Goal: Task Accomplishment & Management: Complete application form

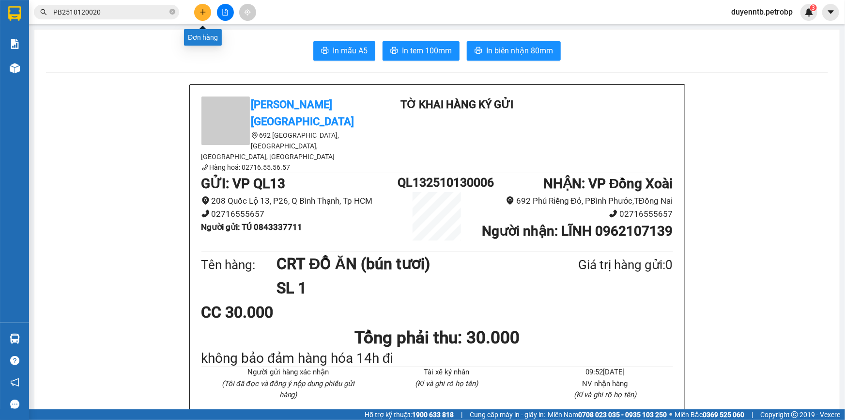
click at [201, 12] on icon "plus" at bounding box center [202, 12] width 5 height 0
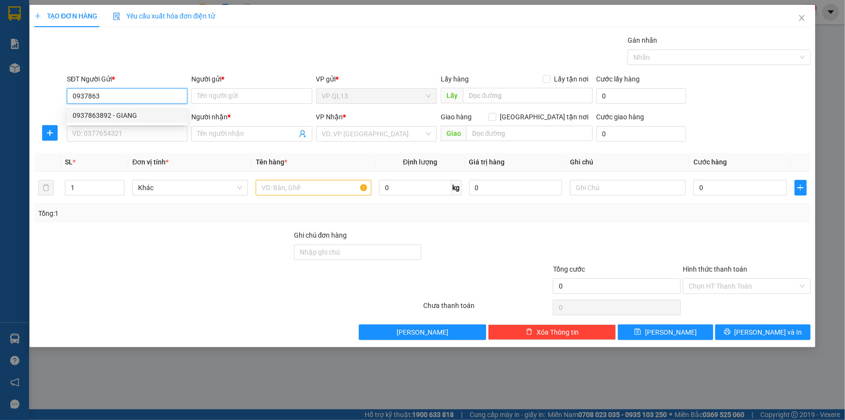
click at [122, 112] on div "0937863892 - GIANG" at bounding box center [127, 115] width 109 height 11
type input "0937863892"
type input "GIANG"
type input "0965520492"
type input "[PERSON_NAME]"
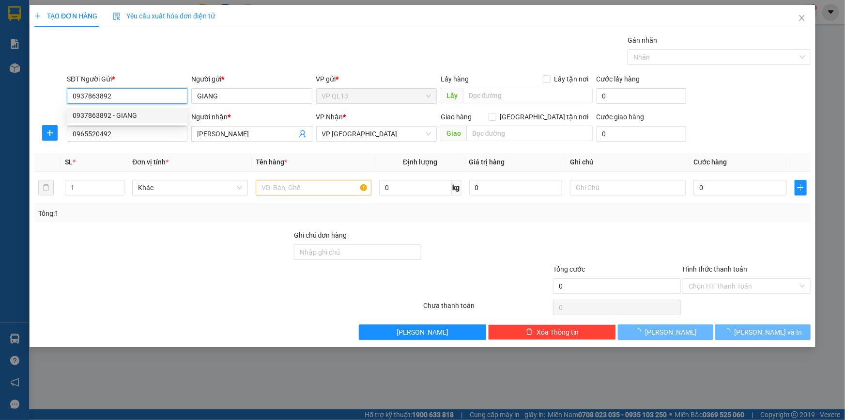
type input "30.000"
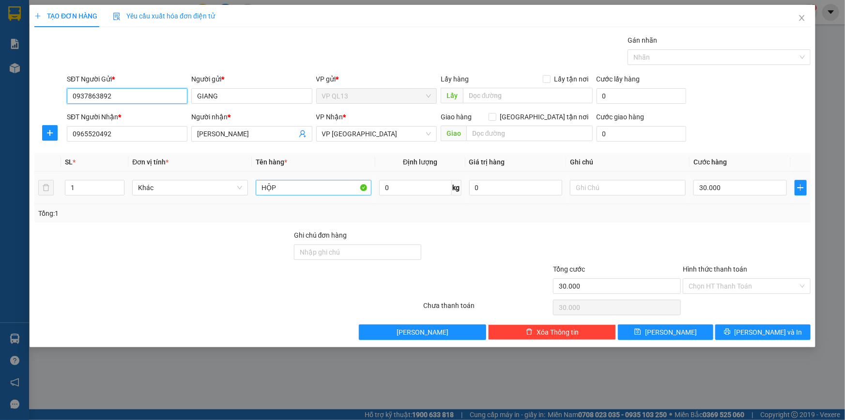
type input "0937863892"
drag, startPoint x: 305, startPoint y: 182, endPoint x: 305, endPoint y: 189, distance: 7.8
click at [305, 185] on input "HỘP" at bounding box center [314, 188] width 116 height 16
type input "H"
type input "kiện đen"
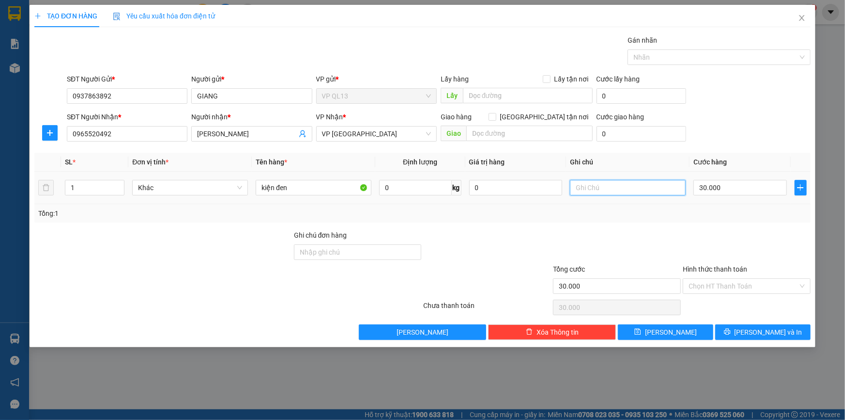
click at [629, 188] on input "text" at bounding box center [628, 188] width 116 height 16
type input "14h đi"
click at [775, 330] on span "[PERSON_NAME] và In" at bounding box center [769, 332] width 68 height 11
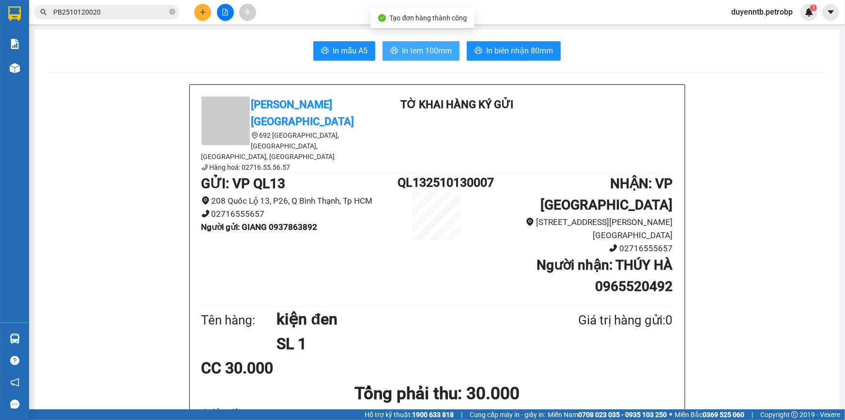
click at [442, 49] on span "In tem 100mm" at bounding box center [427, 51] width 50 height 12
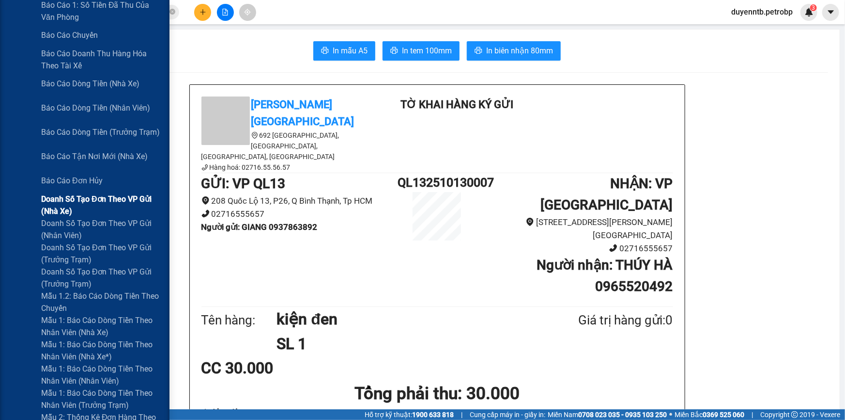
scroll to position [264, 0]
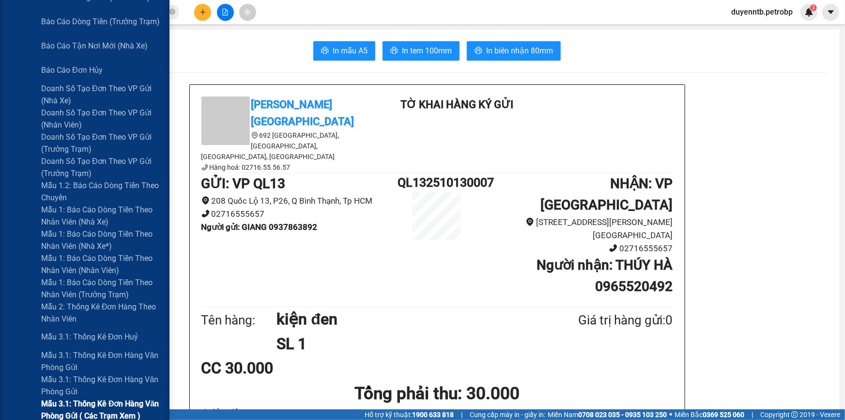
click at [85, 407] on span "Mẫu 3.1: Thống kê đơn hàng văn phòng gửi ( các trạm xem )" at bounding box center [101, 409] width 121 height 24
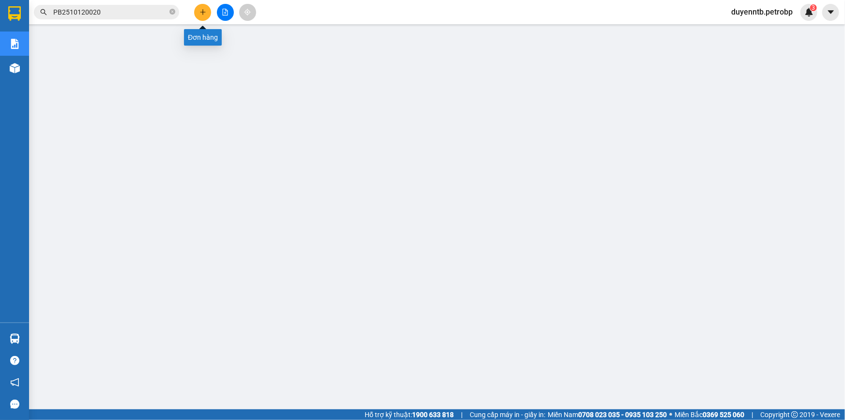
click at [197, 14] on button at bounding box center [202, 12] width 17 height 17
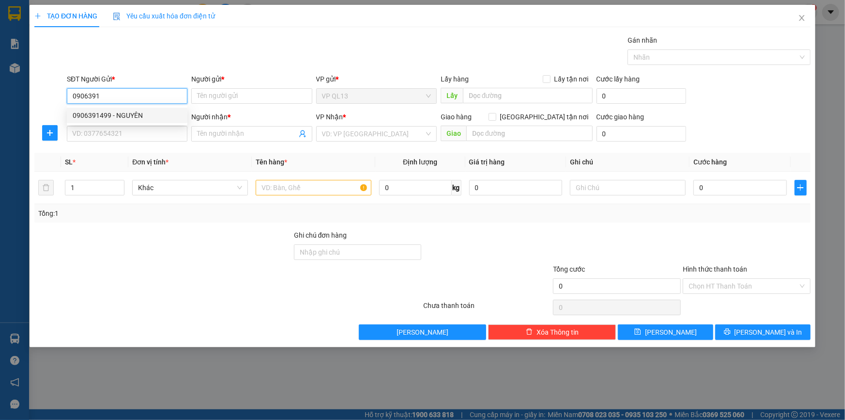
click at [93, 113] on div "0906391499 - NGUYÊN" at bounding box center [127, 115] width 109 height 11
type input "0906391499"
type input "NGUYÊN"
type input "0795030393"
type input "VĨNH AN"
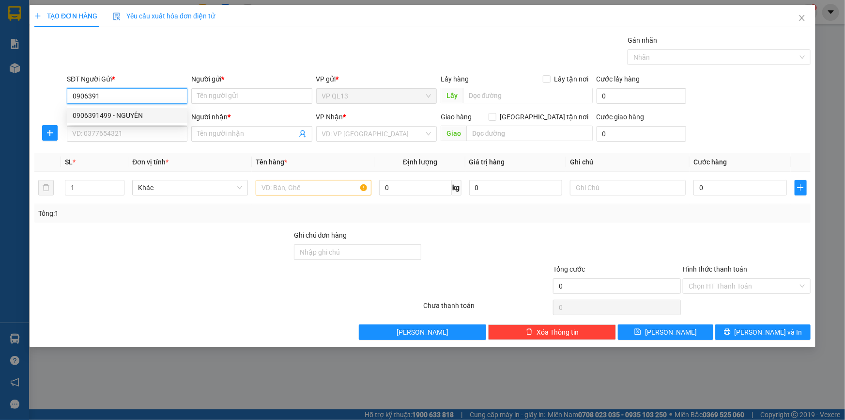
type input "đồng phú"
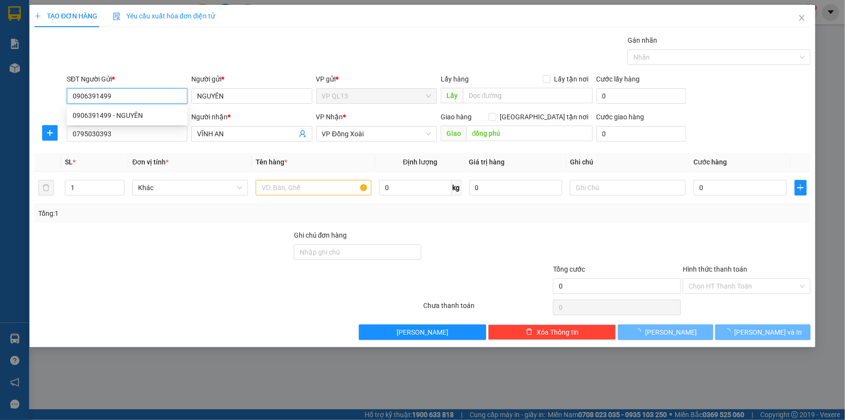
type input "250.000"
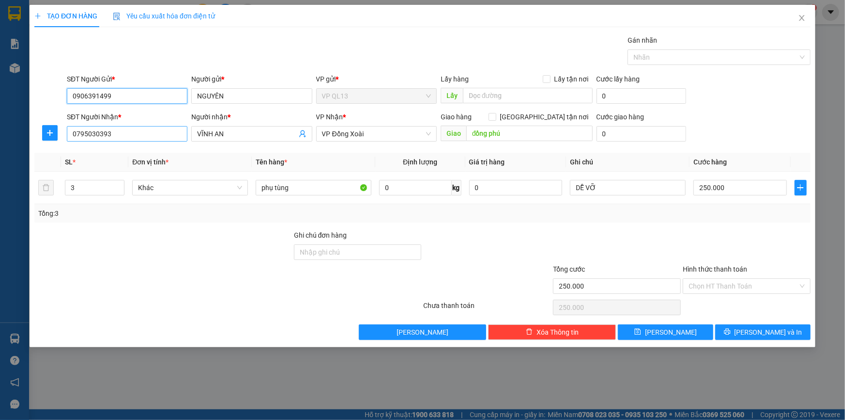
type input "0906391499"
click at [148, 140] on input "0795030393" at bounding box center [127, 134] width 121 height 16
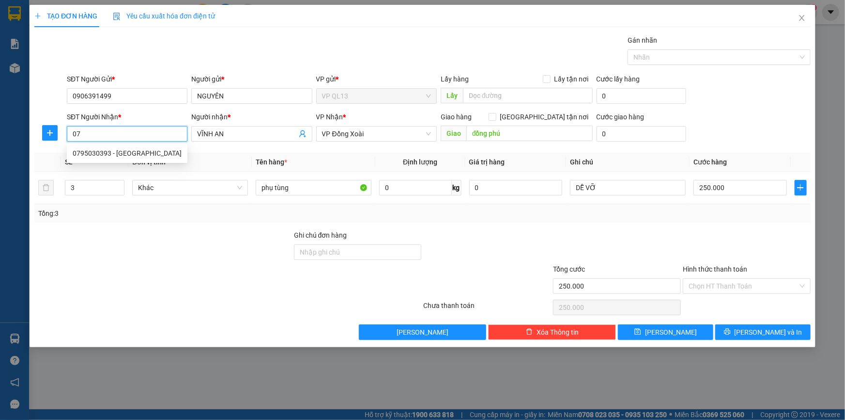
type input "0"
click at [124, 156] on div "0933411509 - hải" at bounding box center [127, 153] width 109 height 11
type input "0933411509"
type input "hải"
type input "30.000"
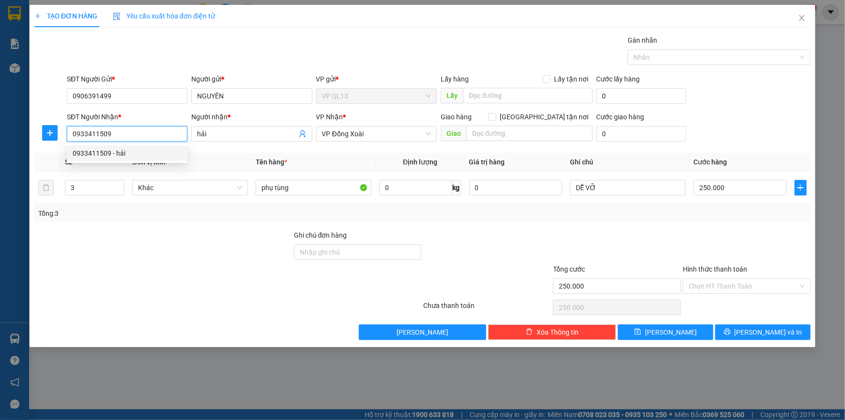
type input "30.000"
type input "0933411509"
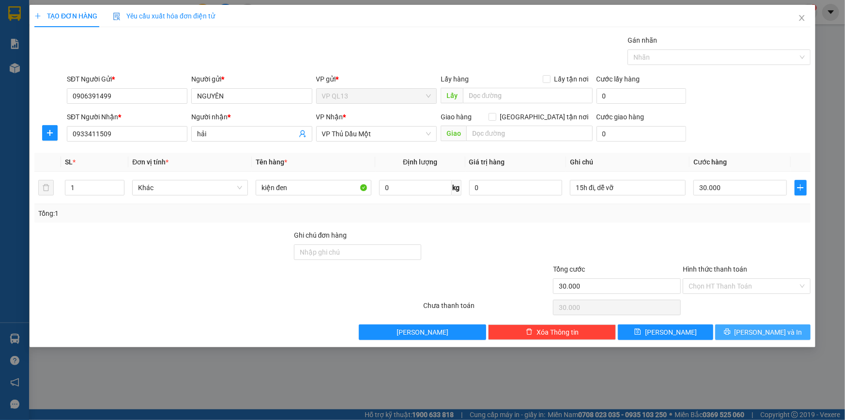
click at [761, 327] on span "[PERSON_NAME] và In" at bounding box center [769, 332] width 68 height 11
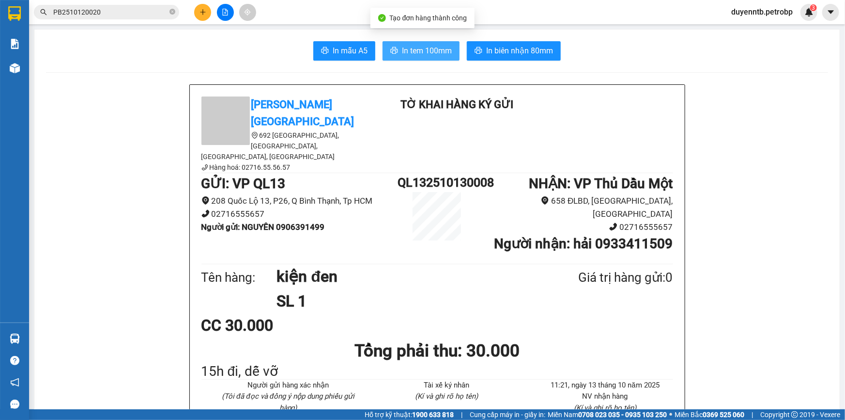
click at [413, 50] on span "In tem 100mm" at bounding box center [427, 51] width 50 height 12
click at [206, 11] on button at bounding box center [202, 12] width 17 height 17
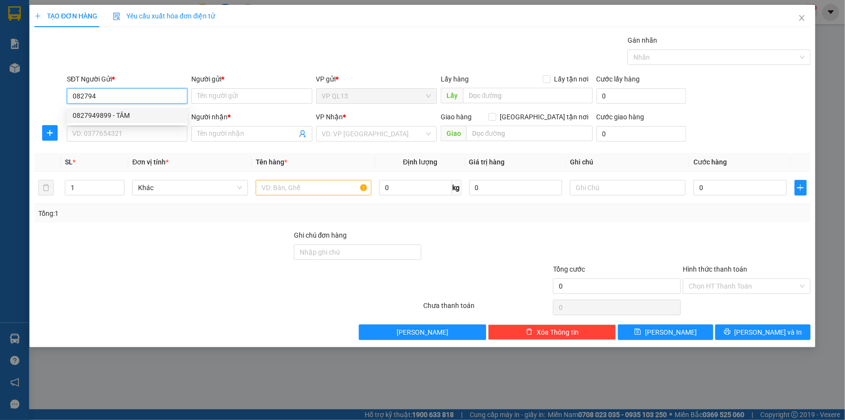
click at [151, 118] on div "0827949899 - TÂM" at bounding box center [127, 115] width 109 height 11
type input "0827949899"
type input "TÂM"
type input "0334797788"
type input "AKIRA"
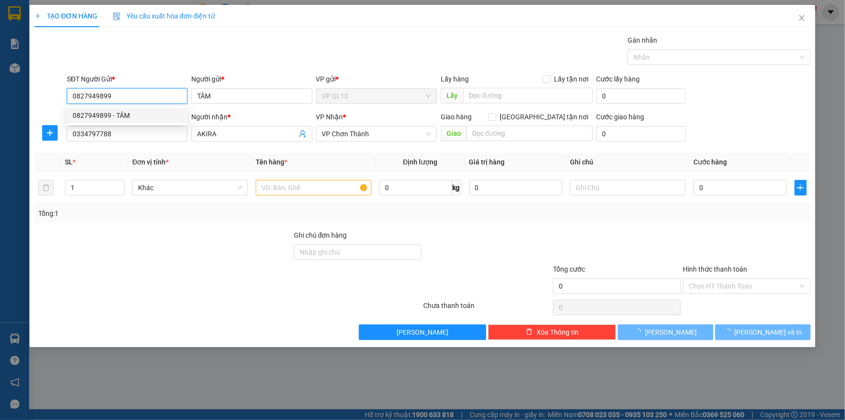
type input "40.000"
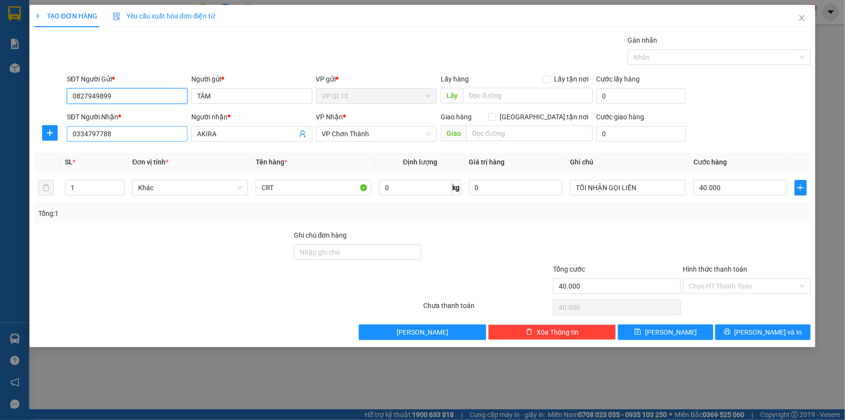
type input "0827949899"
click at [113, 136] on input "0334797788" at bounding box center [127, 134] width 121 height 16
type input "0"
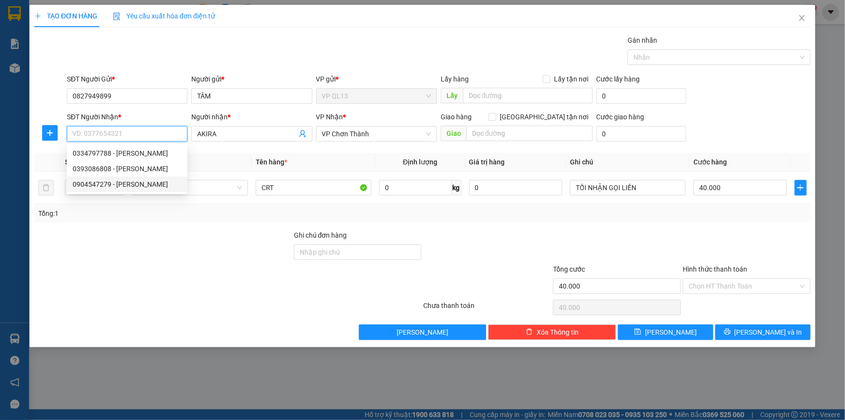
click at [159, 186] on div "0904547279 - [PERSON_NAME]" at bounding box center [127, 184] width 109 height 11
type input "0904547279"
type input "[PERSON_NAME]"
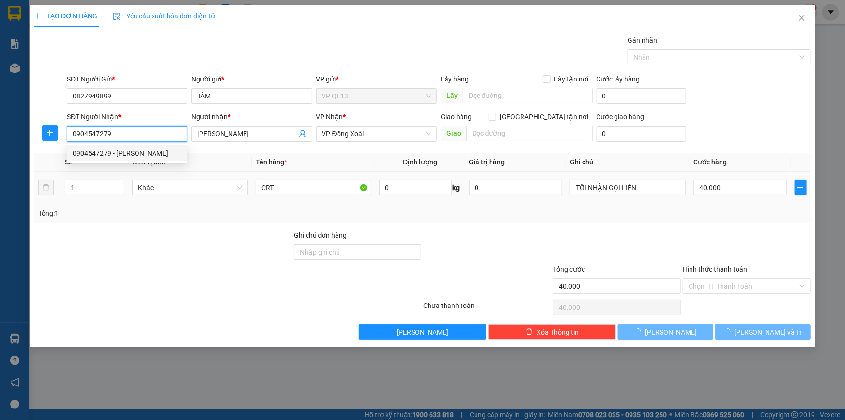
type input "130.000"
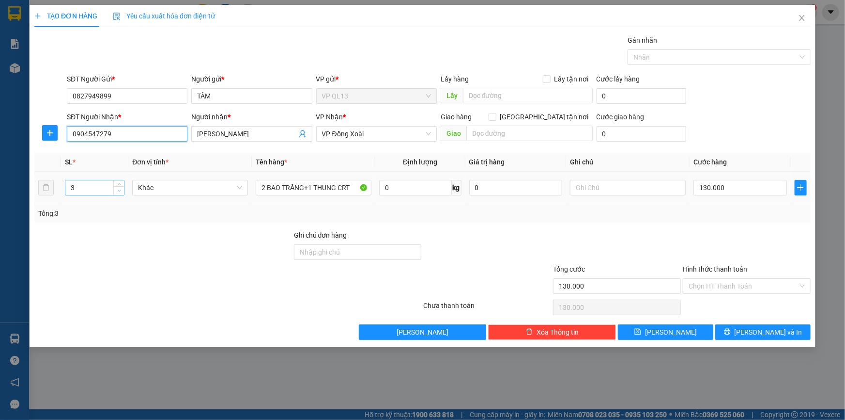
type input "0904547279"
type input "2"
click at [116, 190] on span "Decrease Value" at bounding box center [118, 190] width 11 height 9
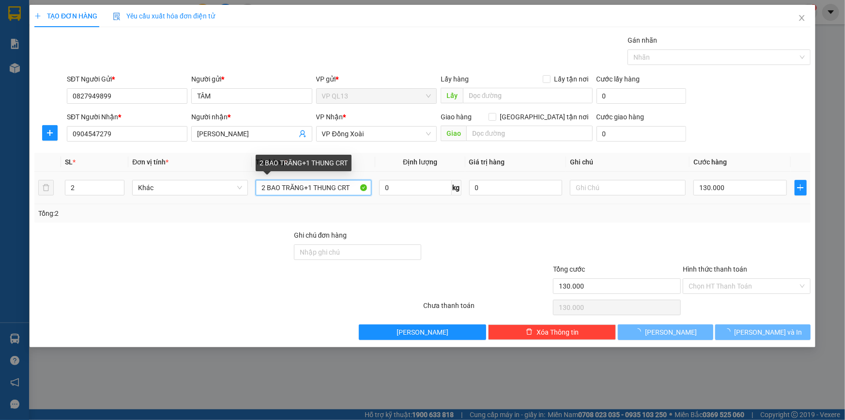
click at [350, 187] on input "2 BAO TRĂNG+1 THUNG CRT" at bounding box center [314, 188] width 116 height 16
type input "0"
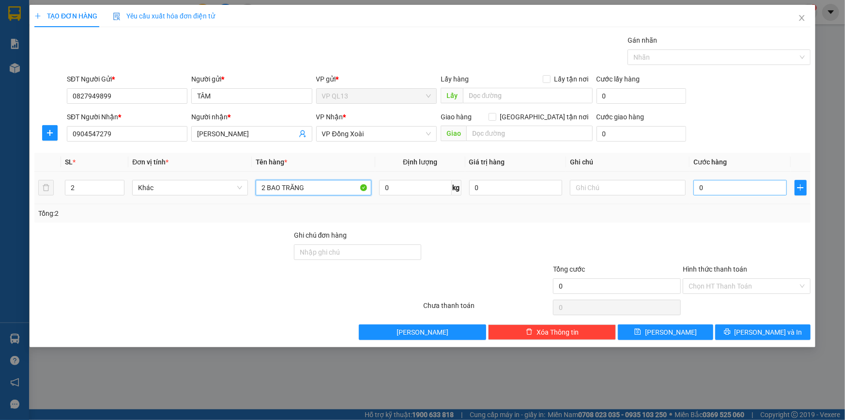
type input "2 BAO TRĂNG"
click at [707, 188] on input "0" at bounding box center [740, 188] width 93 height 16
type input "8"
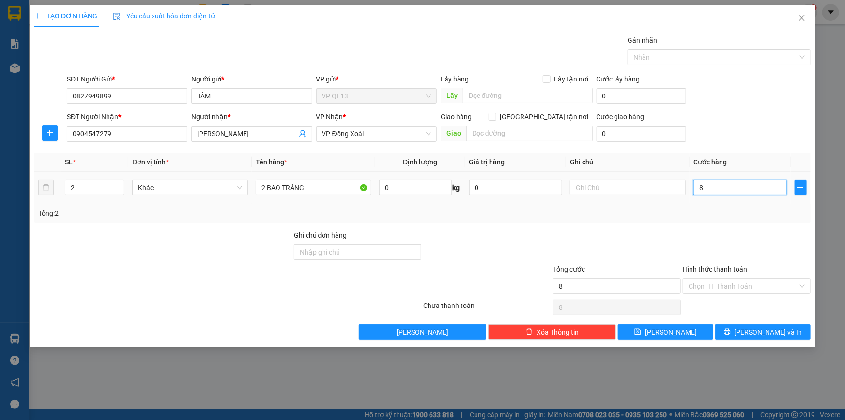
type input "0"
type input "9"
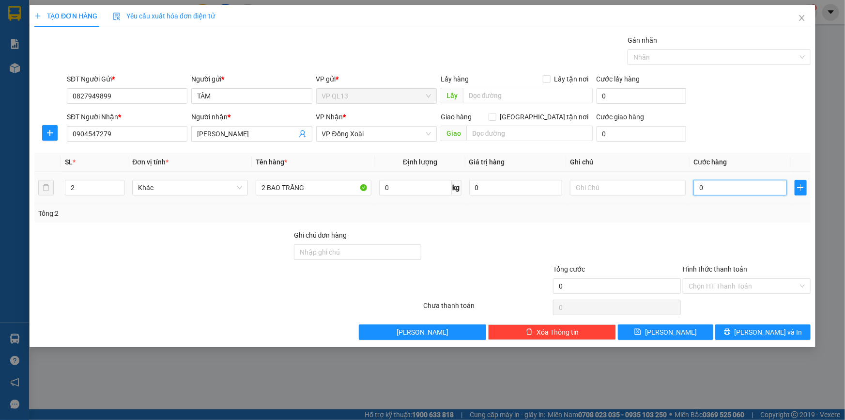
type input "09"
type input "90"
type input "090"
type input "90.000"
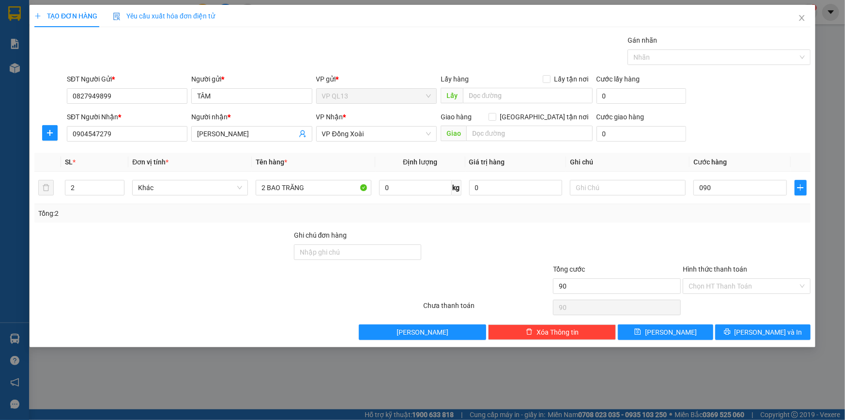
type input "90.000"
click at [704, 214] on div "Tổng: 2" at bounding box center [422, 213] width 769 height 11
click at [605, 186] on input "text" at bounding box center [628, 188] width 116 height 16
type input "14h đi"
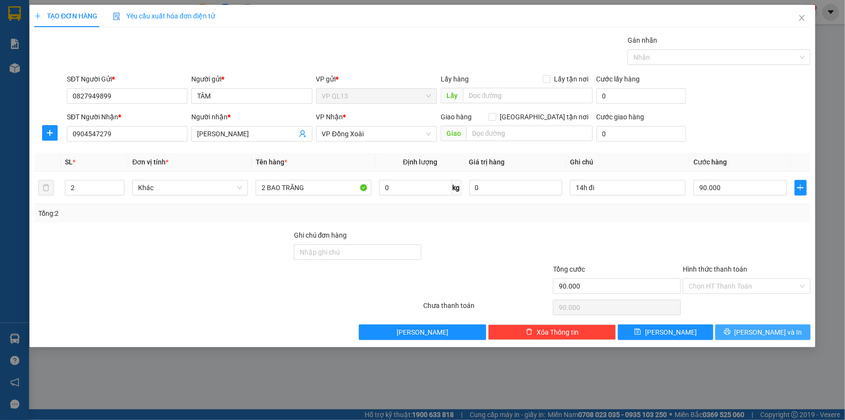
click at [782, 327] on button "[PERSON_NAME] và In" at bounding box center [763, 332] width 95 height 16
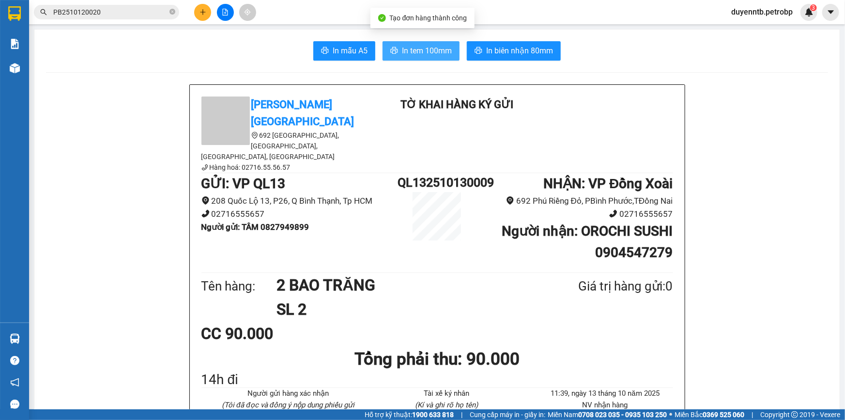
click at [408, 50] on span "In tem 100mm" at bounding box center [427, 51] width 50 height 12
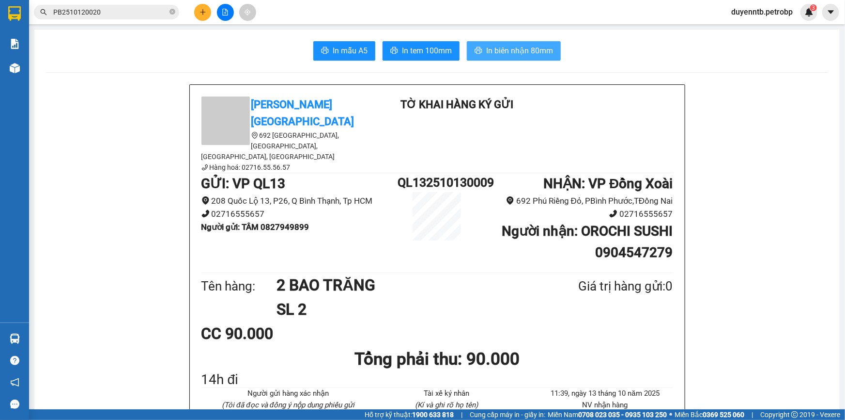
click at [488, 55] on span "In biên nhận 80mm" at bounding box center [519, 51] width 67 height 12
click at [197, 15] on button at bounding box center [202, 12] width 17 height 17
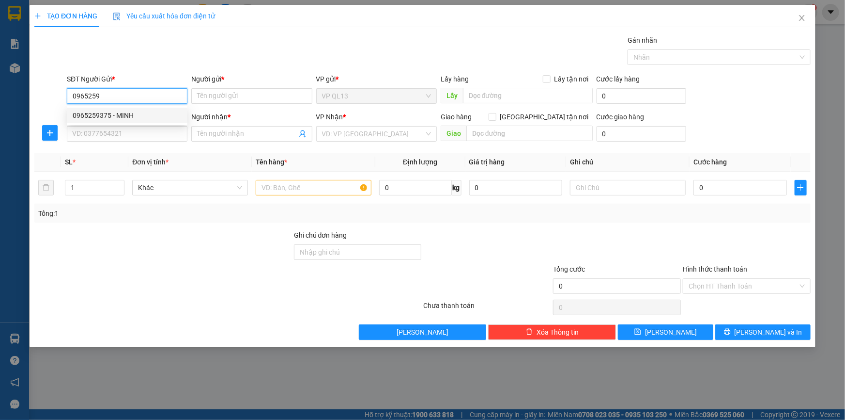
click at [124, 117] on div "0965259375 - MINH" at bounding box center [127, 115] width 109 height 11
type input "0965259375"
type input "MINH"
type input "0393086808"
type input "AKIRA"
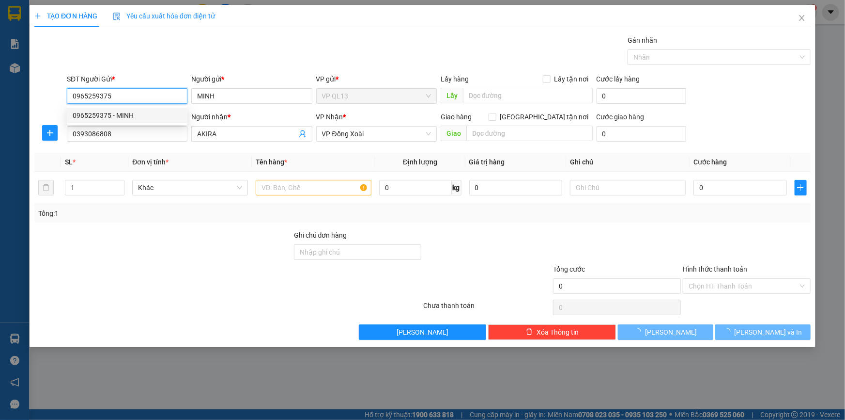
type input "30.000"
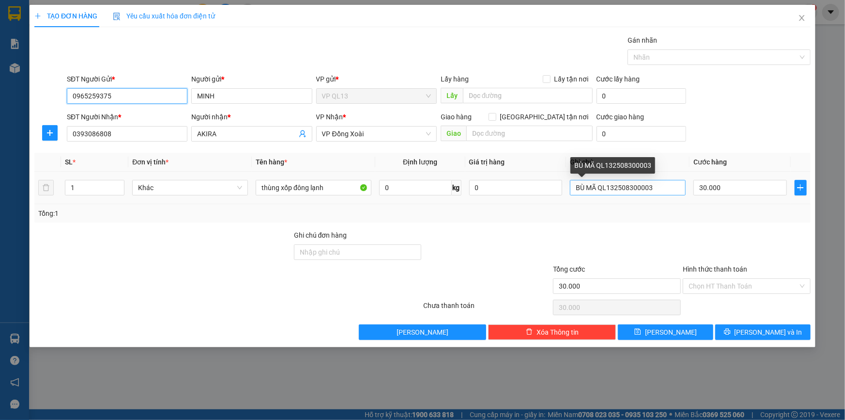
type input "0965259375"
click at [654, 190] on input "BÙ MÃ QL132508300003" at bounding box center [628, 188] width 116 height 16
type input "B"
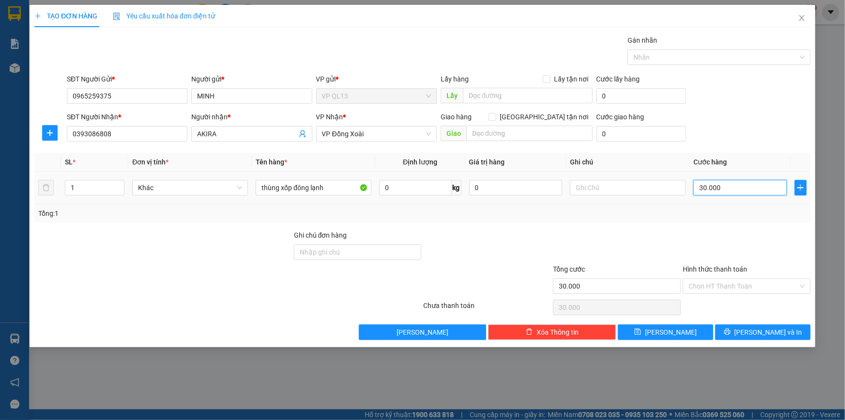
click at [739, 194] on input "30.000" at bounding box center [740, 188] width 93 height 16
type input "0"
type input "6"
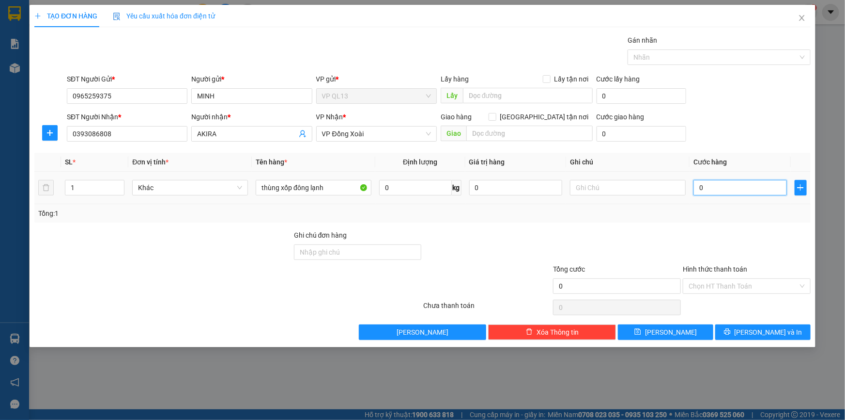
type input "6"
type input "06"
type input "60"
type input "060"
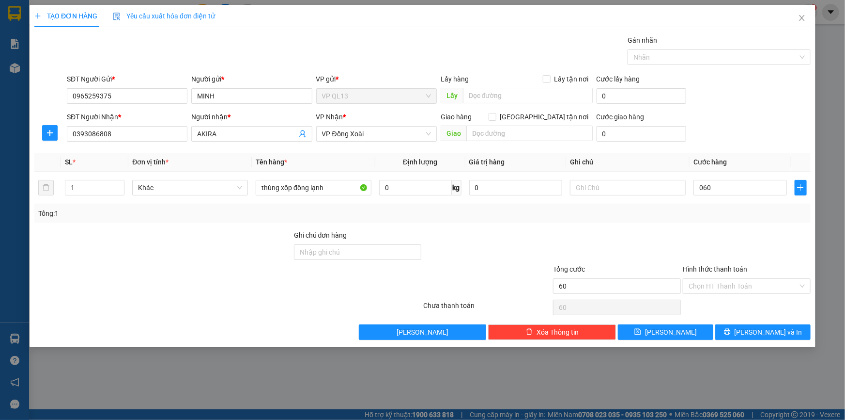
type input "60.000"
click at [764, 218] on div "Tổng: 1" at bounding box center [422, 213] width 777 height 18
click at [614, 184] on input "text" at bounding box center [628, 188] width 116 height 16
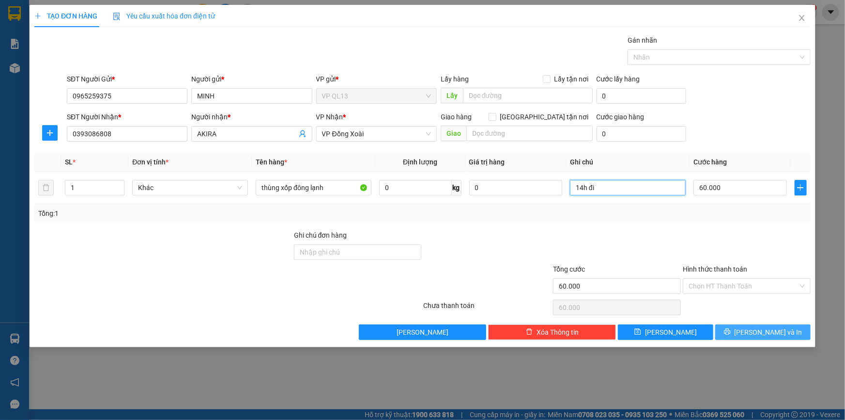
type input "14h đi"
click at [728, 333] on button "[PERSON_NAME] và In" at bounding box center [763, 332] width 95 height 16
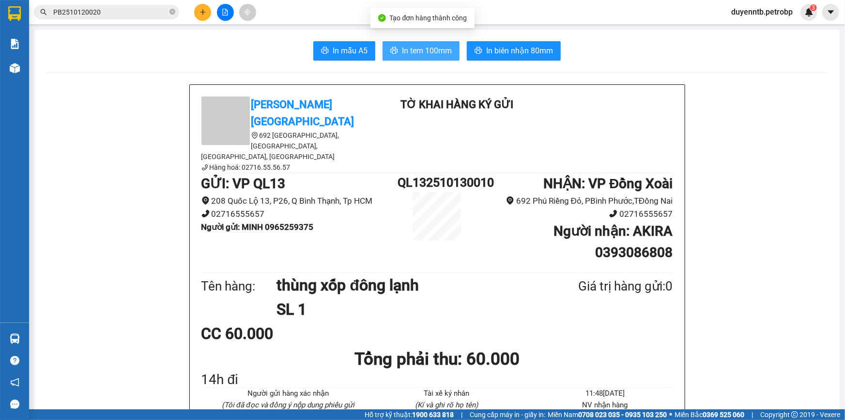
click at [424, 47] on span "In tem 100mm" at bounding box center [427, 51] width 50 height 12
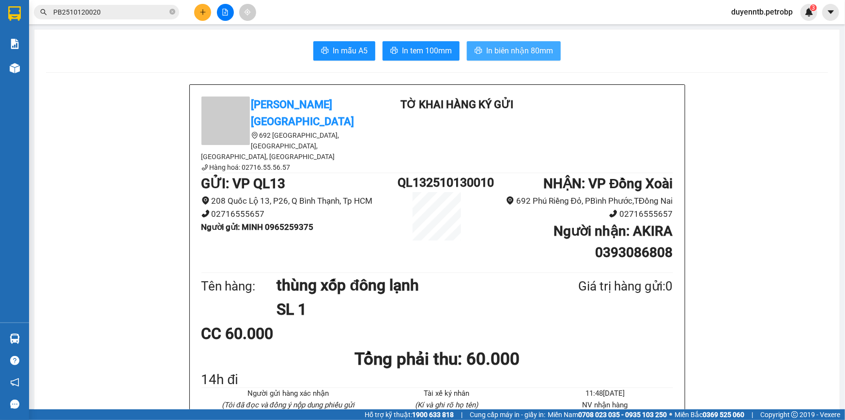
click at [508, 54] on span "In biên nhận 80mm" at bounding box center [519, 51] width 67 height 12
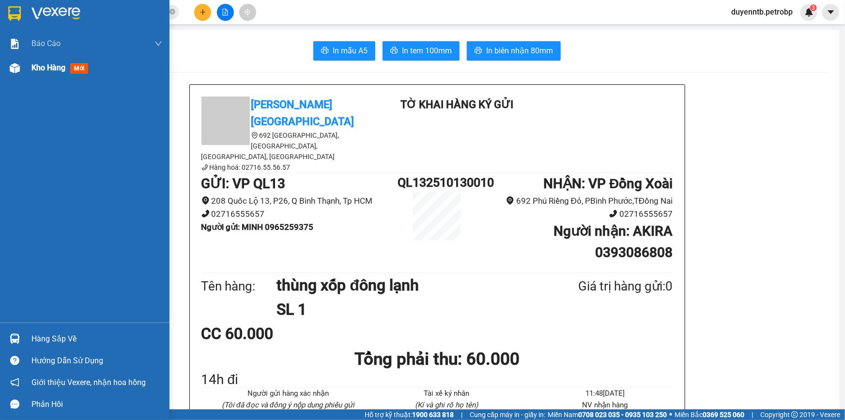
click at [5, 68] on div "Kho hàng mới" at bounding box center [85, 68] width 170 height 24
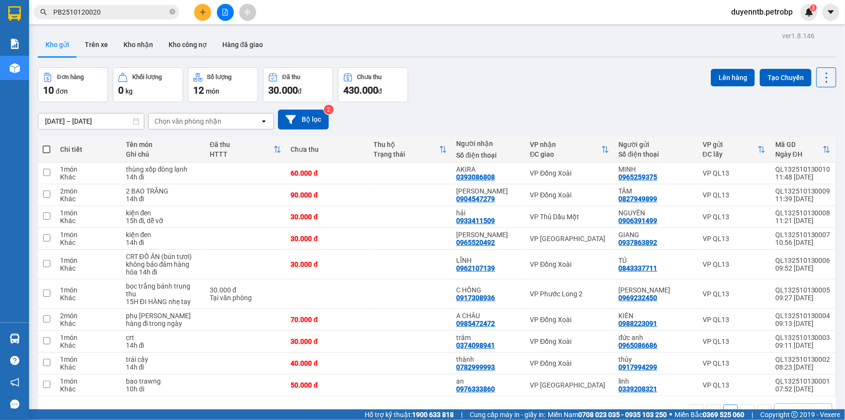
click at [203, 9] on icon "plus" at bounding box center [203, 12] width 7 height 7
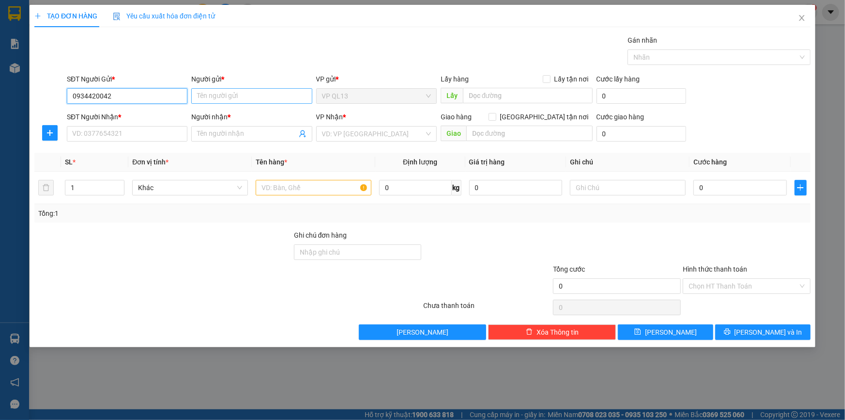
type input "0934420042"
click at [250, 97] on input "Người gửi *" at bounding box center [251, 96] width 121 height 16
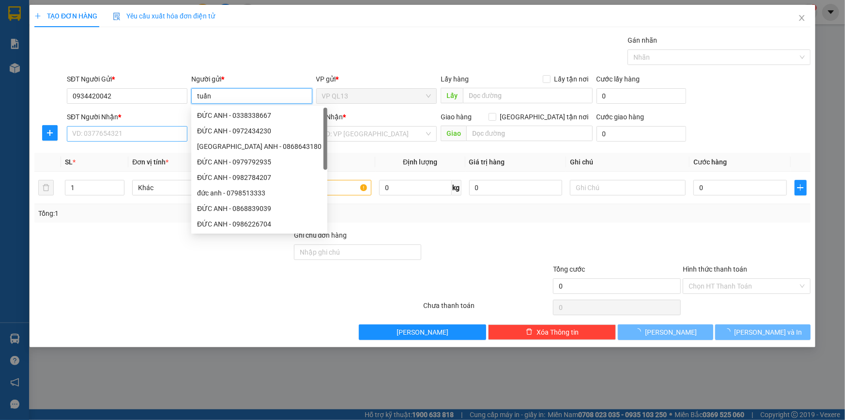
type input "tuấn"
click at [101, 134] on input "SĐT Người Nhận *" at bounding box center [127, 134] width 121 height 16
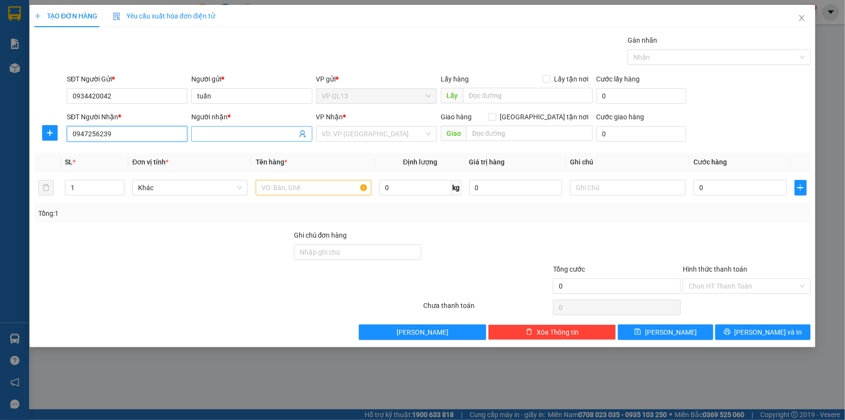
type input "0947256239"
click at [212, 133] on input "Người nhận *" at bounding box center [246, 133] width 99 height 11
type input "bs khoản"
click at [354, 134] on input "search" at bounding box center [373, 133] width 102 height 15
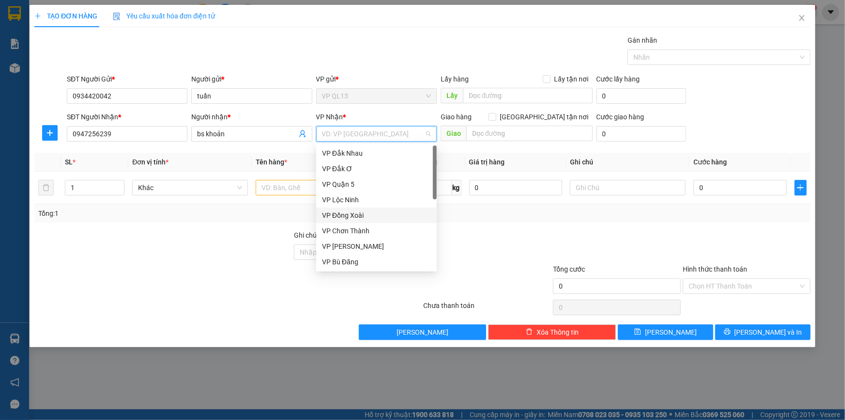
click at [358, 217] on div "VP Đồng Xoài" at bounding box center [376, 215] width 109 height 11
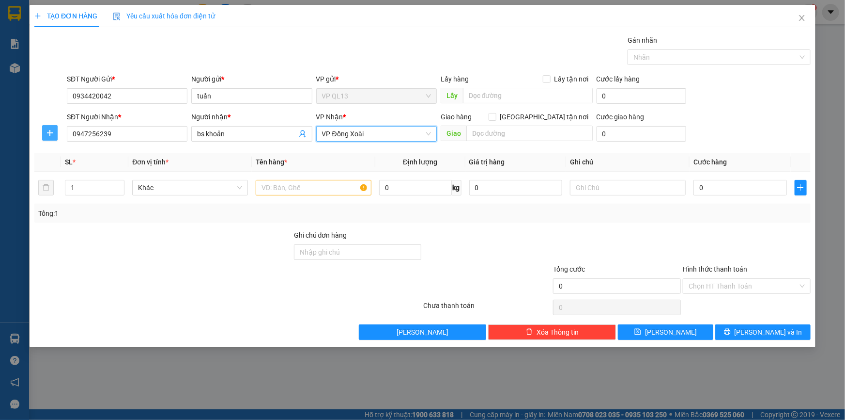
click at [48, 134] on icon "plus" at bounding box center [50, 133] width 8 height 8
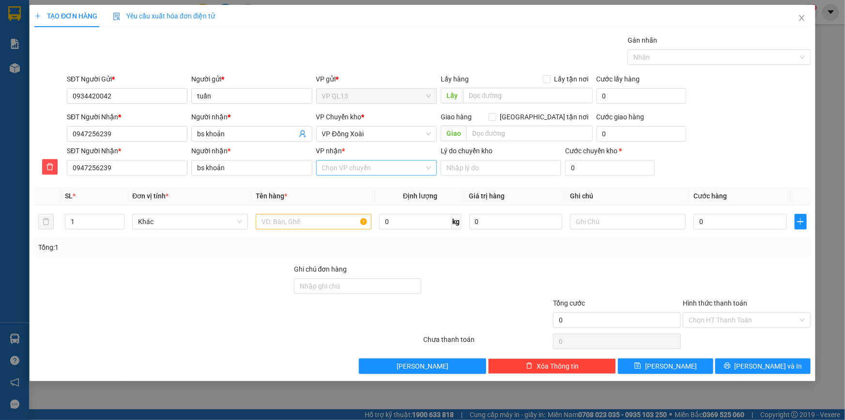
click at [342, 166] on input "VP nhận *" at bounding box center [373, 167] width 102 height 15
type input "bom"
click at [364, 184] on div "VP Bom Bo" at bounding box center [376, 187] width 109 height 11
click at [307, 218] on input "text" at bounding box center [314, 222] width 116 height 16
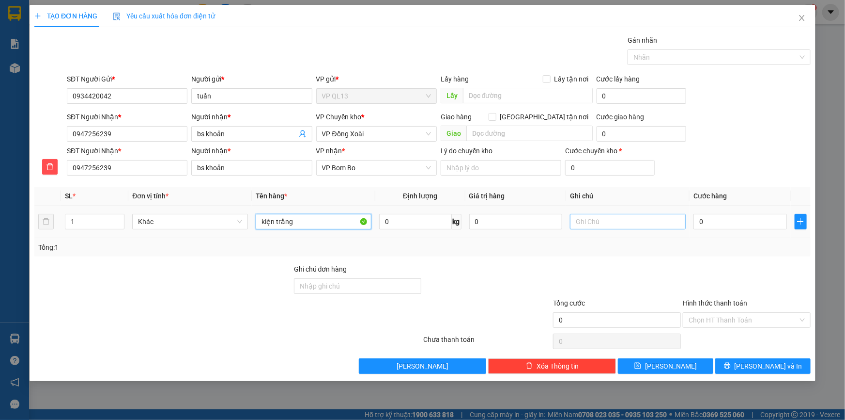
type input "kiện trắng"
click at [618, 218] on input "text" at bounding box center [628, 222] width 116 height 16
type input "14h30 đi"
click at [724, 219] on input "0" at bounding box center [740, 222] width 93 height 16
type input "3"
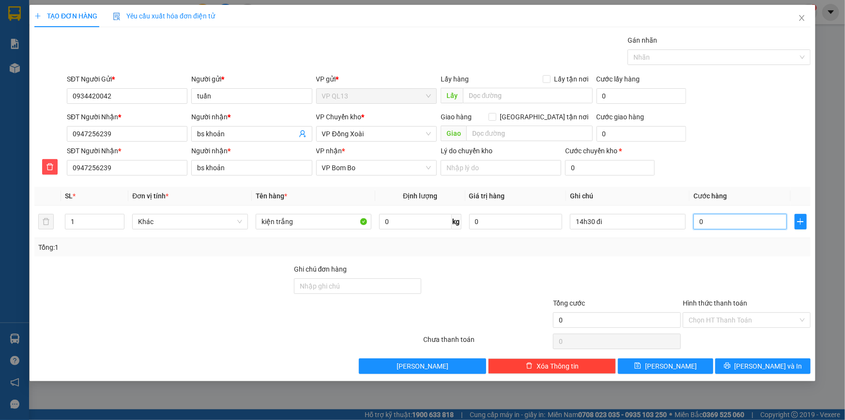
type input "3"
type input "30"
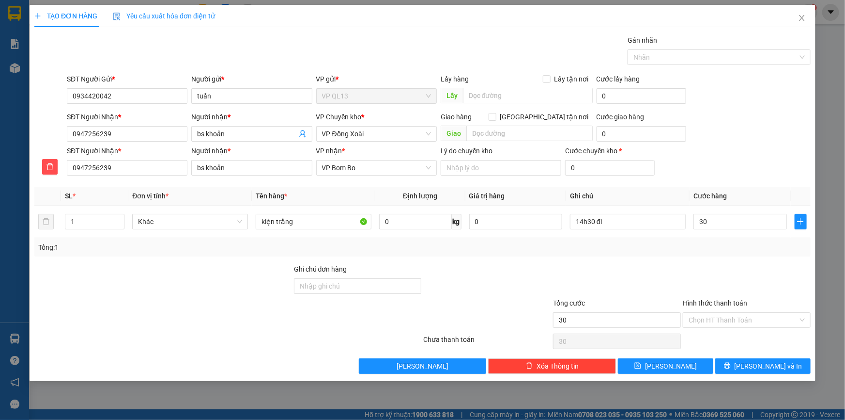
type input "30.000"
click at [745, 257] on div "Transit Pickup Surcharge Ids Transit Deliver Surcharge Ids Transit Deliver Surc…" at bounding box center [422, 204] width 777 height 339
click at [762, 369] on span "[PERSON_NAME] và In" at bounding box center [769, 365] width 68 height 11
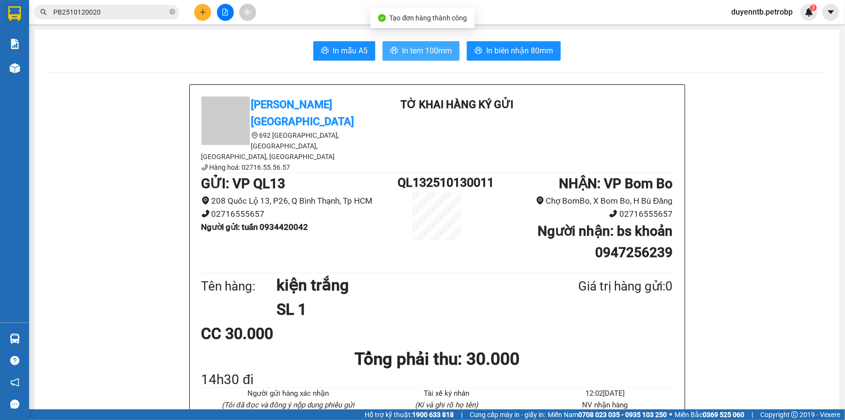
click at [416, 44] on button "In tem 100mm" at bounding box center [421, 50] width 77 height 19
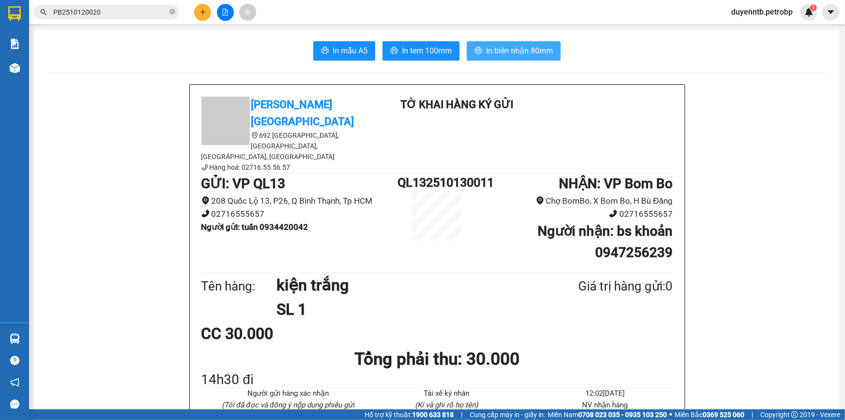
click at [494, 49] on span "In biên nhận 80mm" at bounding box center [519, 51] width 67 height 12
click at [679, 327] on div "[PERSON_NAME] Phước 692 [GEOGRAPHIC_DATA], [GEOGRAPHIC_DATA], [GEOGRAPHIC_DATA]…" at bounding box center [437, 344] width 495 height 518
click at [201, 10] on icon "plus" at bounding box center [203, 12] width 7 height 7
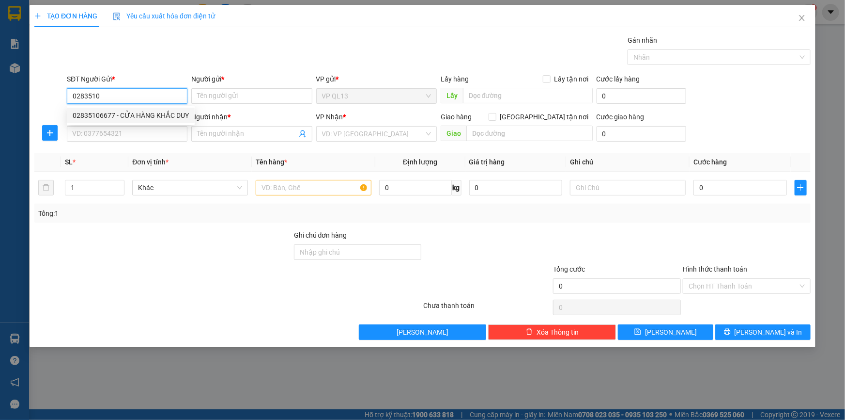
click at [149, 118] on div "02835106677 - CỬA HÀNG KHẮC DUY" at bounding box center [131, 115] width 116 height 11
type input "02835106677"
type input "CỬA HÀNG KHẮC DUY"
type input "0398726834"
type input "THỦY"
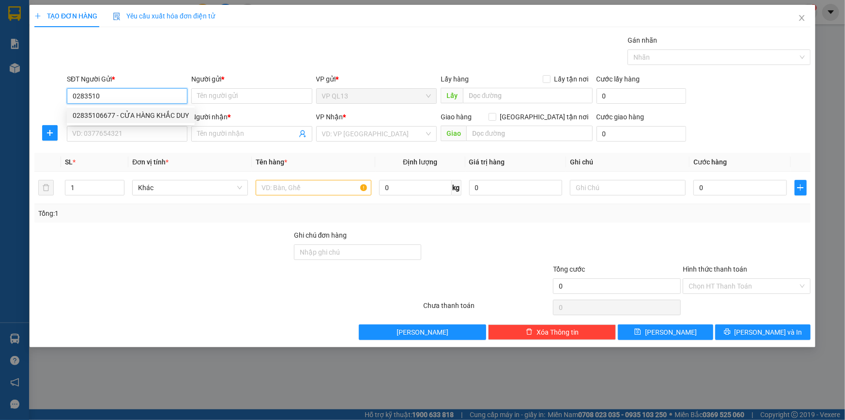
type input "CÂY XĂNG [GEOGRAPHIC_DATA] KM19"
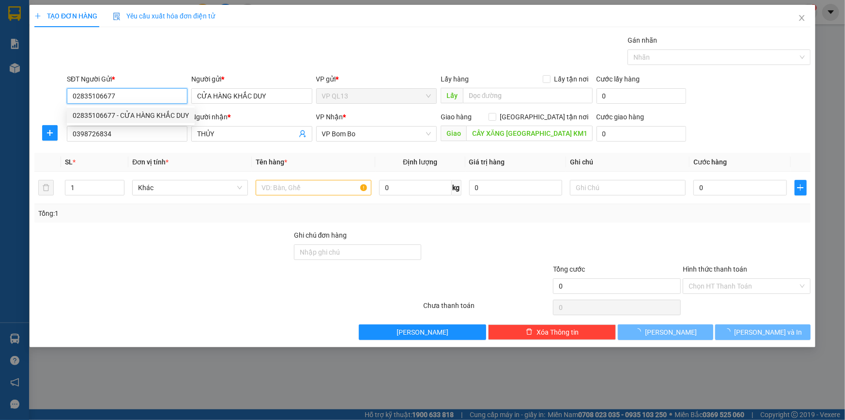
type input "30.000"
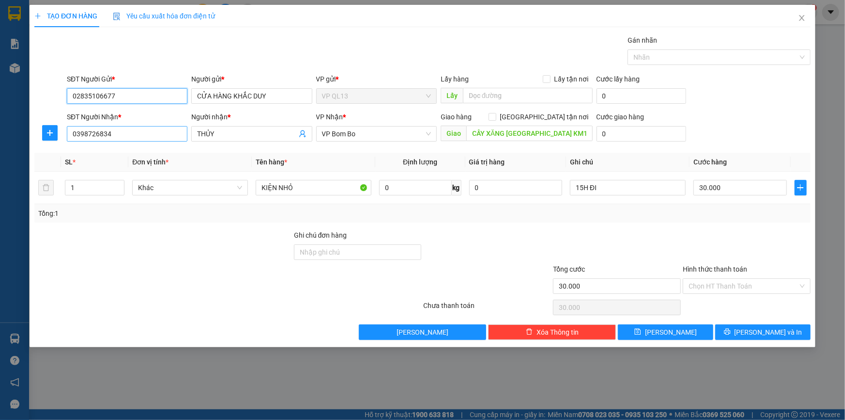
type input "02835106677"
click at [150, 131] on input "0398726834" at bounding box center [127, 134] width 121 height 16
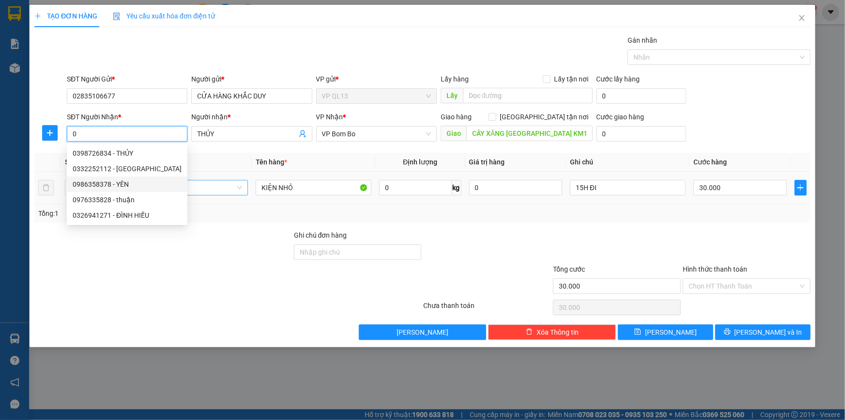
click at [140, 186] on div "0986358378 - YÊN" at bounding box center [127, 184] width 109 height 11
type input "0986358378"
type input "YÊN"
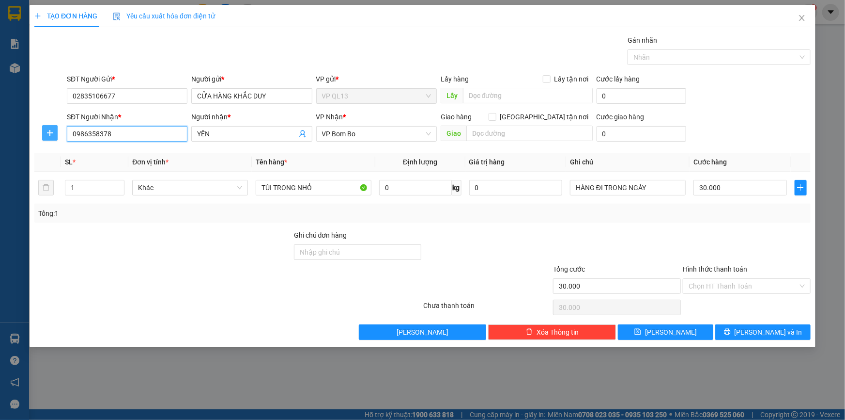
type input "0986358378"
click at [53, 129] on icon "plus" at bounding box center [50, 133] width 8 height 8
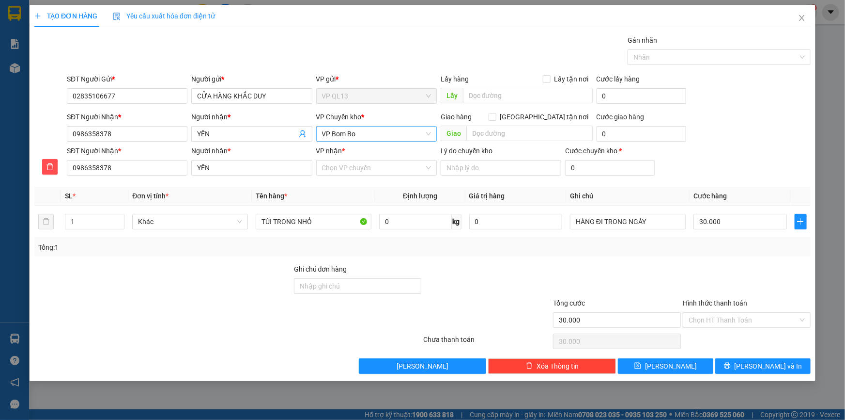
click at [374, 135] on span "VP Bom Bo" at bounding box center [376, 133] width 109 height 15
click at [282, 169] on input "YÊN" at bounding box center [251, 168] width 121 height 16
click at [329, 164] on input "VP nhận *" at bounding box center [373, 167] width 102 height 15
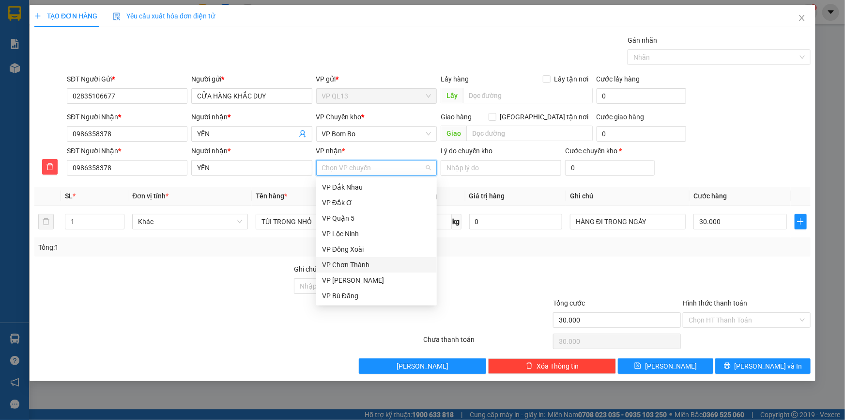
type input "b"
click at [359, 232] on div "VP Bom Bo" at bounding box center [376, 233] width 109 height 11
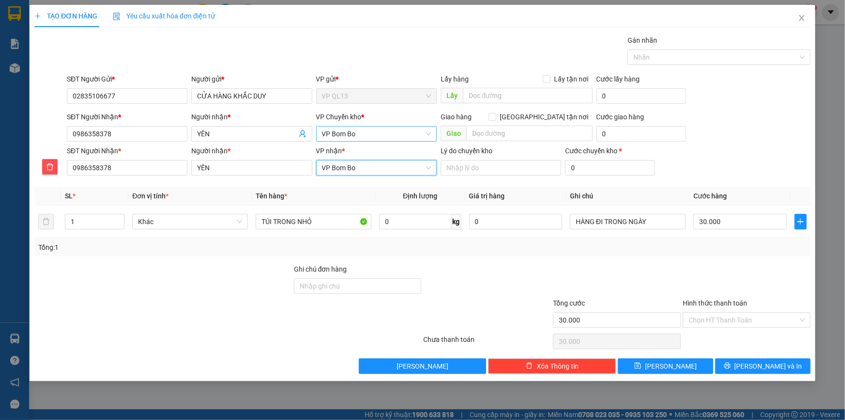
click at [350, 136] on span "VP Bom Bo" at bounding box center [376, 133] width 109 height 15
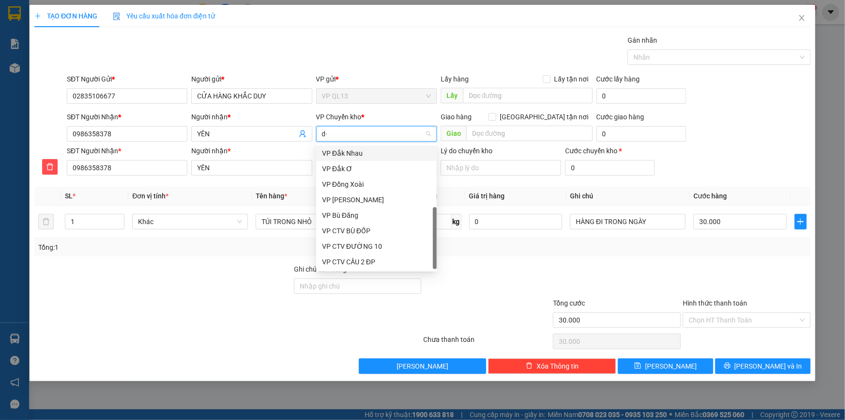
type input "d"
type input "đ"
click at [369, 184] on div "VP Đồng Xoài" at bounding box center [376, 184] width 109 height 11
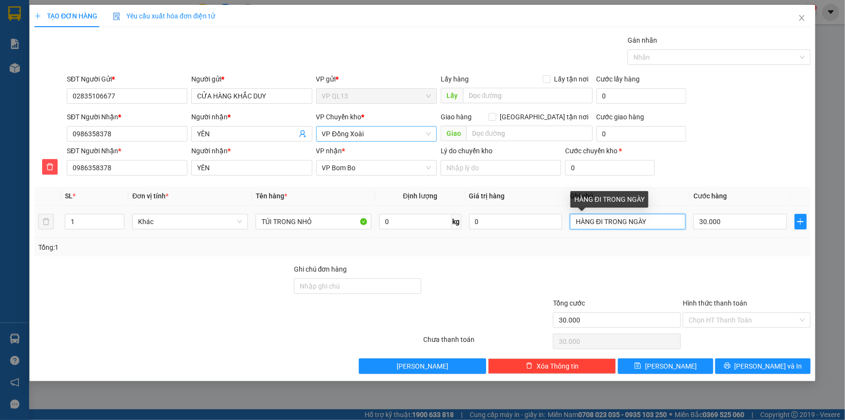
click at [653, 223] on input "HÀNG ĐI TRONG NGÀY" at bounding box center [628, 222] width 116 height 16
click at [546, 267] on div at bounding box center [487, 281] width 130 height 34
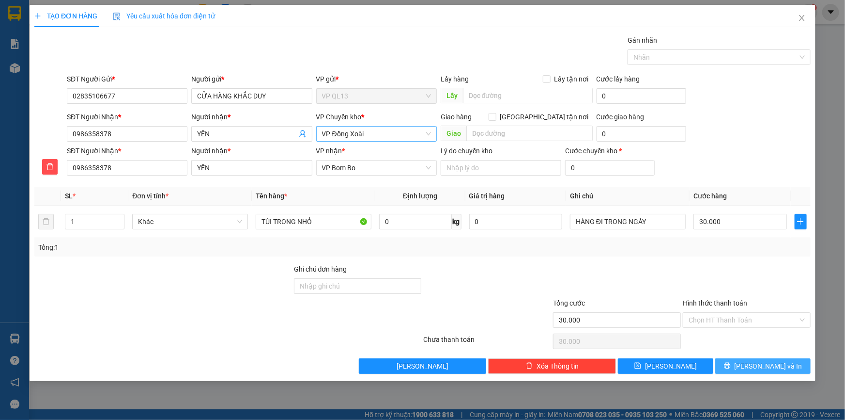
click at [779, 361] on span "[PERSON_NAME] và In" at bounding box center [769, 365] width 68 height 11
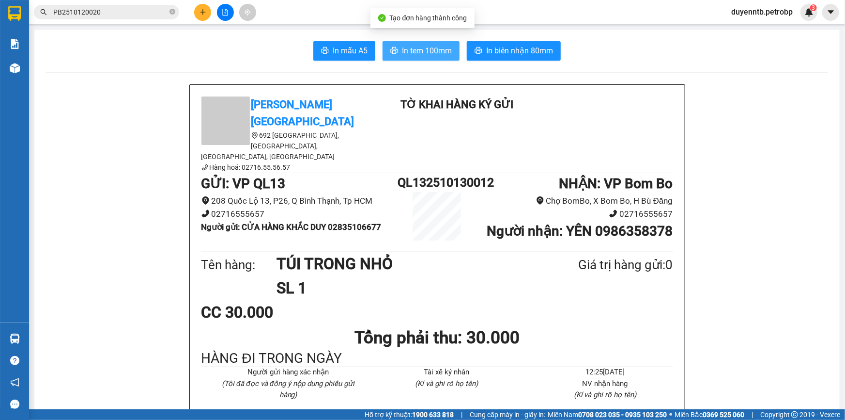
click at [438, 50] on span "In tem 100mm" at bounding box center [427, 51] width 50 height 12
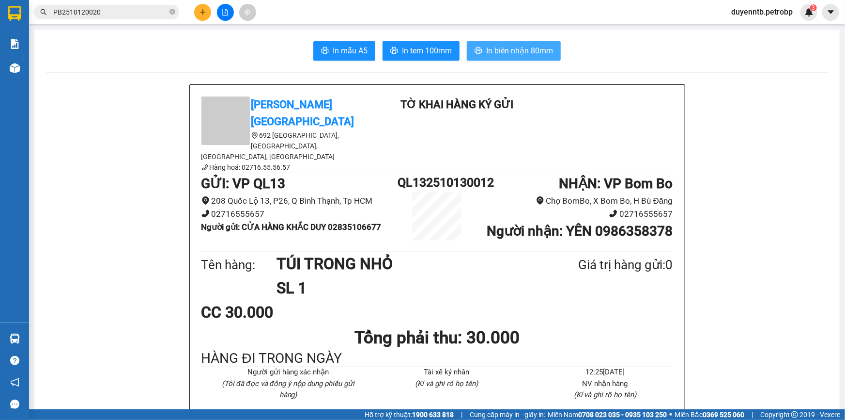
click at [527, 48] on span "In biên nhận 80mm" at bounding box center [519, 51] width 67 height 12
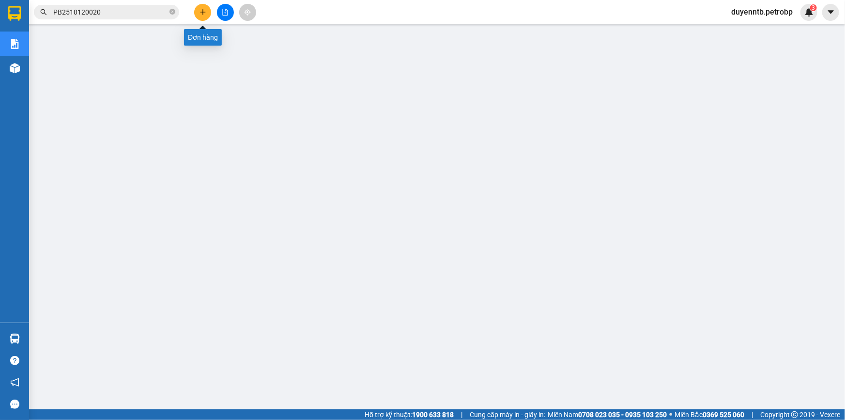
click at [208, 12] on button at bounding box center [202, 12] width 17 height 17
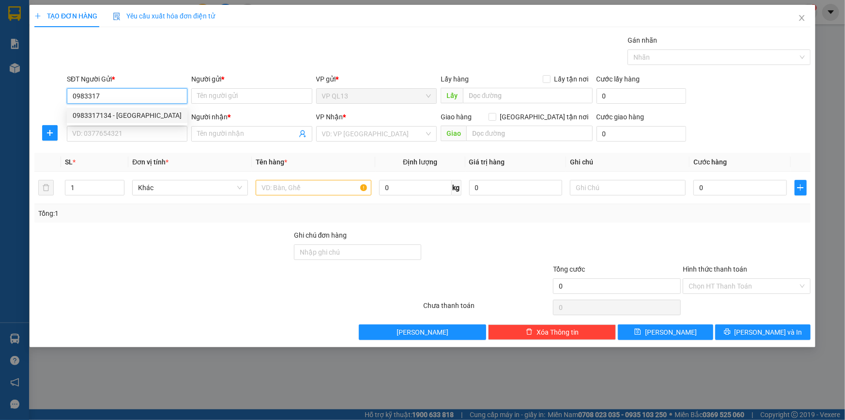
click at [124, 119] on div "0983317134 - [GEOGRAPHIC_DATA]" at bounding box center [127, 115] width 109 height 11
type input "0983317134"
type input "CHÚ SƠN"
type input "0908205914"
type input "LINH"
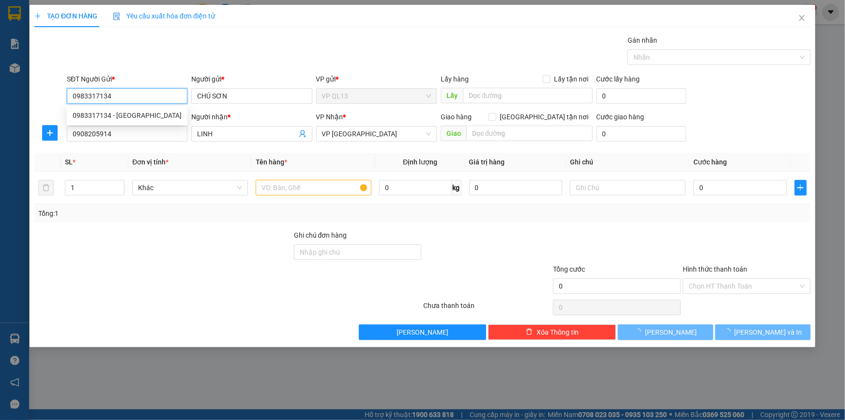
type input "70.000"
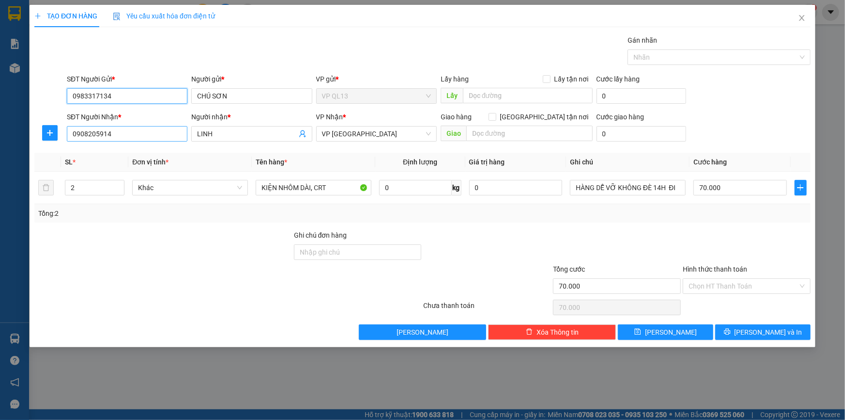
type input "0983317134"
click at [143, 131] on input "0908205914" at bounding box center [127, 134] width 121 height 16
type input "0"
type input "0906077979"
click at [233, 131] on input "LINH" at bounding box center [246, 133] width 99 height 11
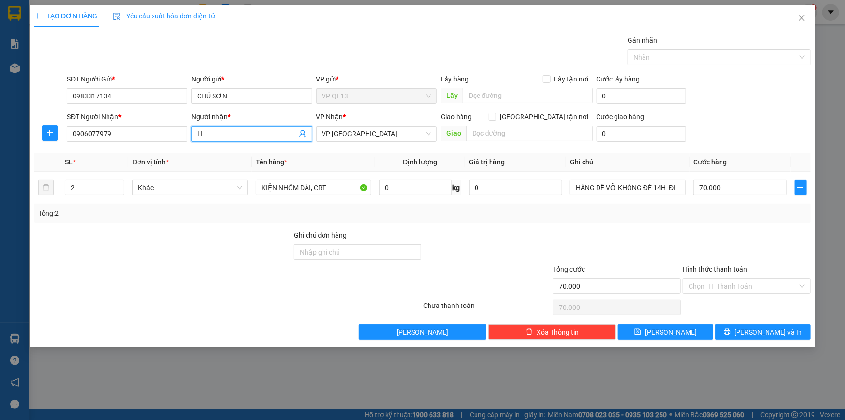
type input "L"
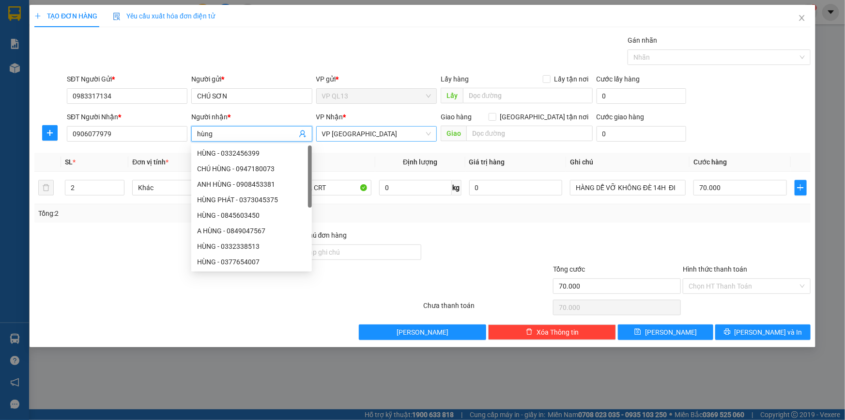
click at [330, 127] on span "VP [GEOGRAPHIC_DATA]" at bounding box center [376, 133] width 109 height 15
type input "hùng"
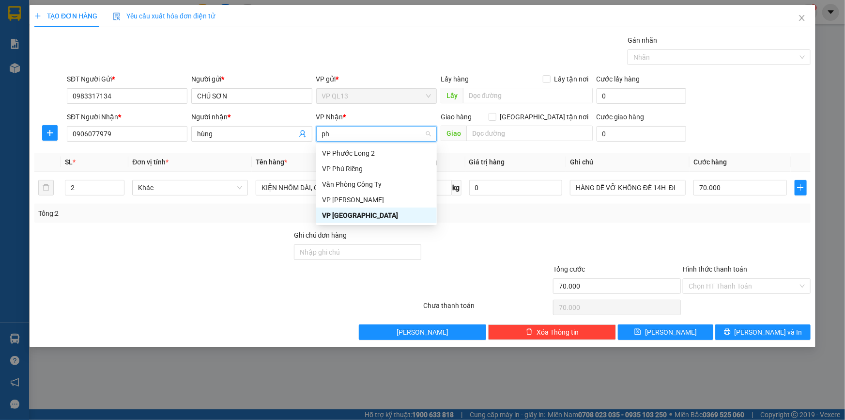
type input "phu"
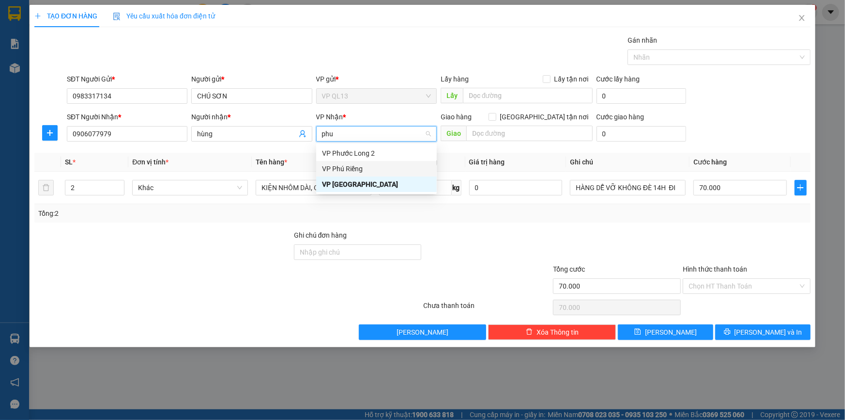
click at [392, 173] on div "VP Phú Riềng" at bounding box center [376, 168] width 109 height 11
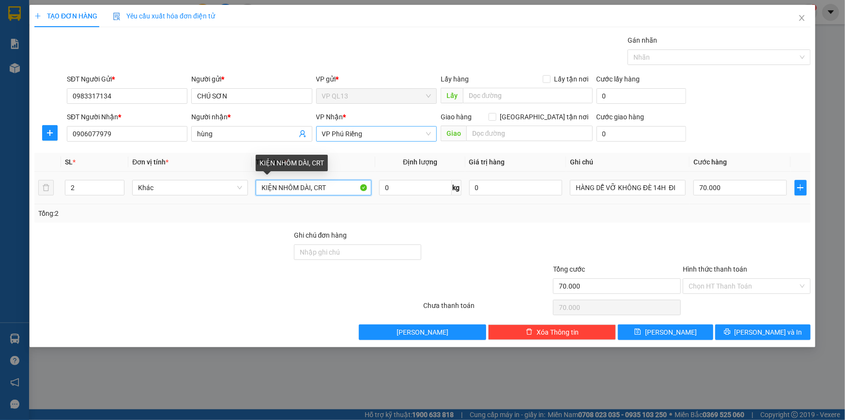
click at [340, 186] on input "KIỆN NHÔM DÀI, CRT" at bounding box center [314, 188] width 116 height 16
type input "K"
type input "bình ắc quy, bao trắng"
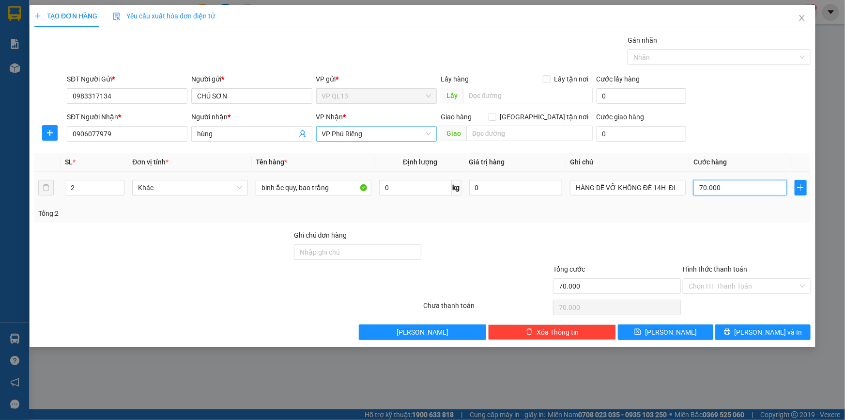
click at [732, 185] on input "70.000" at bounding box center [740, 188] width 93 height 16
type input "0"
type input "9"
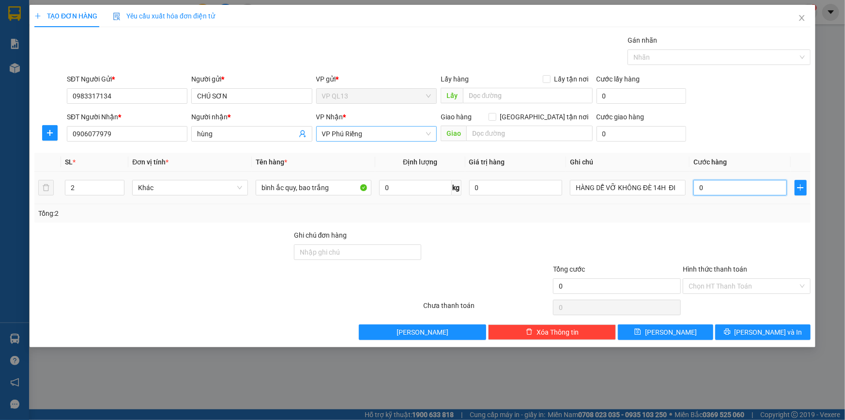
type input "9"
type input "09"
type input "90"
type input "090"
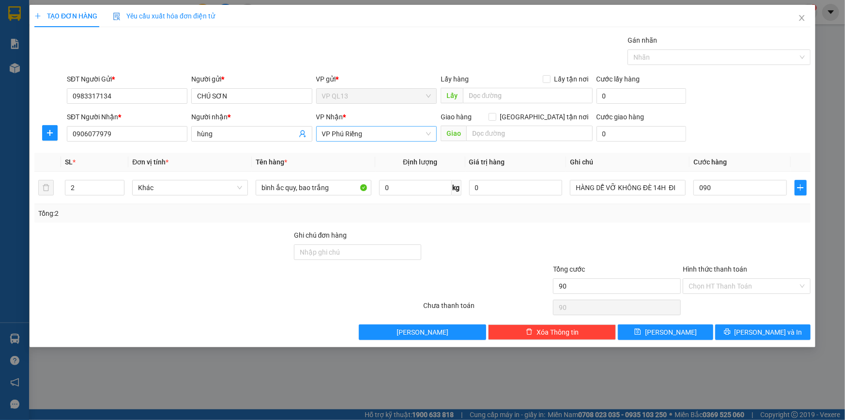
type input "90.000"
click at [763, 228] on div "Transit Pickup Surcharge Ids Transit Deliver Surcharge Ids Transit Deliver Surc…" at bounding box center [422, 187] width 777 height 305
click at [771, 334] on span "[PERSON_NAME] và In" at bounding box center [769, 332] width 68 height 11
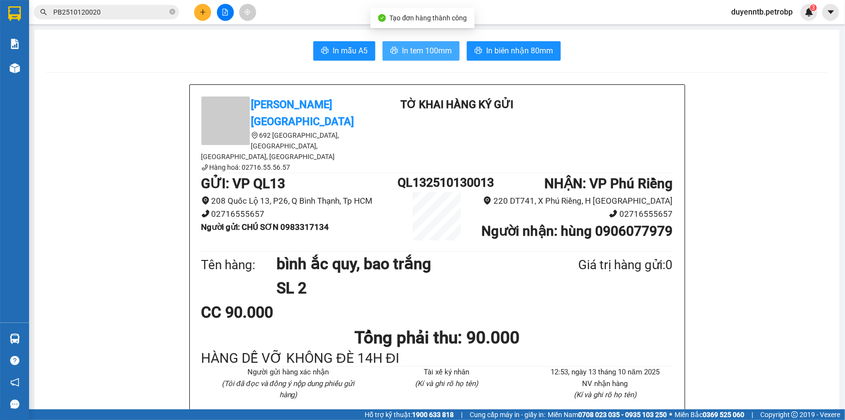
click at [413, 55] on span "In tem 100mm" at bounding box center [427, 51] width 50 height 12
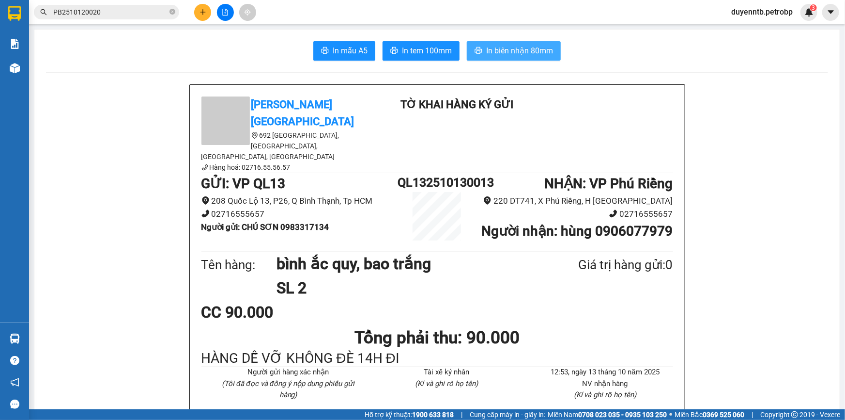
click at [510, 59] on button "In biên nhận 80mm" at bounding box center [514, 50] width 94 height 19
click at [210, 7] on button at bounding box center [202, 12] width 17 height 17
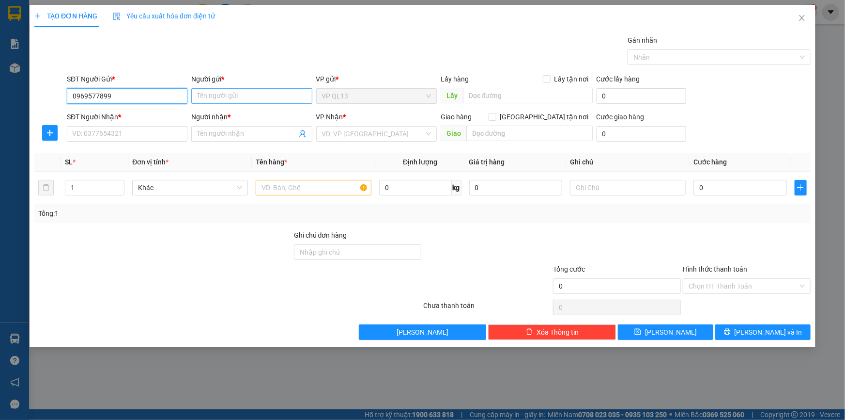
type input "0969577899"
click at [219, 97] on input "Người gửi *" at bounding box center [251, 96] width 121 height 16
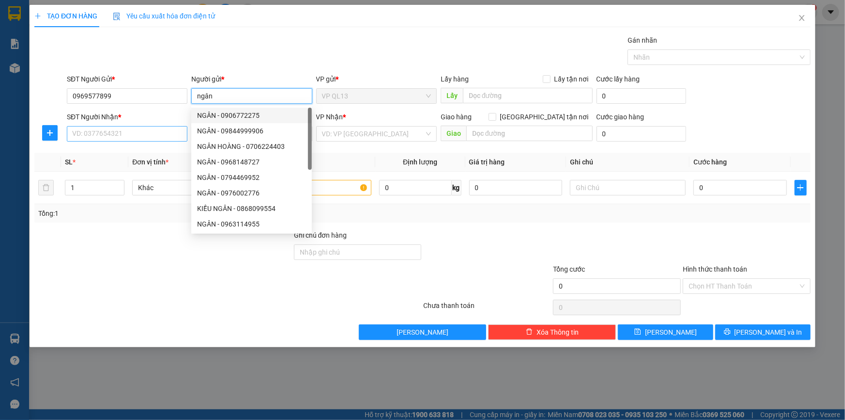
type input "ngân"
click at [130, 129] on input "SĐT Người Nhận *" at bounding box center [127, 134] width 121 height 16
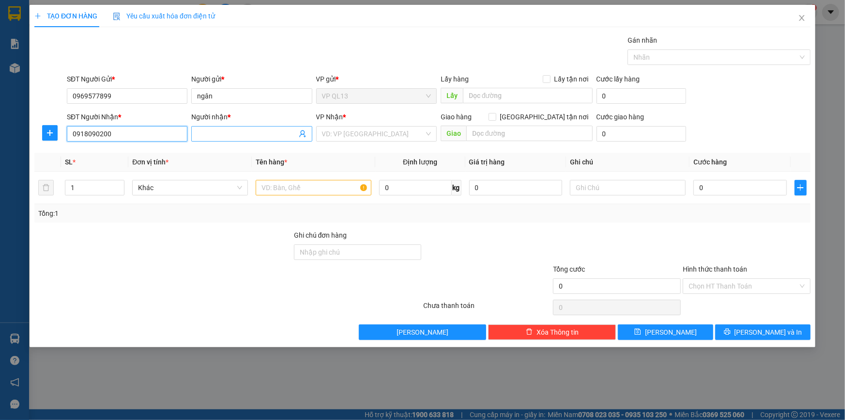
type input "0918090200"
click at [251, 134] on input "Người nhận *" at bounding box center [246, 133] width 99 height 11
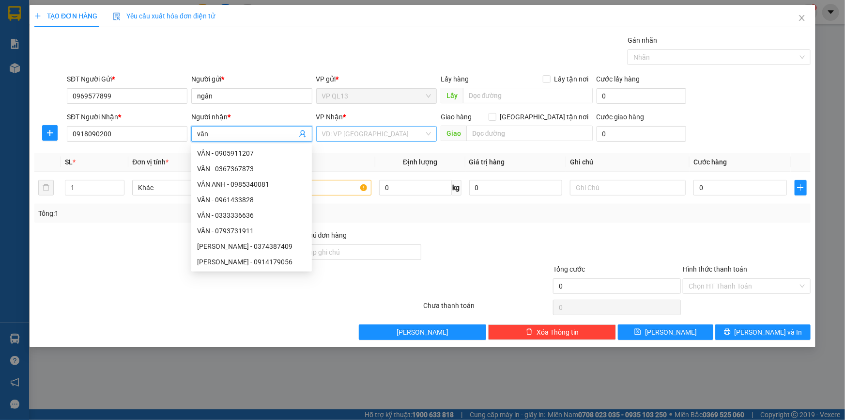
type input "vân"
click at [364, 136] on input "search" at bounding box center [373, 133] width 102 height 15
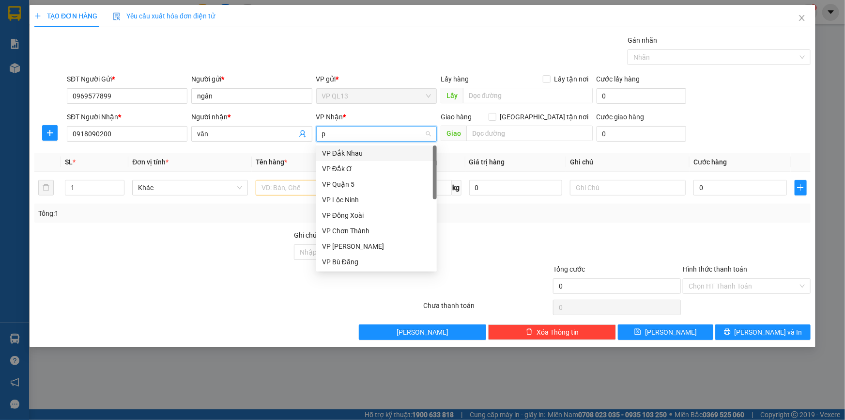
type input "ph"
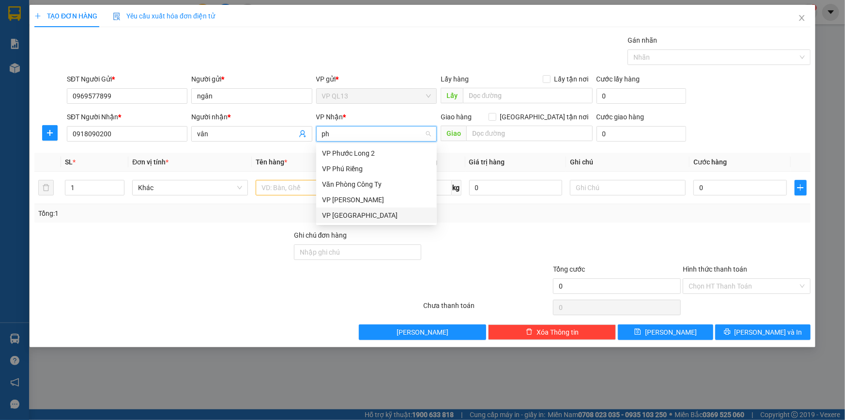
click at [374, 217] on div "VP [GEOGRAPHIC_DATA]" at bounding box center [376, 215] width 109 height 11
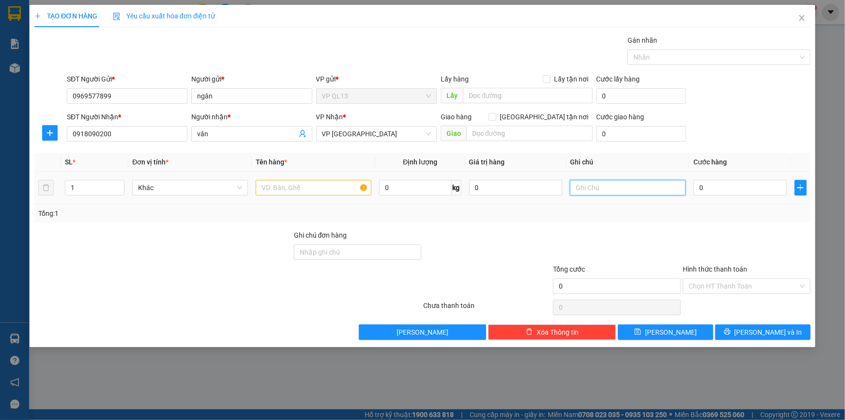
click at [605, 187] on input "text" at bounding box center [628, 188] width 116 height 16
click at [279, 180] on input "text" at bounding box center [314, 188] width 116 height 16
type input "bao xanh"
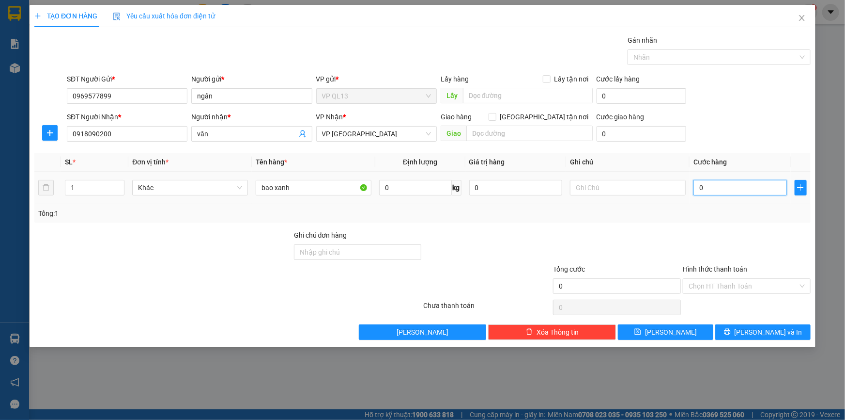
click at [702, 183] on input "0" at bounding box center [740, 188] width 93 height 16
type input "6"
type input "60"
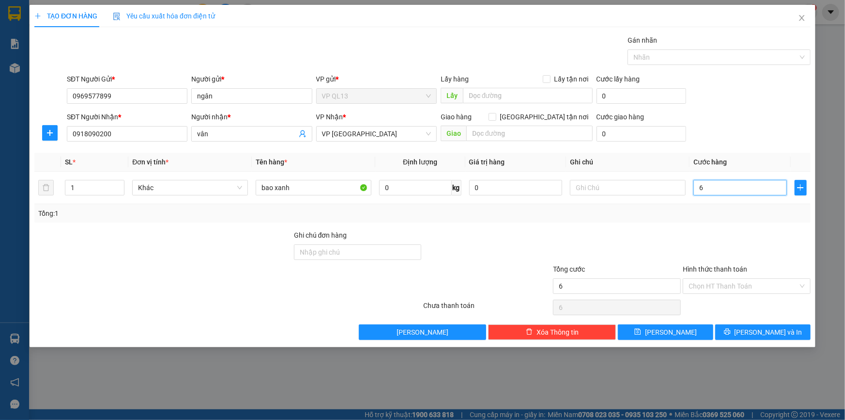
type input "60"
type input "6"
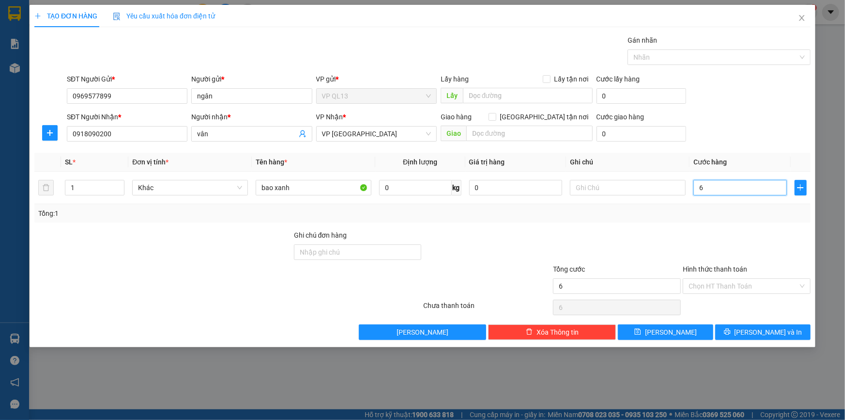
type input "0"
type input "05"
type input "5"
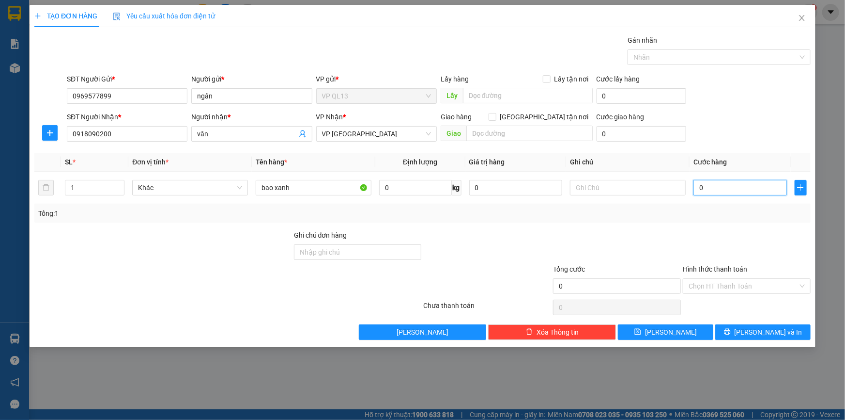
type input "5"
type input "050"
type input "50"
type input "50.000"
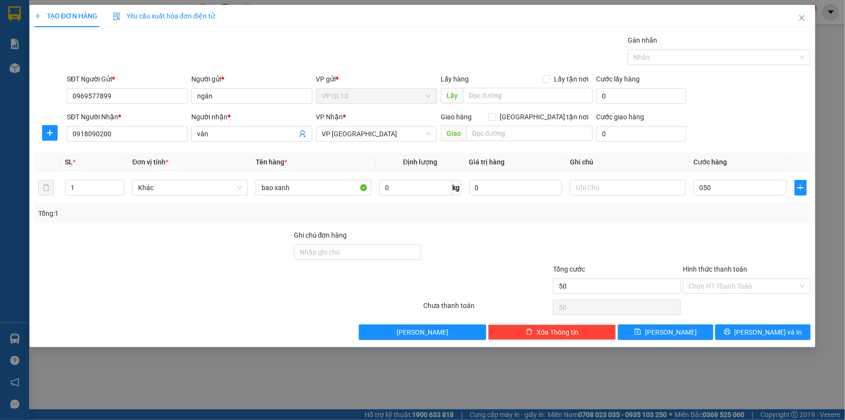
type input "50.000"
click at [729, 228] on div "Transit Pickup Surcharge Ids Transit Deliver Surcharge Ids Transit Deliver Surc…" at bounding box center [422, 187] width 777 height 305
click at [718, 280] on input "Hình thức thanh toán" at bounding box center [743, 286] width 109 height 15
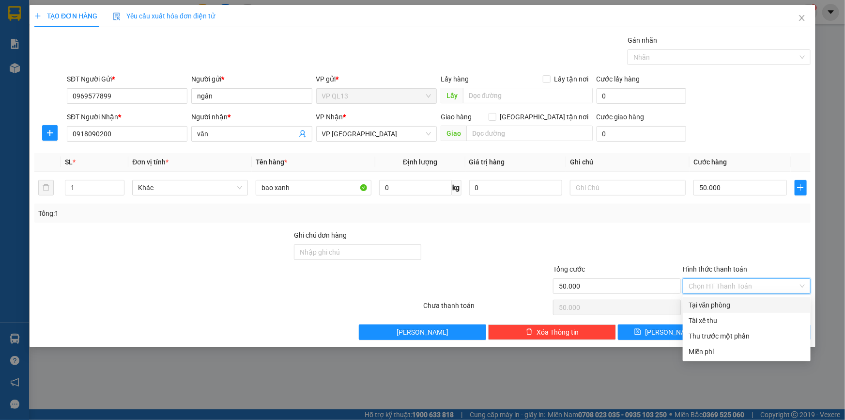
click at [717, 302] on div "Tại văn phòng" at bounding box center [747, 304] width 116 height 11
type input "0"
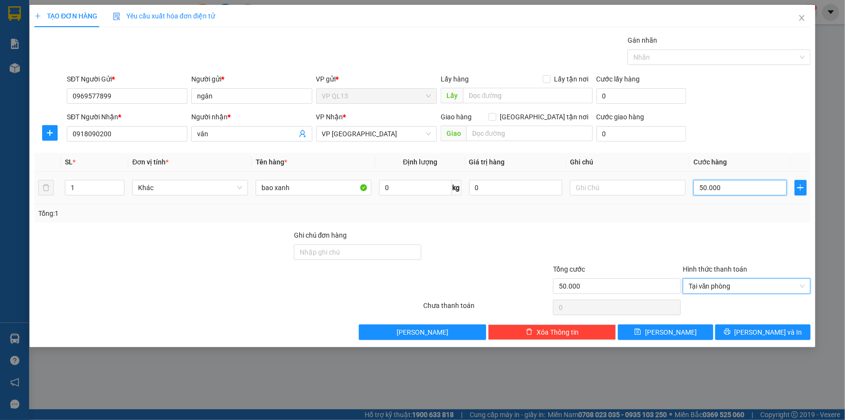
click at [741, 186] on input "50.000" at bounding box center [740, 188] width 93 height 16
type input "0"
type input "06"
type input "6"
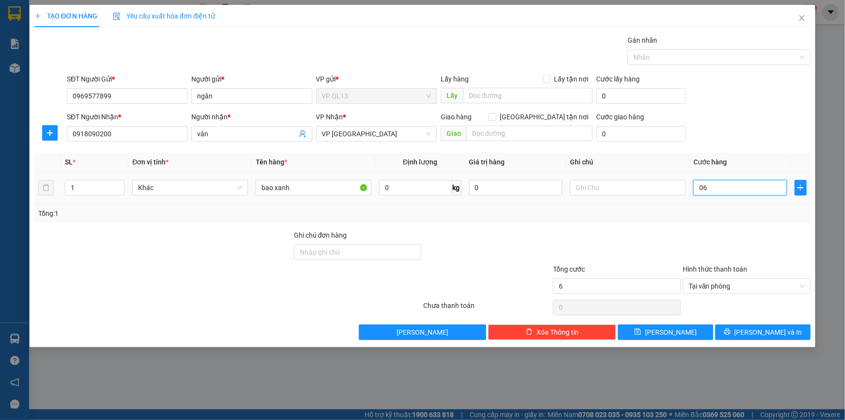
type input "060"
type input "60"
type input "60.000"
click at [723, 240] on div at bounding box center [747, 247] width 130 height 34
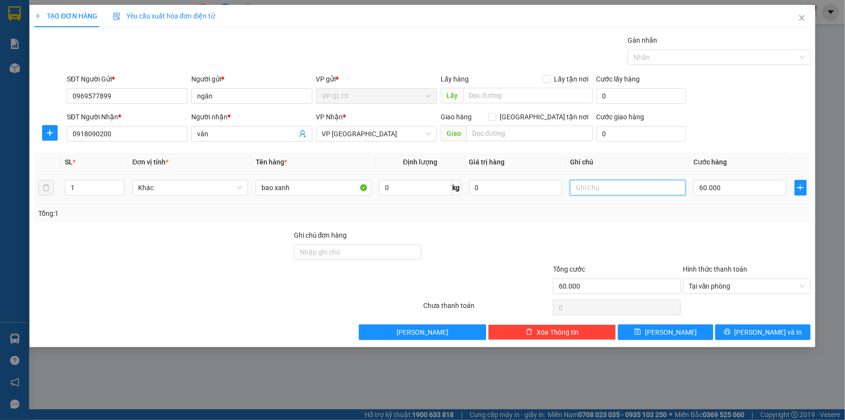
click at [608, 188] on input "text" at bounding box center [628, 188] width 116 height 16
click at [777, 336] on span "[PERSON_NAME] và In" at bounding box center [769, 332] width 68 height 11
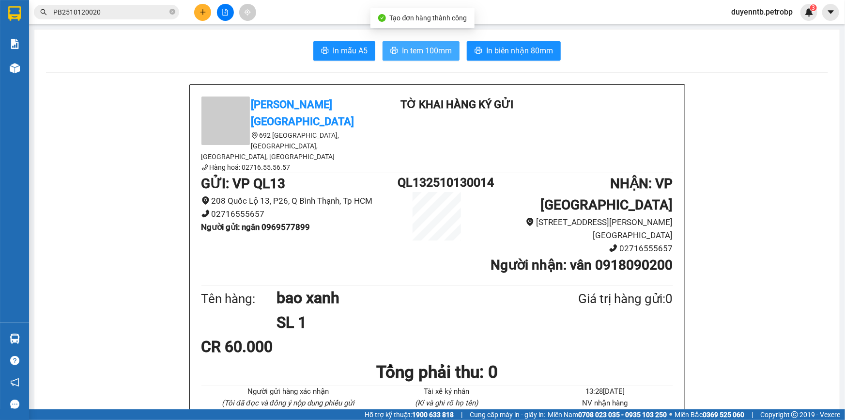
click at [425, 60] on button "In tem 100mm" at bounding box center [421, 50] width 77 height 19
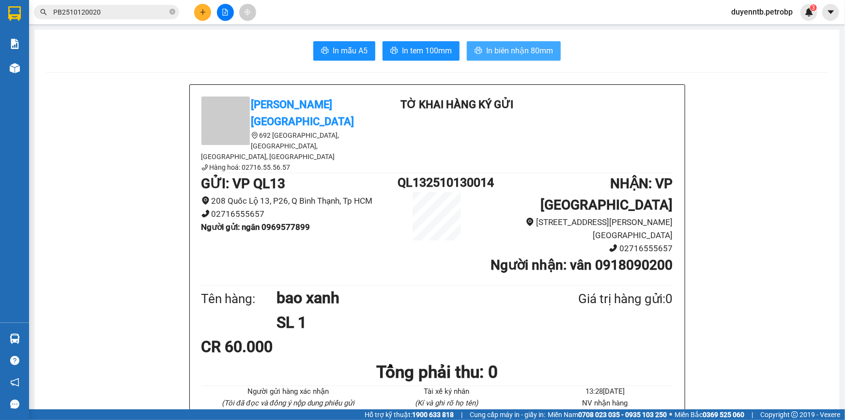
click at [536, 50] on span "In biên nhận 80mm" at bounding box center [519, 51] width 67 height 12
click at [204, 11] on icon "plus" at bounding box center [203, 12] width 7 height 7
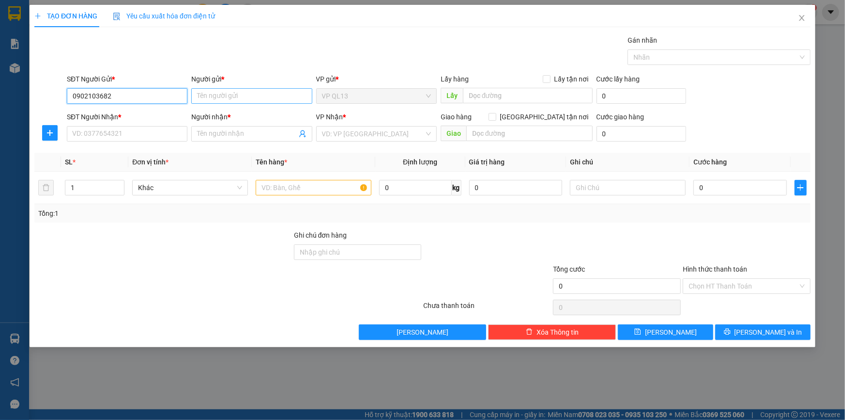
type input "0902103682"
click at [199, 99] on input "Người gửi *" at bounding box center [251, 96] width 121 height 16
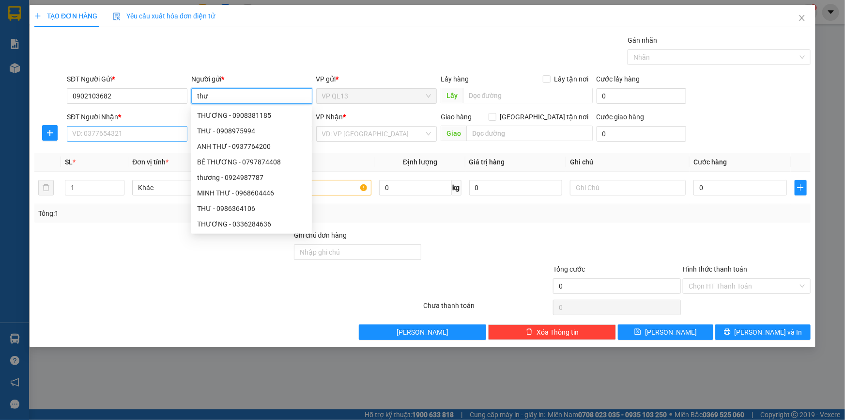
type input "thư"
click at [157, 136] on input "SĐT Người Nhận *" at bounding box center [127, 134] width 121 height 16
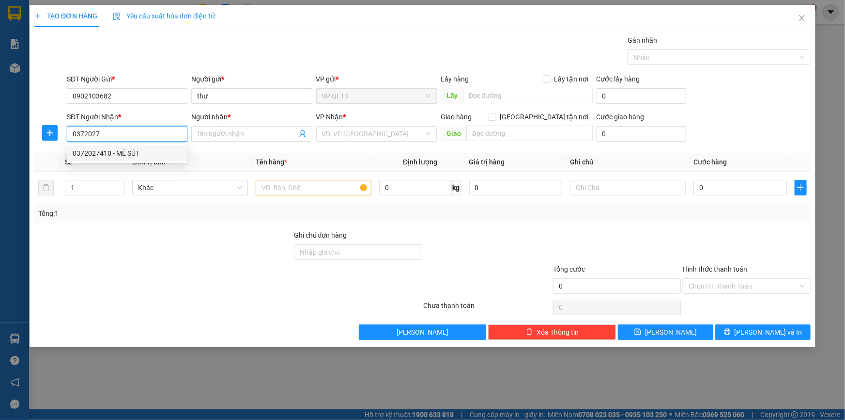
click at [145, 156] on div "0372027410 - MÊ SÚT" at bounding box center [127, 153] width 109 height 11
type input "0372027410"
type input "MÊ SÚT"
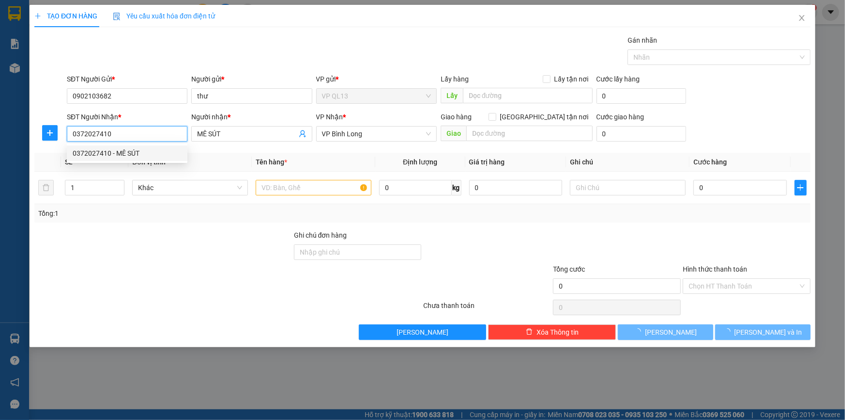
type input "30.000"
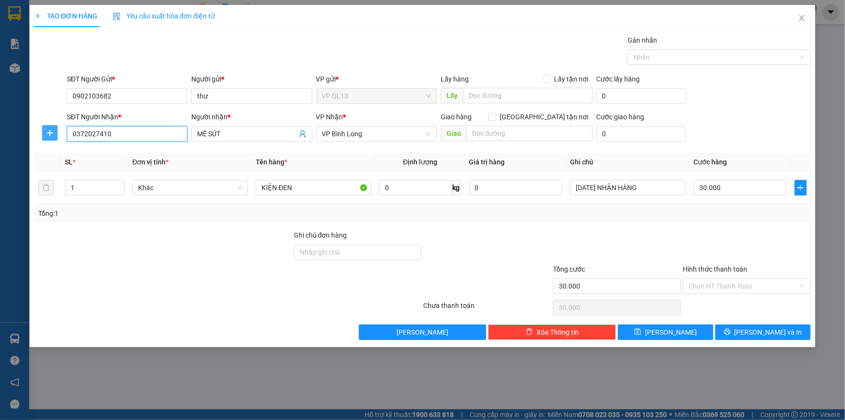
type input "0372027410"
click at [48, 131] on icon "plus" at bounding box center [50, 133] width 8 height 8
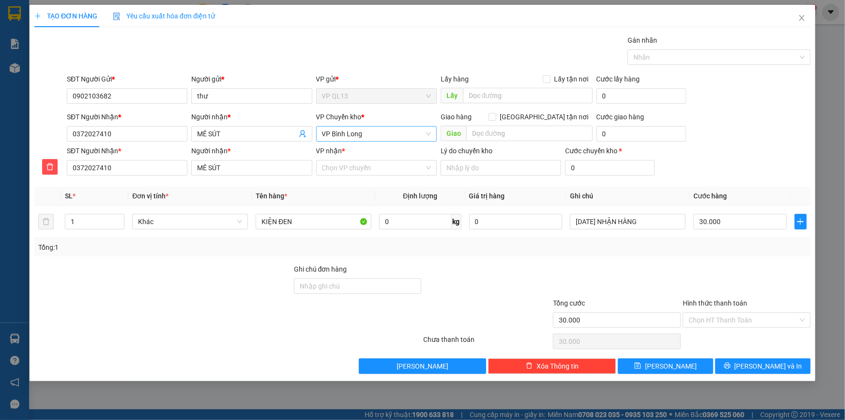
click at [361, 136] on span "VP Bình Long" at bounding box center [376, 133] width 109 height 15
type input "d"
type input "đ"
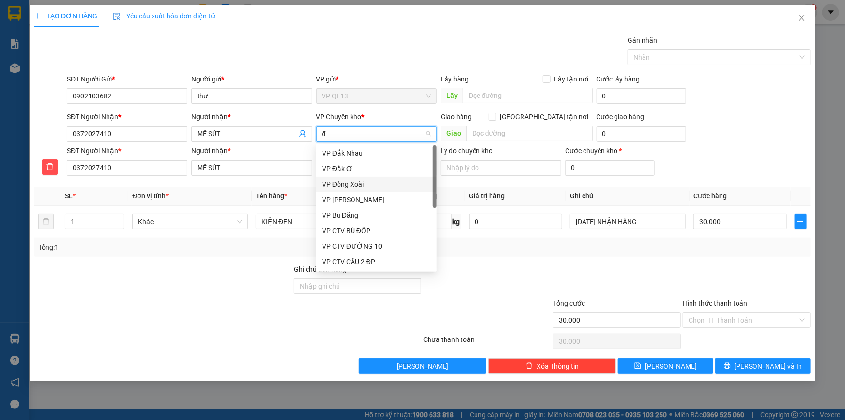
click at [376, 184] on div "VP Đồng Xoài" at bounding box center [376, 184] width 109 height 11
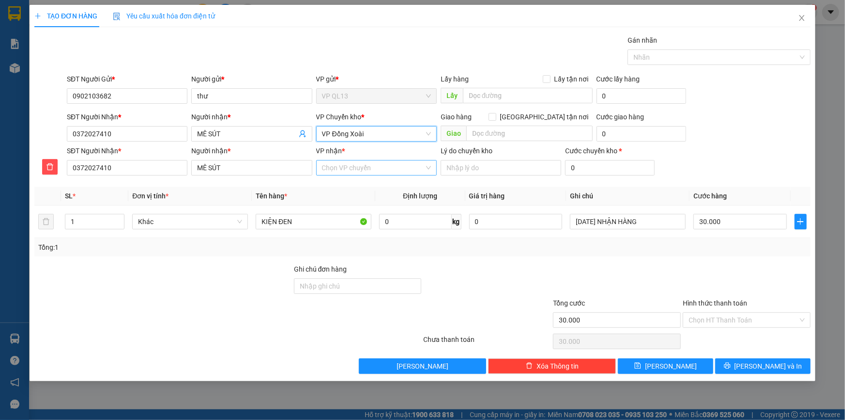
click at [364, 169] on input "VP nhận *" at bounding box center [373, 167] width 102 height 15
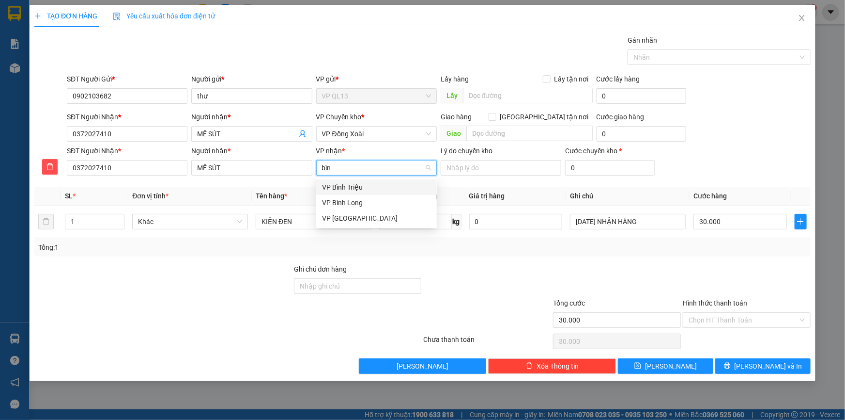
type input "bình"
click at [345, 203] on div "VP Bình Long" at bounding box center [376, 202] width 109 height 11
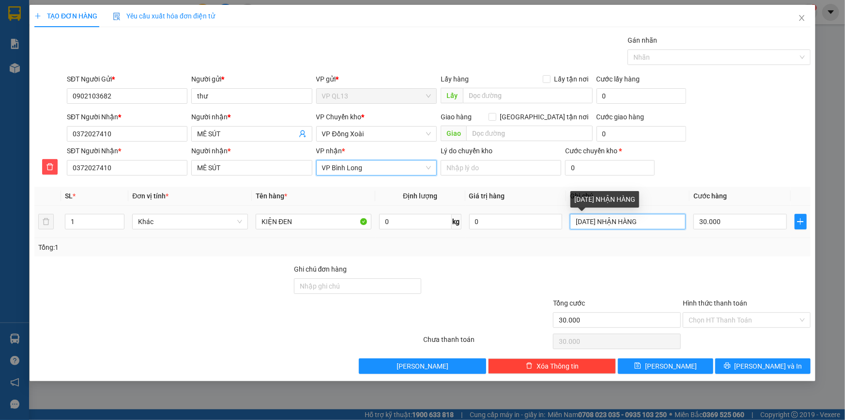
click at [644, 218] on input "[DATE] NHẬN HÀNG" at bounding box center [628, 222] width 116 height 16
type input "3"
type input "1"
type input "14g30 đi"
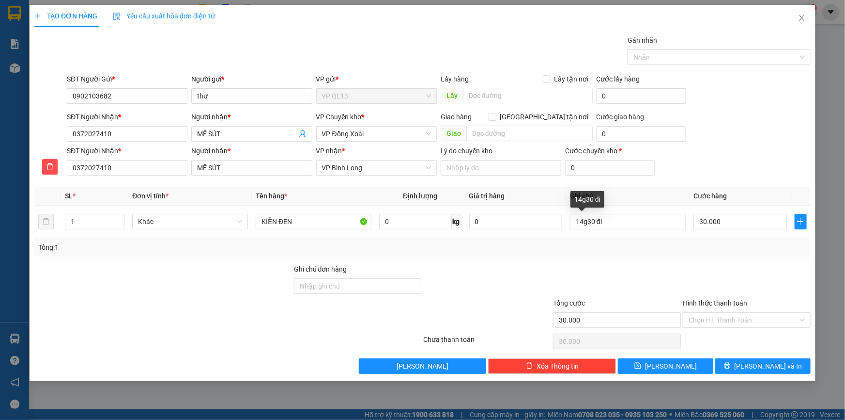
click at [682, 246] on div "Tổng: 1" at bounding box center [422, 247] width 769 height 11
click at [762, 219] on input "30.000" at bounding box center [740, 222] width 93 height 16
type input "0"
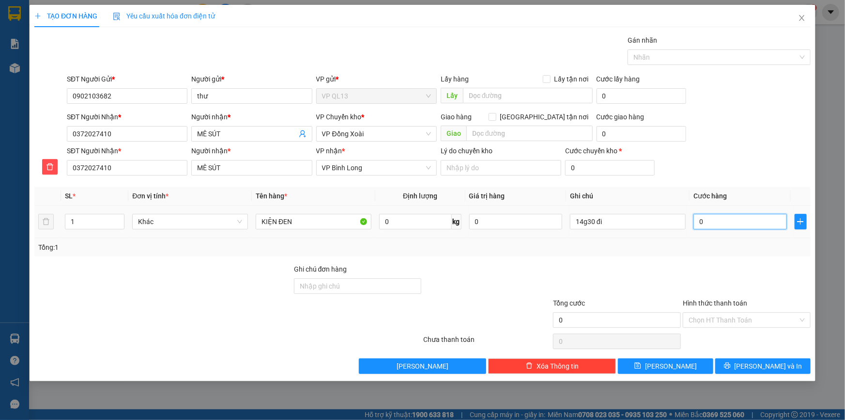
type input "4"
type input "04"
type input "40"
click at [750, 248] on div "Tổng: 1" at bounding box center [422, 247] width 769 height 11
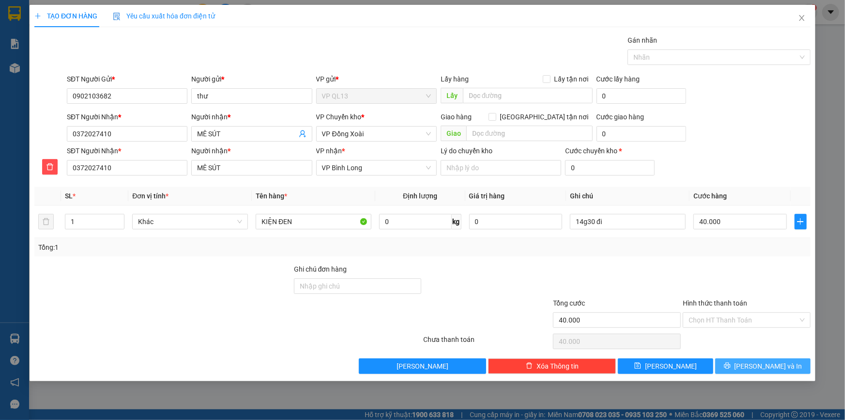
click at [771, 361] on span "[PERSON_NAME] và In" at bounding box center [769, 365] width 68 height 11
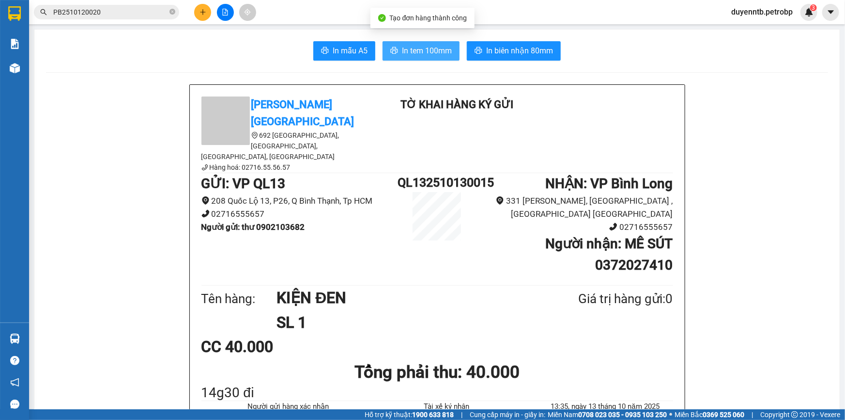
click at [439, 51] on span "In tem 100mm" at bounding box center [427, 51] width 50 height 12
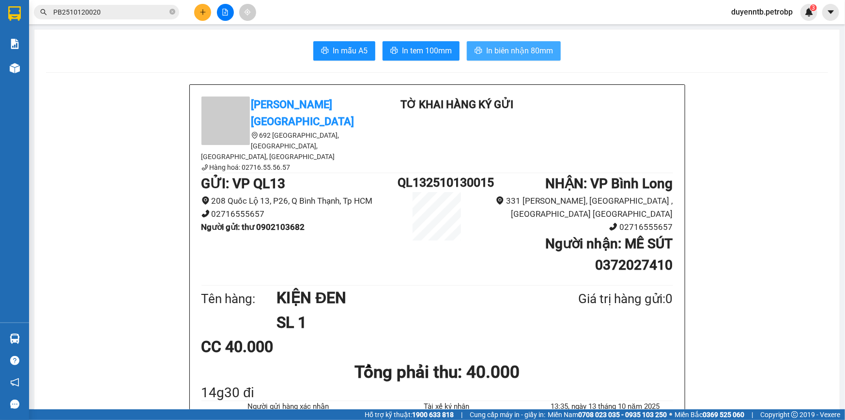
click at [522, 50] on span "In biên nhận 80mm" at bounding box center [519, 51] width 67 height 12
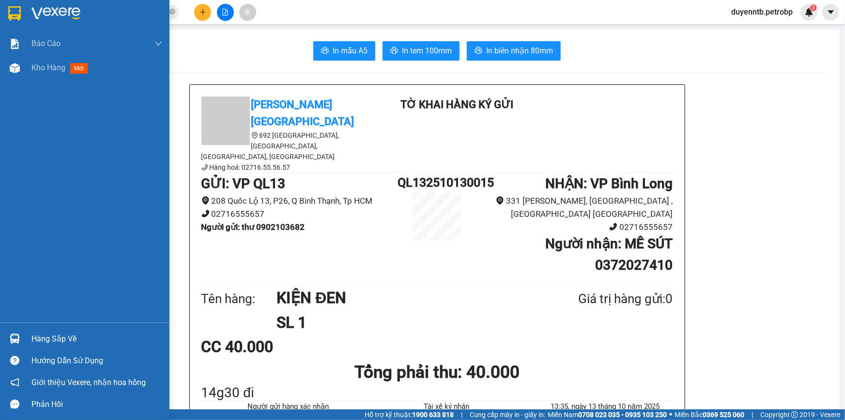
click at [15, 343] on img at bounding box center [15, 338] width 10 height 10
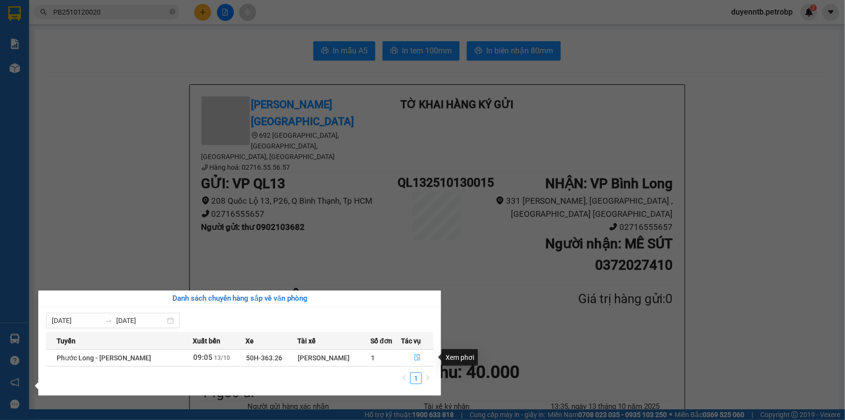
click at [414, 353] on button "button" at bounding box center [417, 358] width 31 height 16
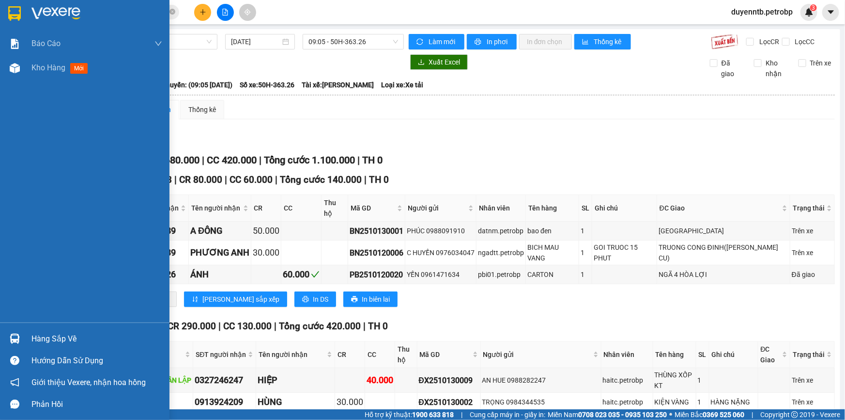
click at [16, 327] on div "Hàng sắp về" at bounding box center [85, 338] width 170 height 22
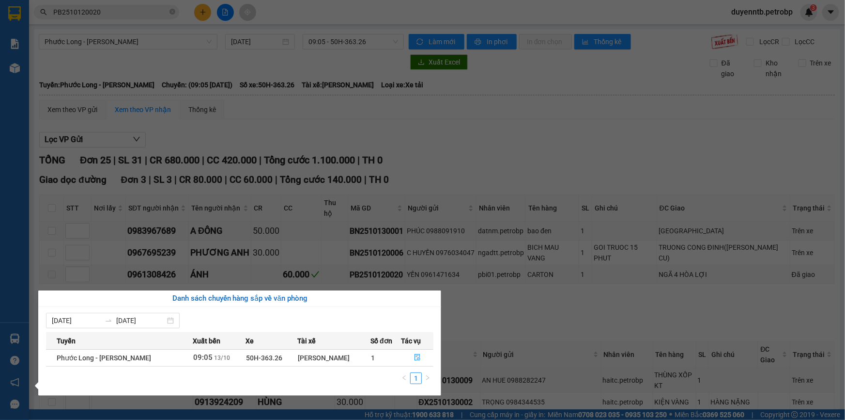
click at [266, 82] on section "Kết quả tìm kiếm ( 1 ) Bộ lọc Mã ĐH Trạng thái Món hàng Tổng cước Chưa cước Ngư…" at bounding box center [422, 210] width 845 height 420
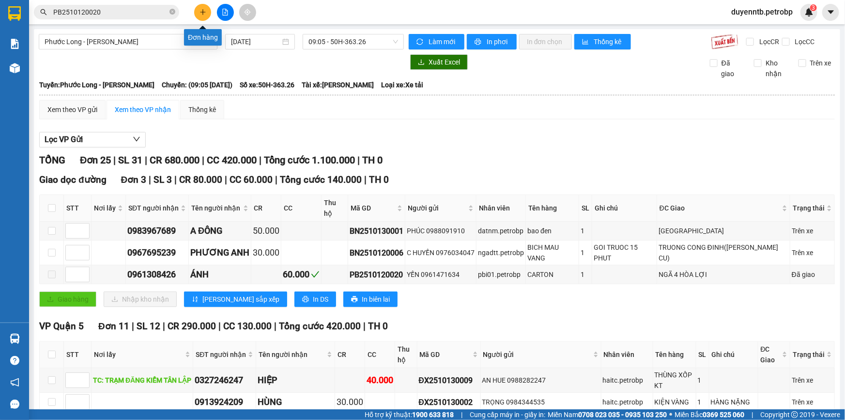
click at [201, 13] on icon "plus" at bounding box center [203, 12] width 7 height 7
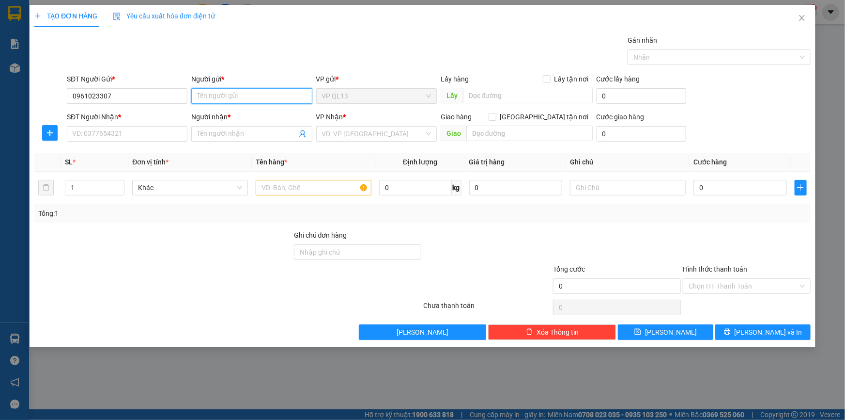
click at [218, 96] on input "Người gửi *" at bounding box center [251, 96] width 121 height 16
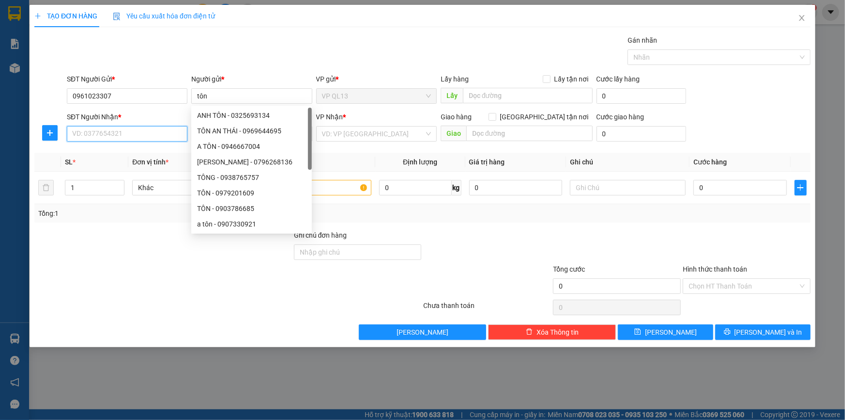
click at [107, 137] on input "SĐT Người Nhận *" at bounding box center [127, 134] width 121 height 16
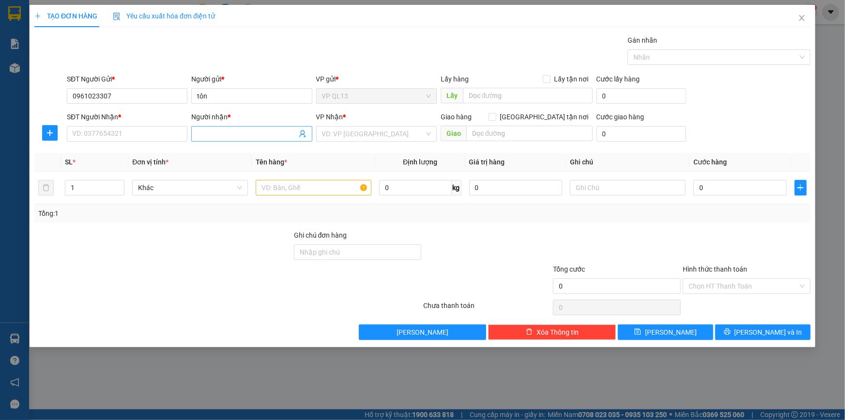
click at [219, 136] on input "Người nhận *" at bounding box center [246, 133] width 99 height 11
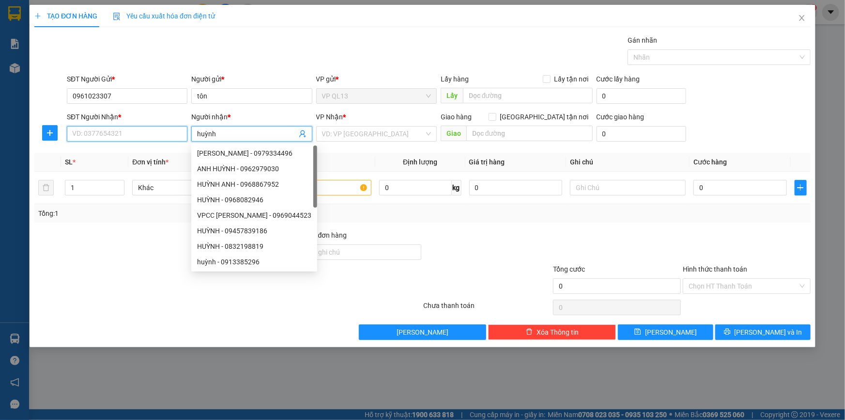
click at [99, 132] on input "SĐT Người Nhận *" at bounding box center [127, 134] width 121 height 16
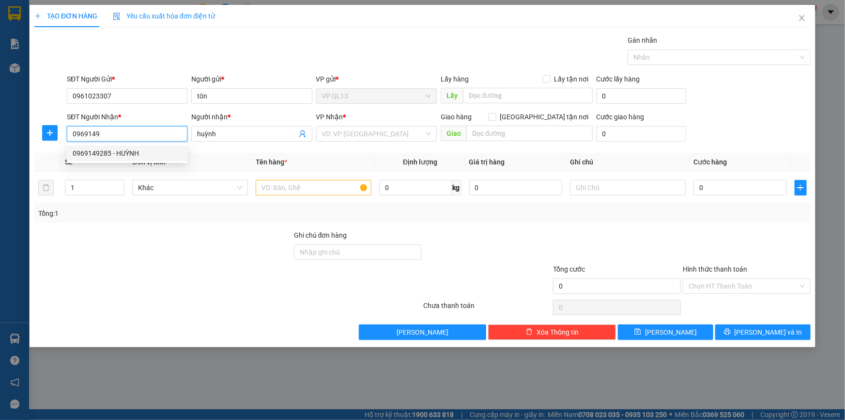
click at [118, 149] on div "0969149285 - HUỲNH" at bounding box center [127, 153] width 109 height 11
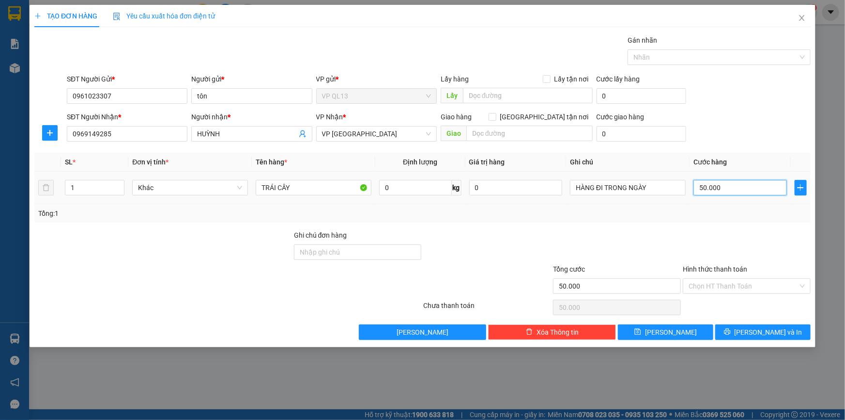
click at [723, 185] on input "50.000" at bounding box center [740, 188] width 93 height 16
click at [775, 214] on div "Tổng: 1" at bounding box center [422, 213] width 769 height 11
click at [786, 333] on button "[PERSON_NAME] và In" at bounding box center [763, 332] width 95 height 16
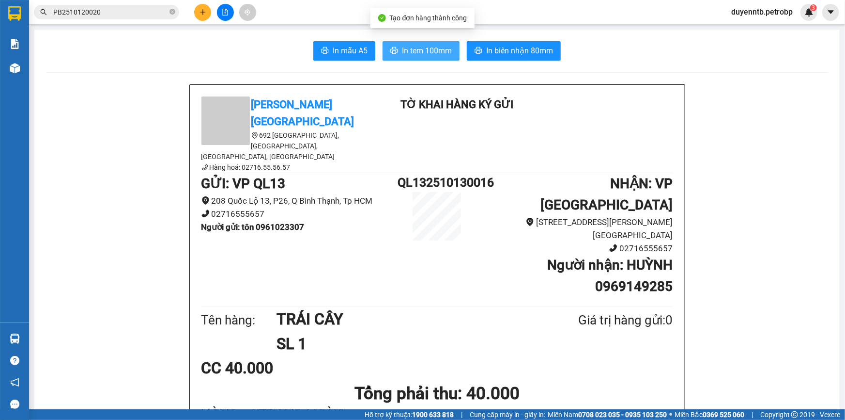
click at [412, 48] on span "In tem 100mm" at bounding box center [427, 51] width 50 height 12
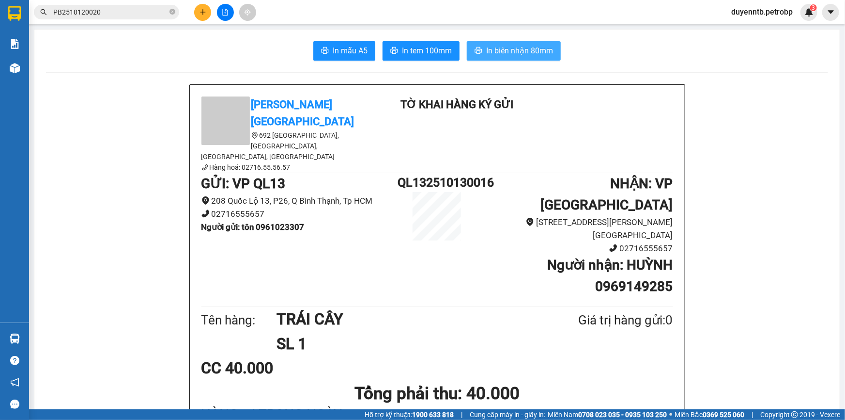
click at [506, 49] on span "In biên nhận 80mm" at bounding box center [519, 51] width 67 height 12
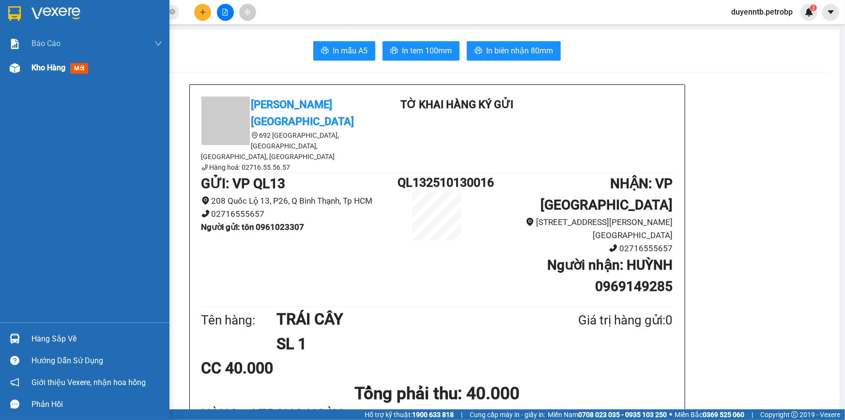
click at [13, 67] on img at bounding box center [15, 68] width 10 height 10
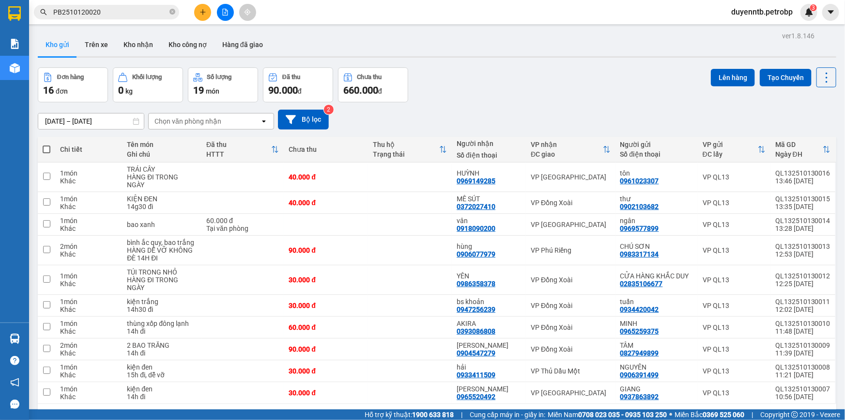
click at [724, 412] on button "2" at bounding box center [731, 419] width 15 height 15
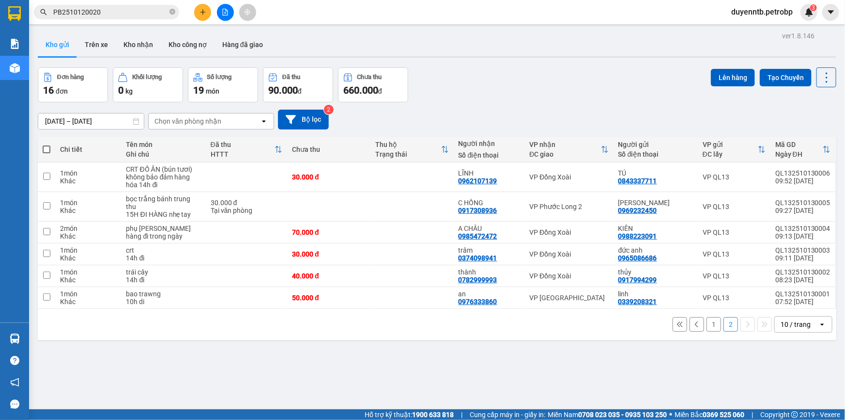
click at [707, 317] on button "1" at bounding box center [714, 324] width 15 height 15
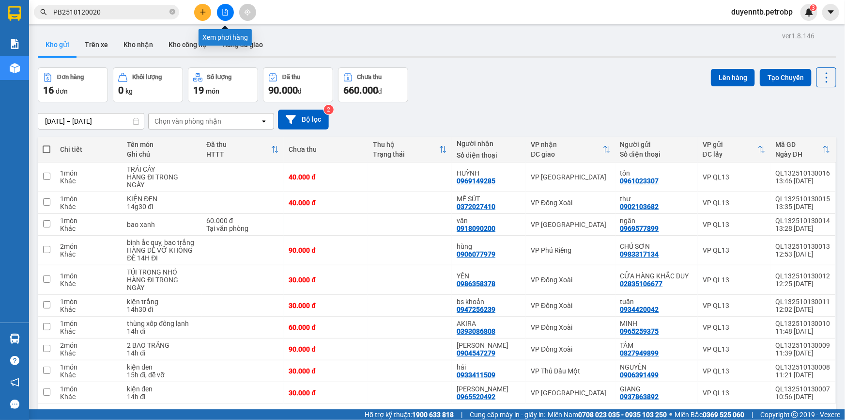
click at [220, 8] on button at bounding box center [225, 12] width 17 height 17
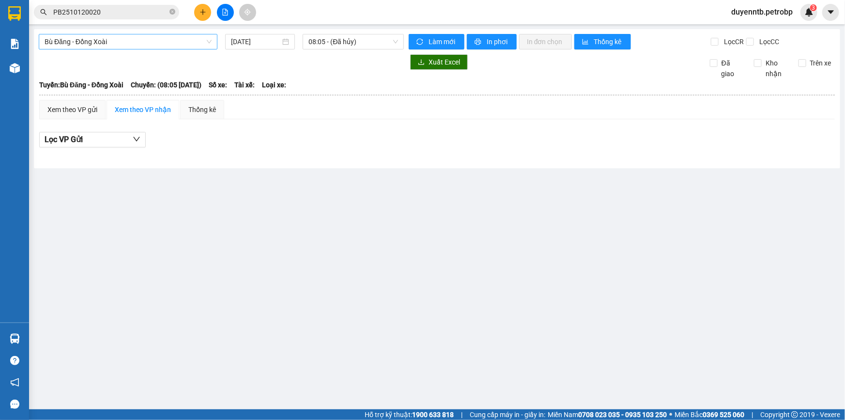
click at [189, 41] on span "Bù Đăng - Đồng Xoài" at bounding box center [128, 41] width 167 height 15
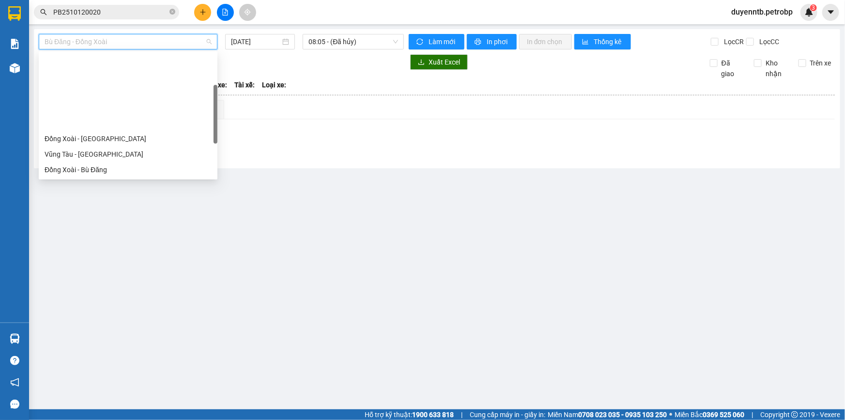
click at [131, 242] on div "[PERSON_NAME] - Phước Long" at bounding box center [128, 247] width 167 height 11
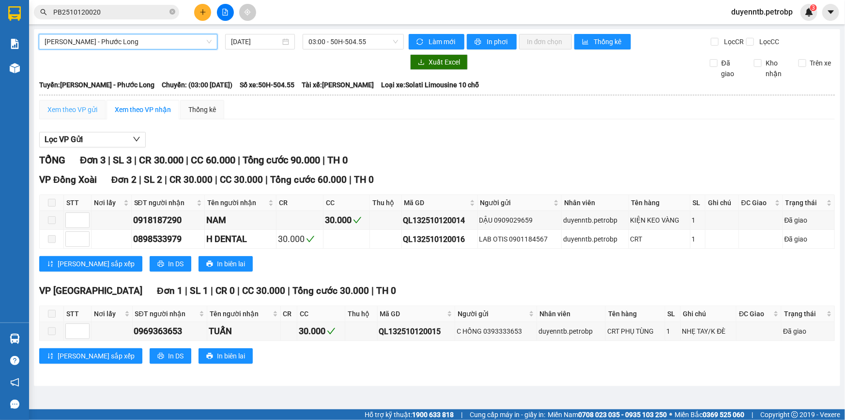
click at [54, 100] on div "Xem theo VP gửi" at bounding box center [72, 109] width 66 height 19
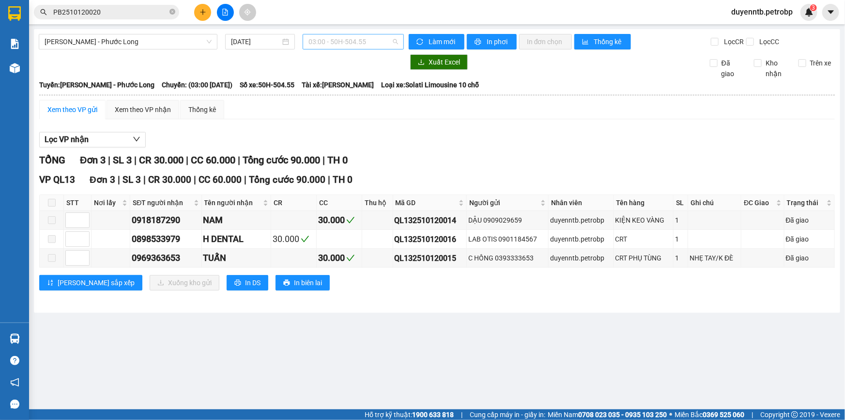
click at [333, 46] on span "03:00 - 50H-504.55" at bounding box center [354, 41] width 90 height 15
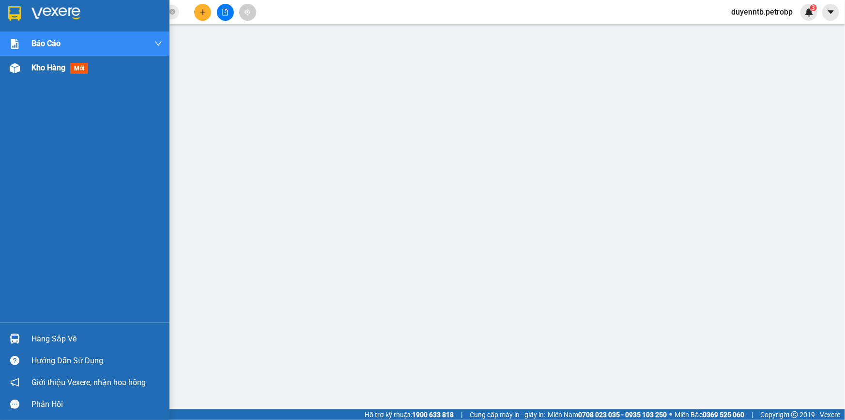
click at [22, 67] on div at bounding box center [14, 68] width 17 height 17
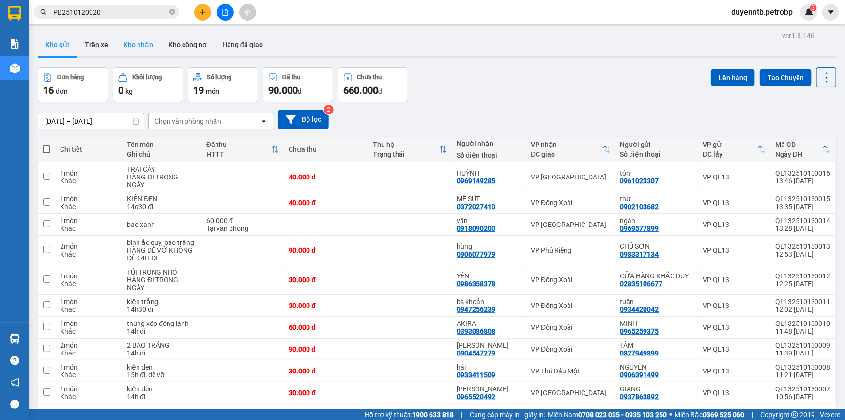
click at [137, 47] on button "Kho nhận" at bounding box center [138, 44] width 45 height 23
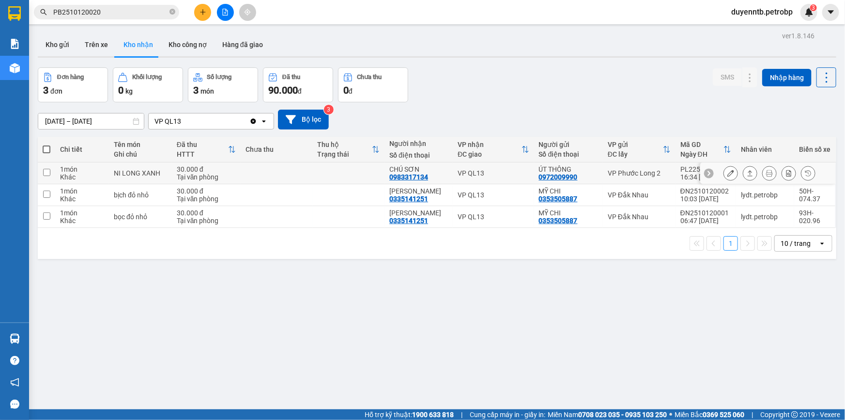
click at [744, 174] on button at bounding box center [751, 173] width 14 height 17
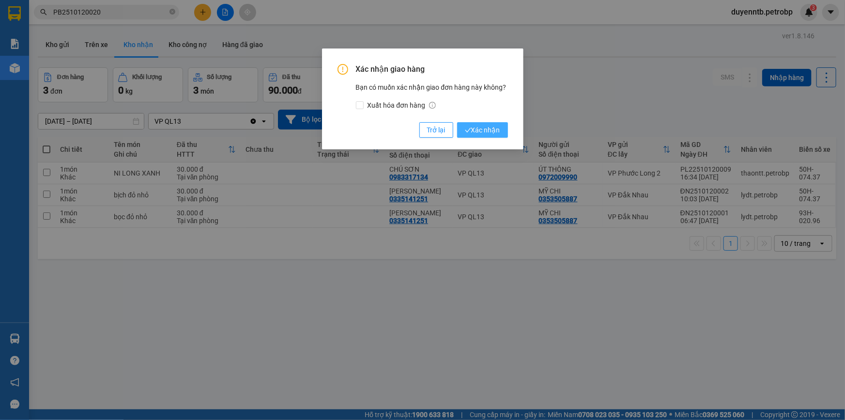
click at [466, 126] on span "Xác nhận" at bounding box center [482, 130] width 35 height 11
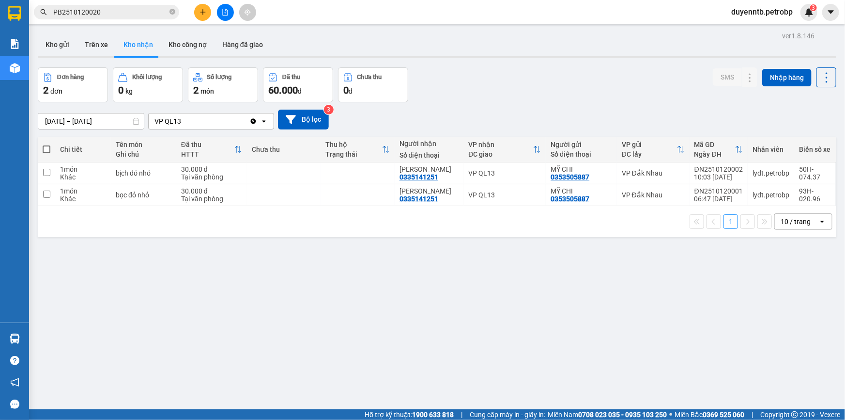
click at [89, 121] on input "[DATE] – [DATE]" at bounding box center [91, 121] width 106 height 16
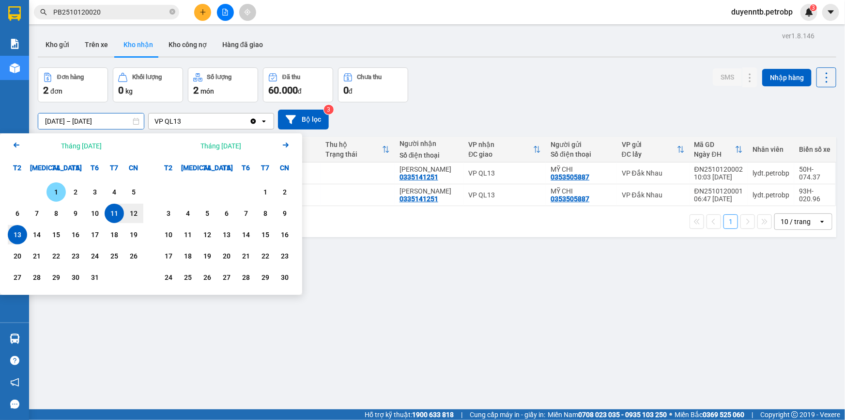
click at [63, 189] on div "1" at bounding box center [56, 191] width 19 height 19
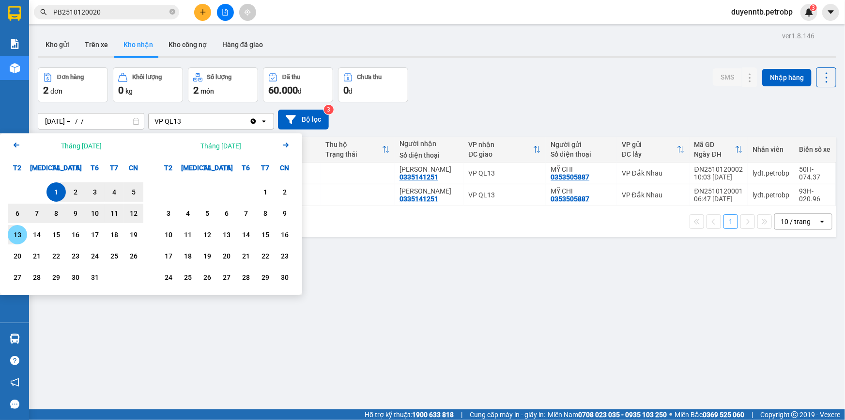
click at [17, 232] on div "13" at bounding box center [18, 235] width 14 height 12
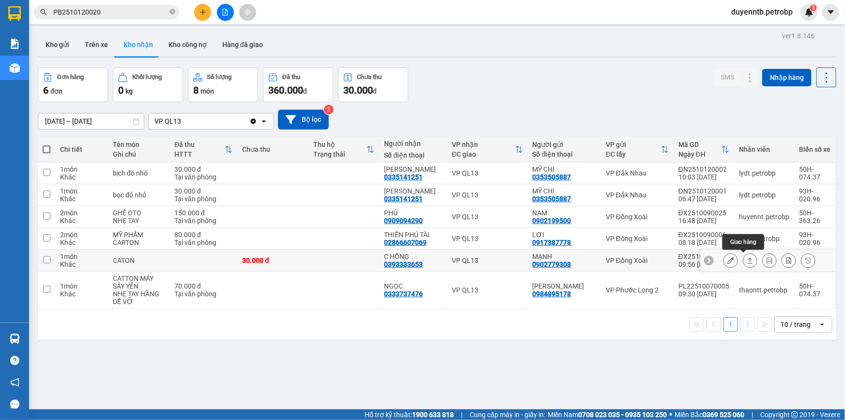
click at [748, 264] on button at bounding box center [751, 260] width 14 height 17
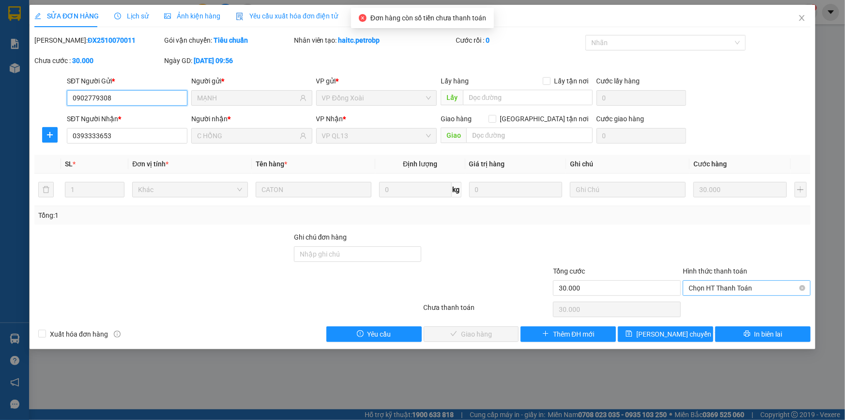
click at [703, 286] on span "Chọn HT Thanh Toán" at bounding box center [747, 287] width 116 height 15
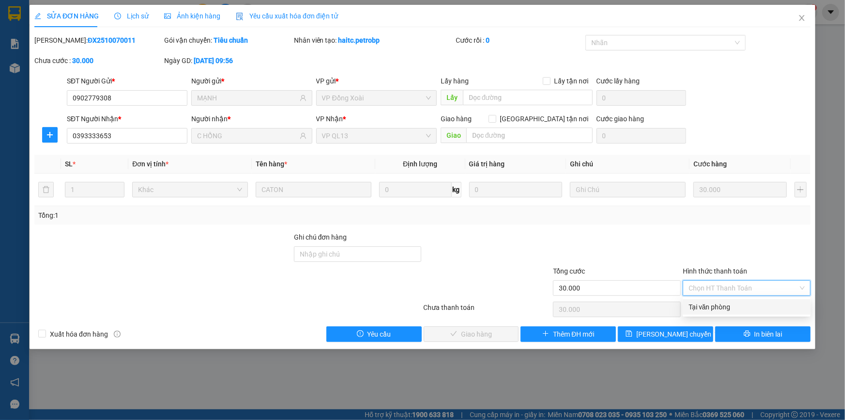
click at [697, 304] on div "Tại văn phòng" at bounding box center [747, 306] width 116 height 11
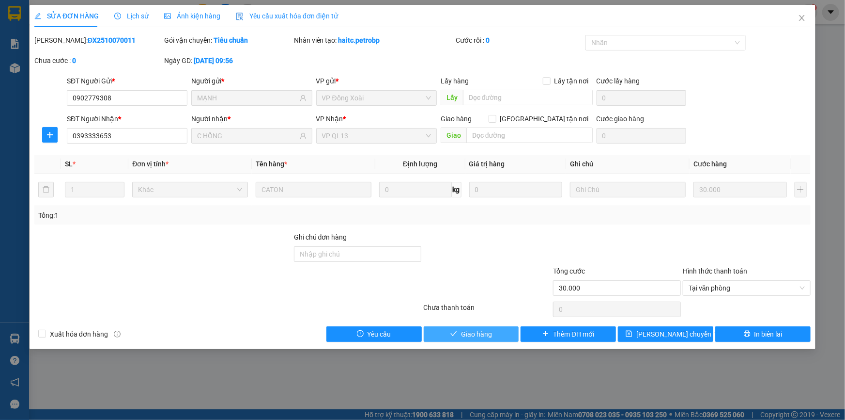
click at [495, 340] on button "Giao hàng" at bounding box center [471, 334] width 95 height 16
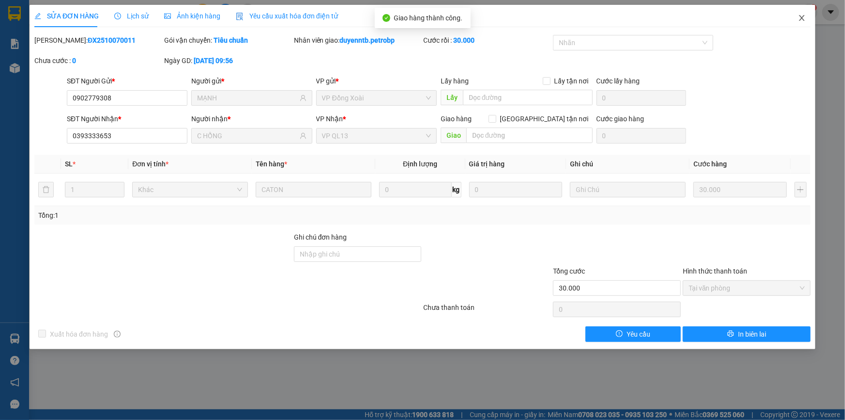
click at [801, 20] on icon "close" at bounding box center [801, 18] width 5 height 6
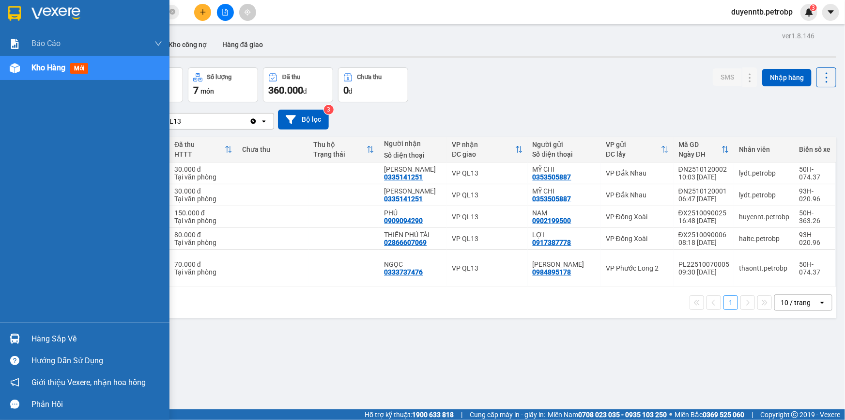
click at [19, 336] on div at bounding box center [14, 338] width 17 height 17
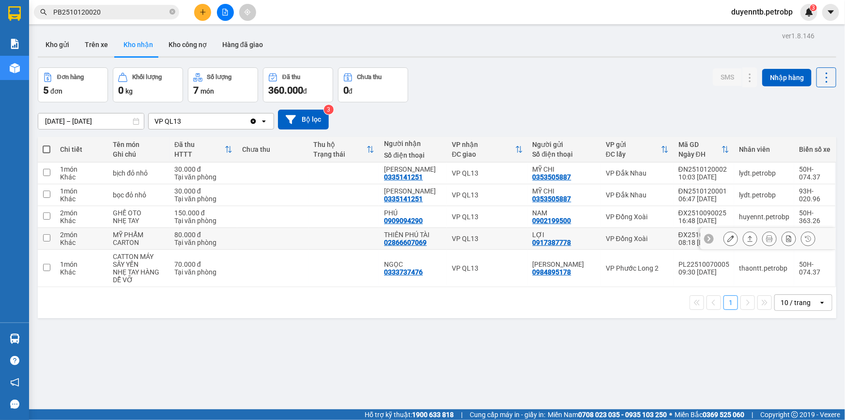
click at [257, 237] on section "Kết quả tìm kiếm ( 1 ) Bộ lọc Mã ĐH Trạng thái Món hàng Tổng cước Chưa cước Ngư…" at bounding box center [422, 210] width 845 height 420
click at [53, 42] on button "Kho gửi" at bounding box center [57, 44] width 39 height 23
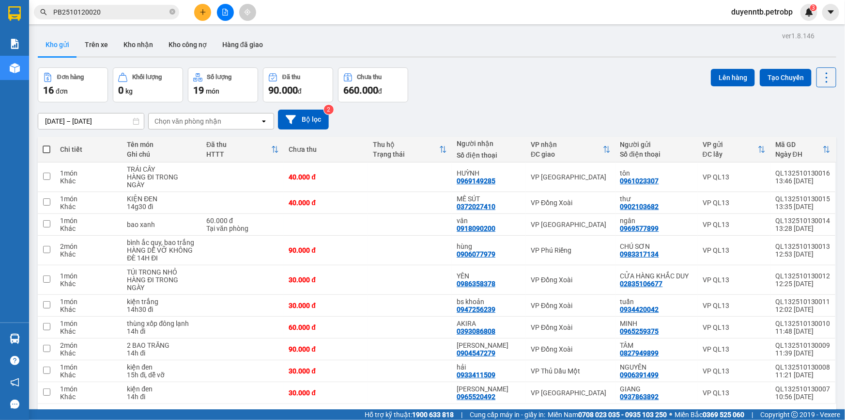
click at [47, 145] on span at bounding box center [47, 149] width 8 height 8
click at [47, 144] on input "checkbox" at bounding box center [47, 144] width 0 height 0
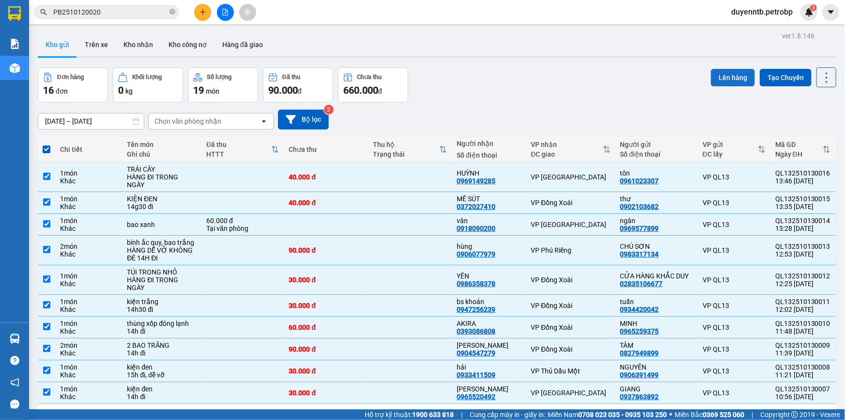
click at [719, 69] on button "Lên hàng" at bounding box center [733, 77] width 44 height 17
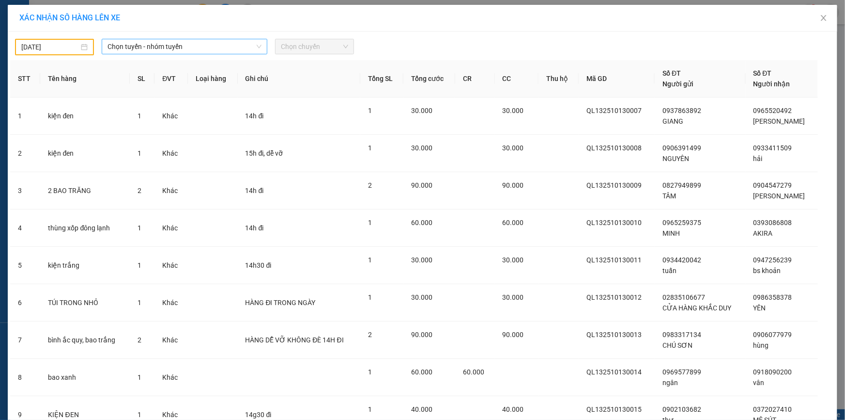
click at [209, 43] on span "Chọn tuyến - nhóm tuyến" at bounding box center [185, 46] width 154 height 15
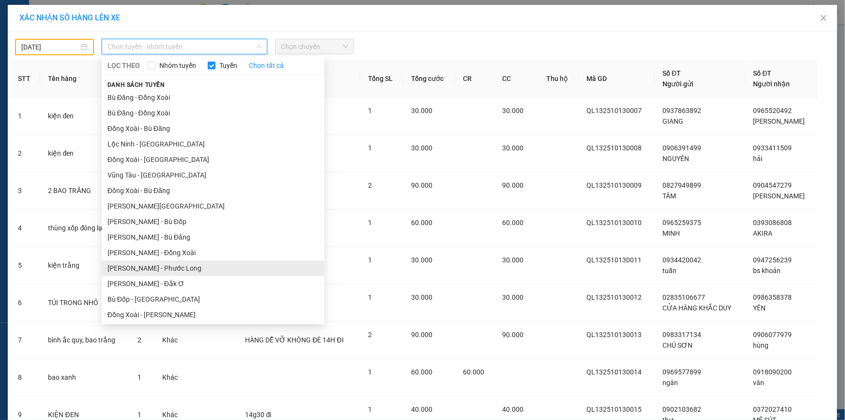
click at [148, 265] on li "[PERSON_NAME] - Phước Long" at bounding box center [213, 268] width 223 height 16
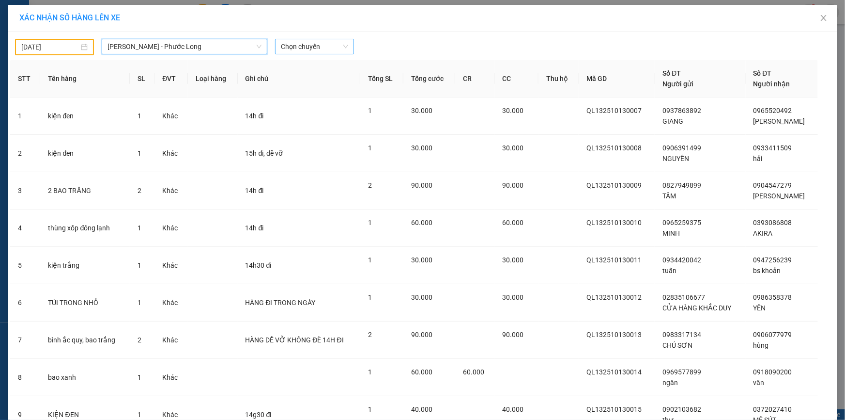
click at [310, 48] on span "Chọn chuyến" at bounding box center [314, 46] width 67 height 15
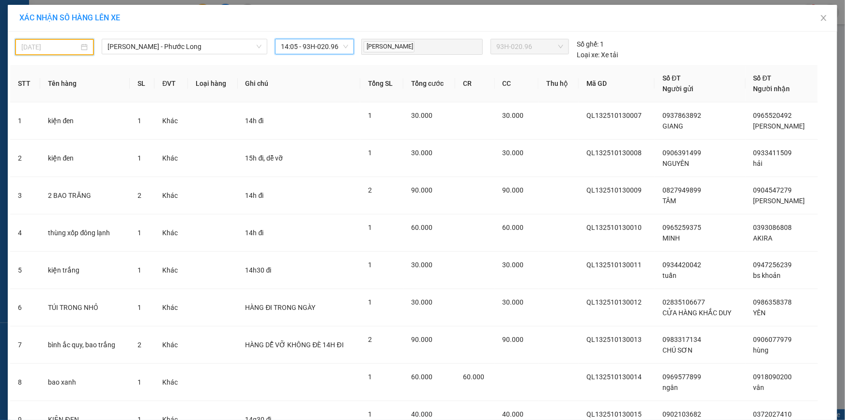
click at [47, 46] on input "[DATE]" at bounding box center [50, 47] width 58 height 11
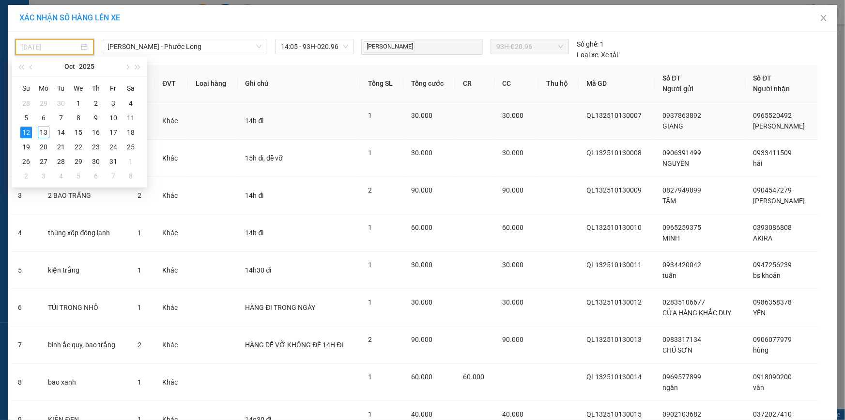
click at [40, 133] on div "13" at bounding box center [44, 132] width 12 height 12
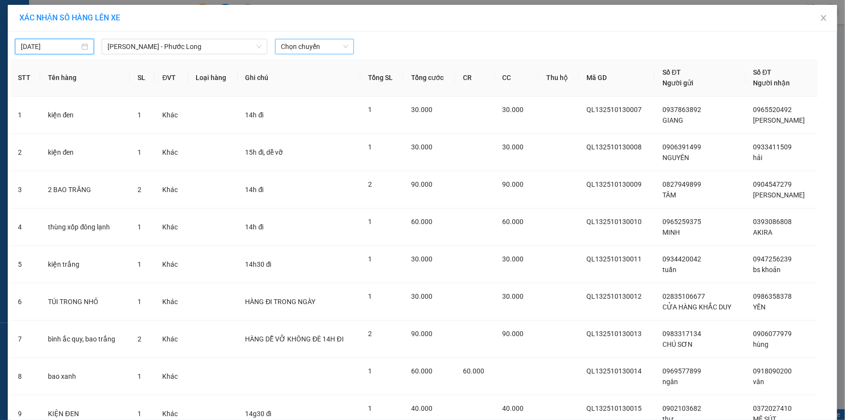
click at [282, 43] on span "Chọn chuyến" at bounding box center [314, 46] width 67 height 15
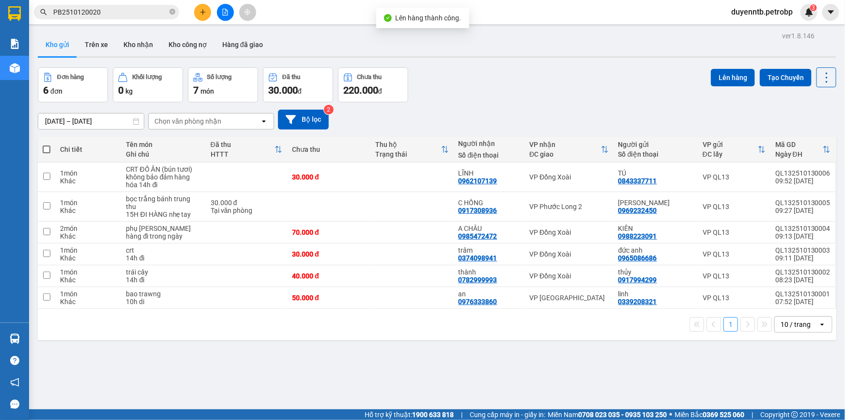
click at [47, 144] on label at bounding box center [47, 149] width 8 height 10
click at [47, 144] on input "checkbox" at bounding box center [47, 144] width 0 height 0
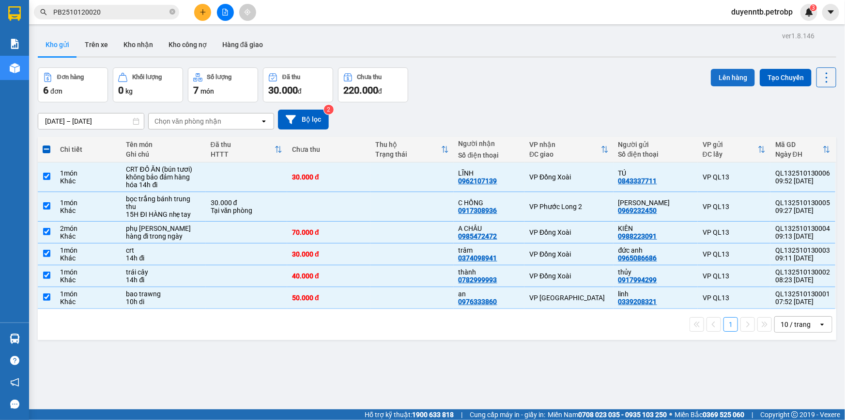
click at [719, 83] on button "Lên hàng" at bounding box center [733, 77] width 44 height 17
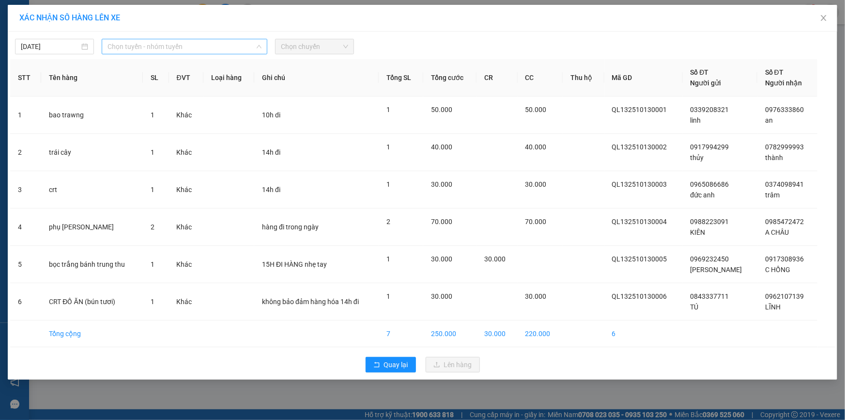
drag, startPoint x: 192, startPoint y: 40, endPoint x: 188, endPoint y: 48, distance: 8.7
click at [191, 42] on span "Chọn tuyến - nhóm tuyến" at bounding box center [185, 46] width 154 height 15
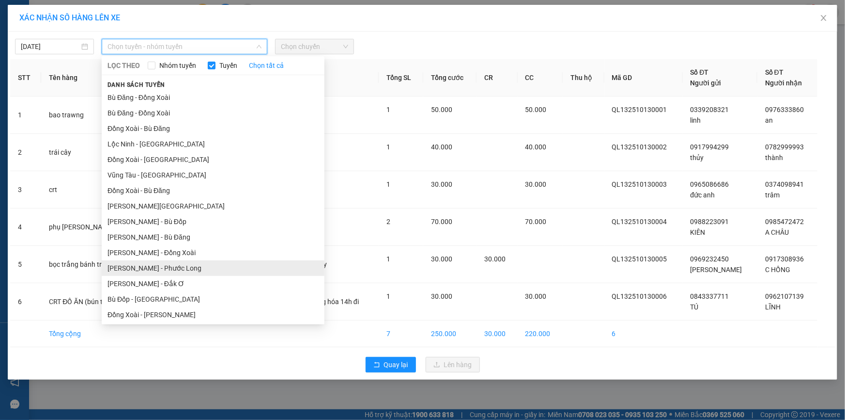
click at [177, 263] on li "[PERSON_NAME] - Phước Long" at bounding box center [213, 268] width 223 height 16
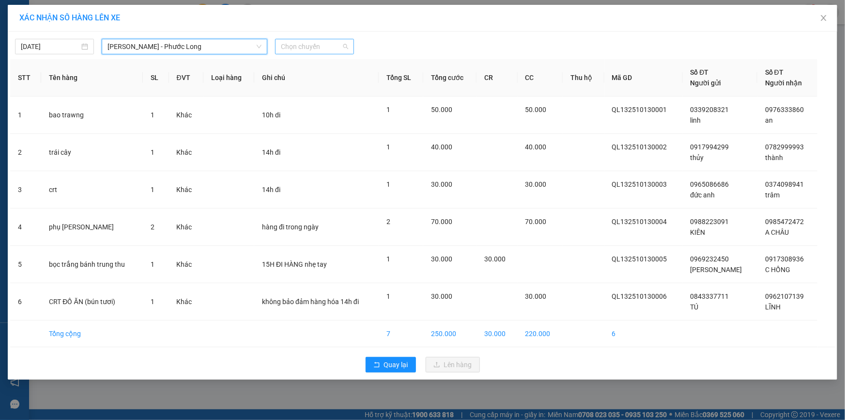
click at [326, 48] on span "Chọn chuyến" at bounding box center [314, 46] width 67 height 15
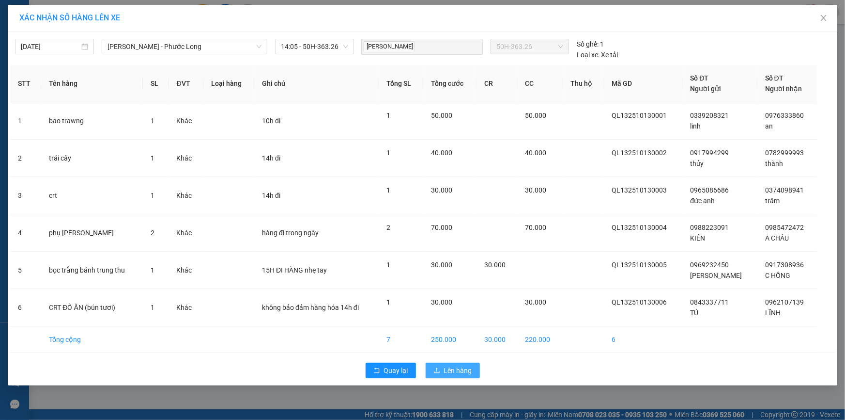
click at [445, 366] on button "Lên hàng" at bounding box center [453, 370] width 54 height 16
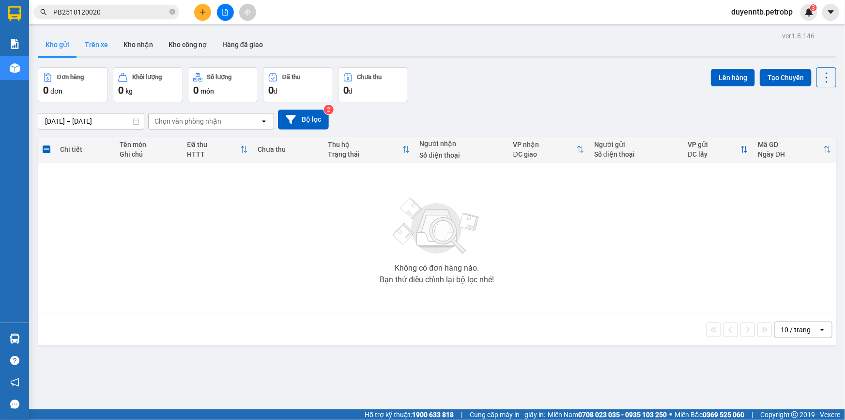
click at [105, 38] on button "Trên xe" at bounding box center [96, 44] width 39 height 23
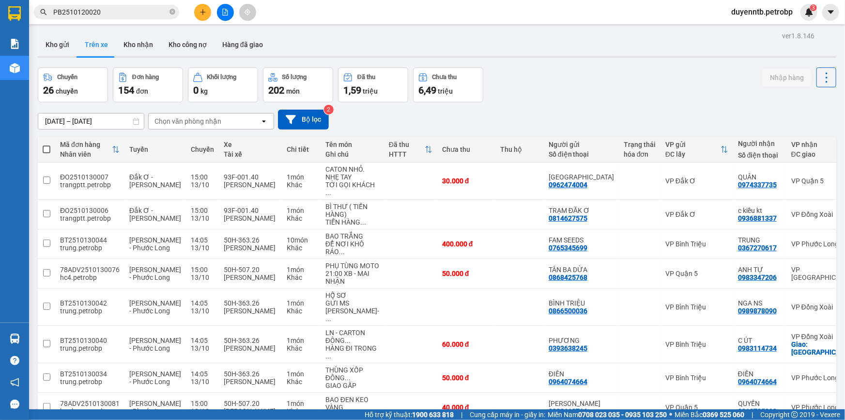
click at [114, 126] on div "ver 1.8.146 Kho gửi Trên xe Kho nhận Kho công nợ Hàng đã giao Chuyến 26 chuyến …" at bounding box center [437, 280] width 807 height 502
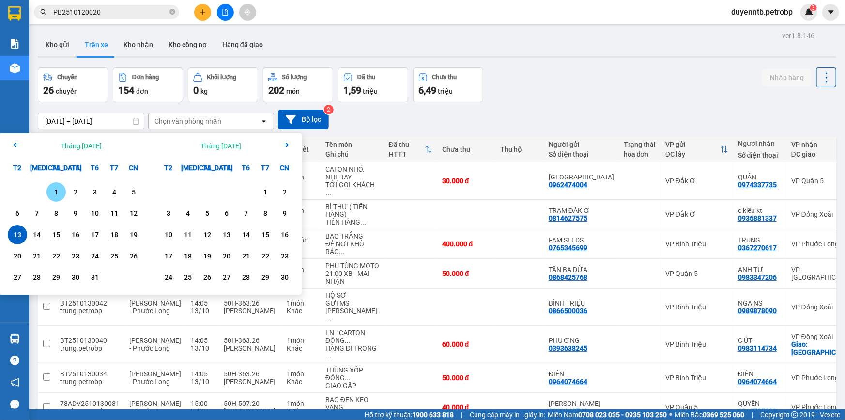
click at [52, 189] on div "1" at bounding box center [56, 192] width 14 height 12
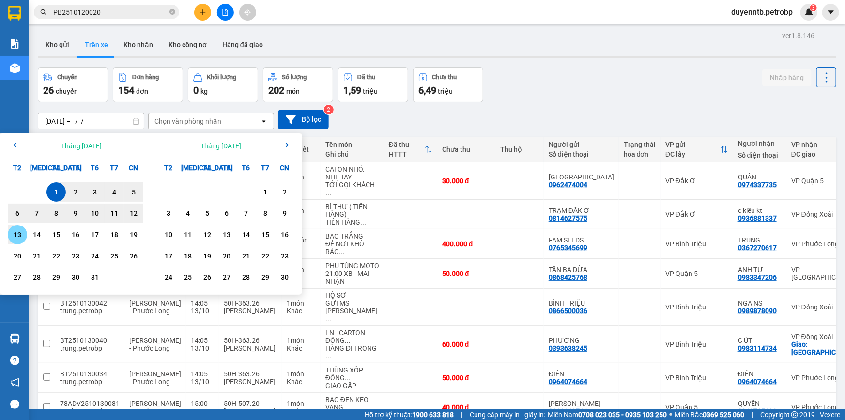
drag, startPoint x: 17, startPoint y: 233, endPoint x: 83, endPoint y: 203, distance: 71.6
click at [19, 233] on div "13" at bounding box center [18, 235] width 14 height 12
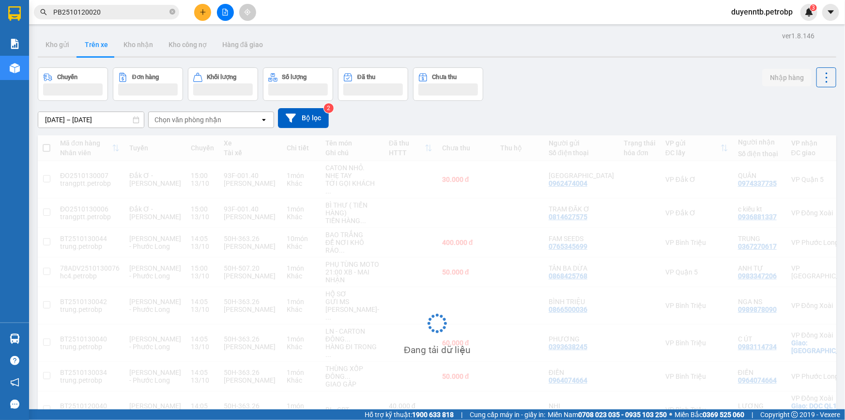
click at [208, 121] on div "Chọn văn phòng nhận" at bounding box center [188, 120] width 67 height 10
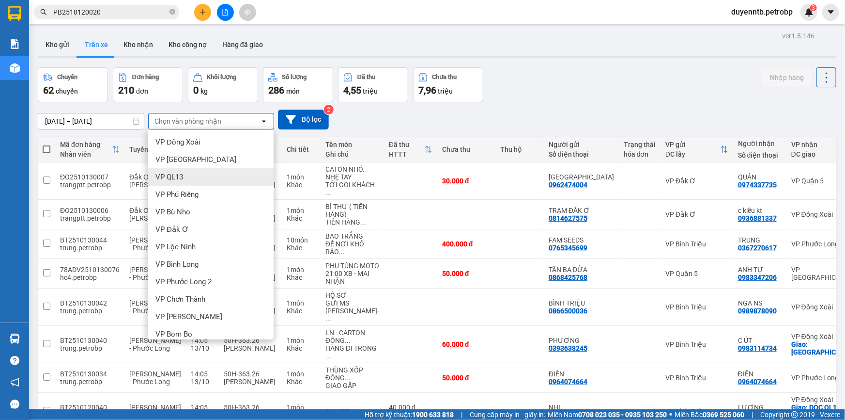
click at [184, 172] on div "VP QL13" at bounding box center [211, 176] width 126 height 17
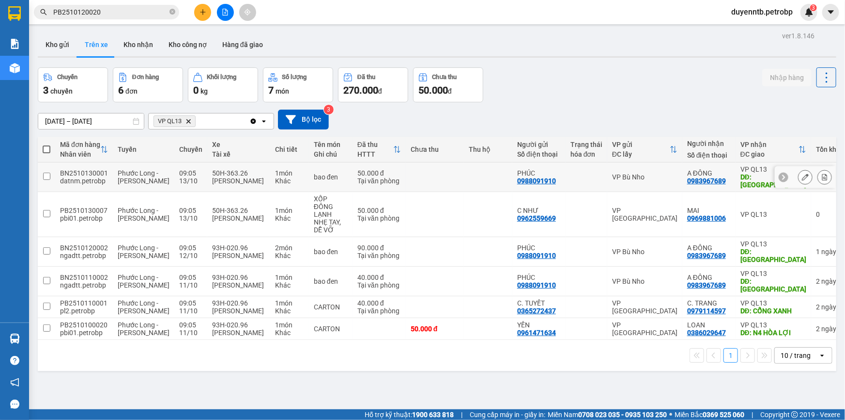
click at [802, 175] on icon at bounding box center [805, 176] width 7 height 7
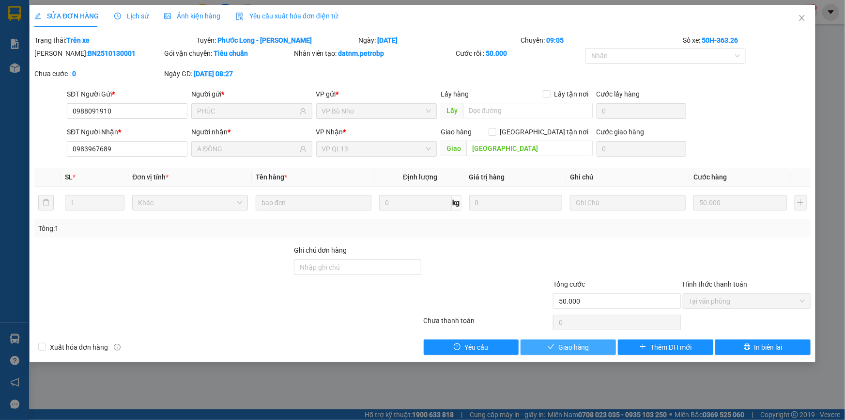
click at [547, 351] on button "Giao hàng" at bounding box center [568, 347] width 95 height 16
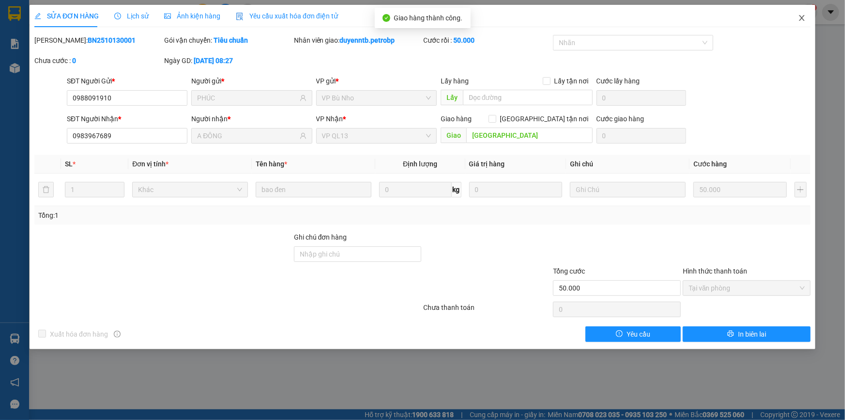
click at [803, 12] on span "Close" at bounding box center [802, 18] width 27 height 27
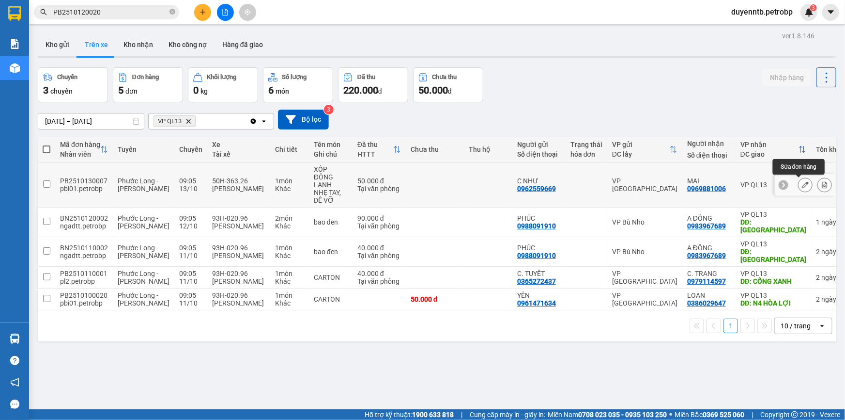
click at [799, 182] on button at bounding box center [806, 184] width 14 height 17
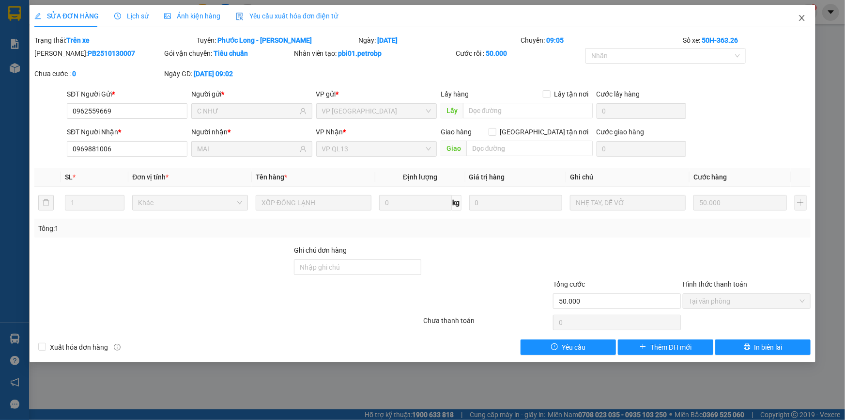
click at [799, 16] on icon "close" at bounding box center [802, 18] width 8 height 8
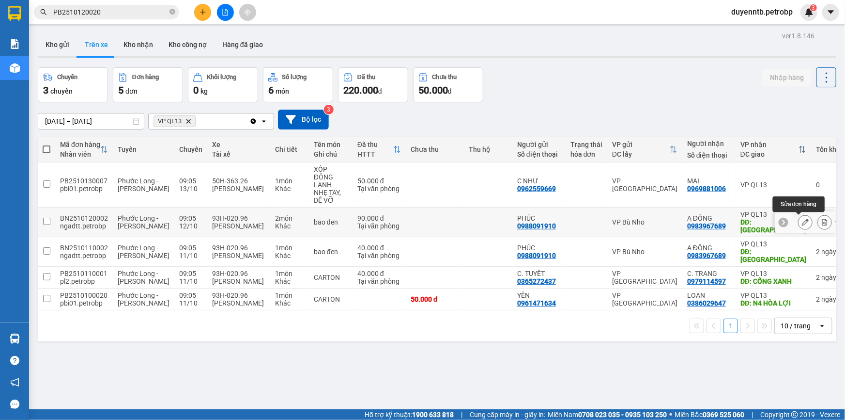
click at [802, 219] on icon at bounding box center [805, 221] width 7 height 7
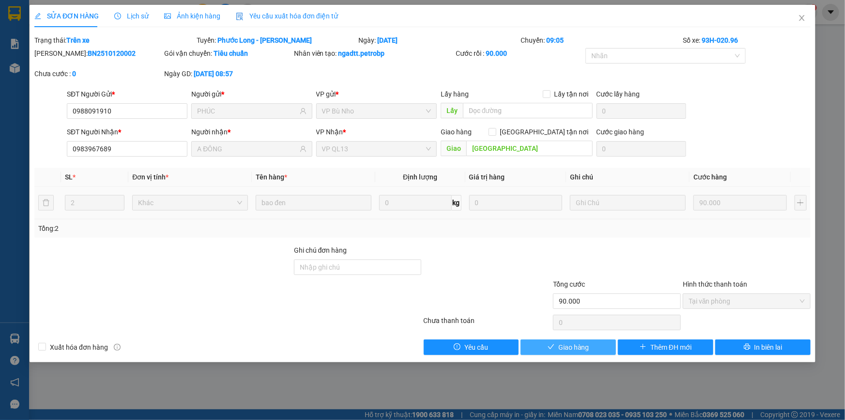
click at [593, 342] on button "Giao hàng" at bounding box center [568, 347] width 95 height 16
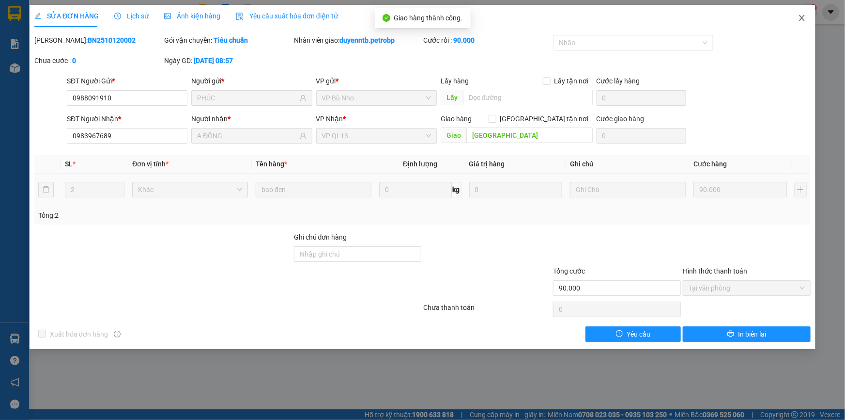
click at [798, 15] on icon "close" at bounding box center [802, 18] width 8 height 8
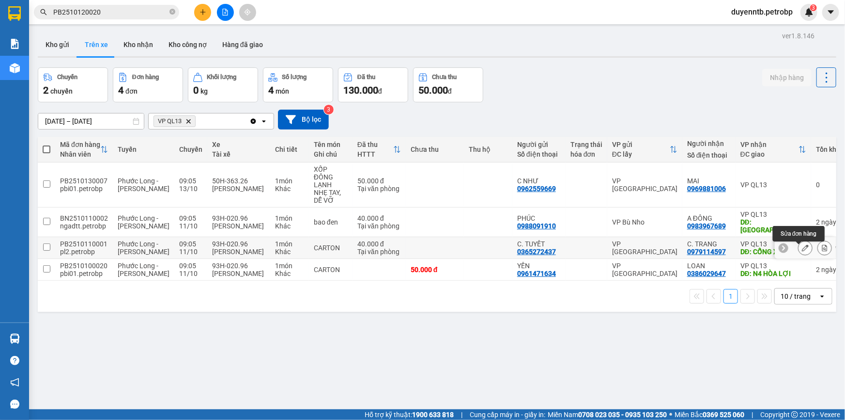
click at [802, 250] on icon at bounding box center [805, 247] width 7 height 7
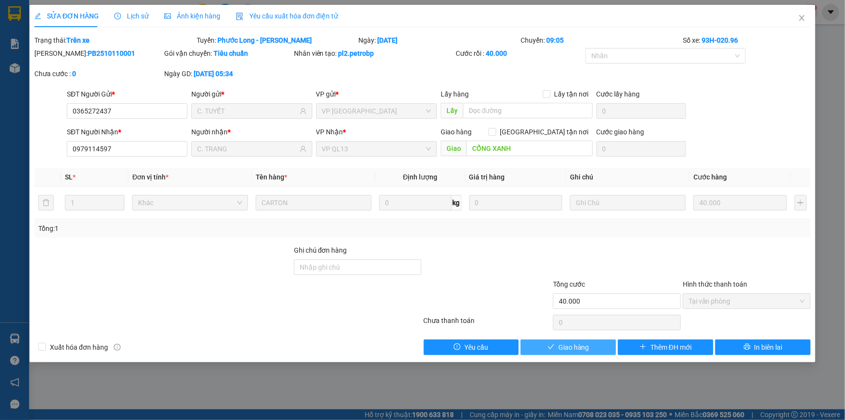
click at [566, 348] on span "Giao hàng" at bounding box center [574, 347] width 31 height 11
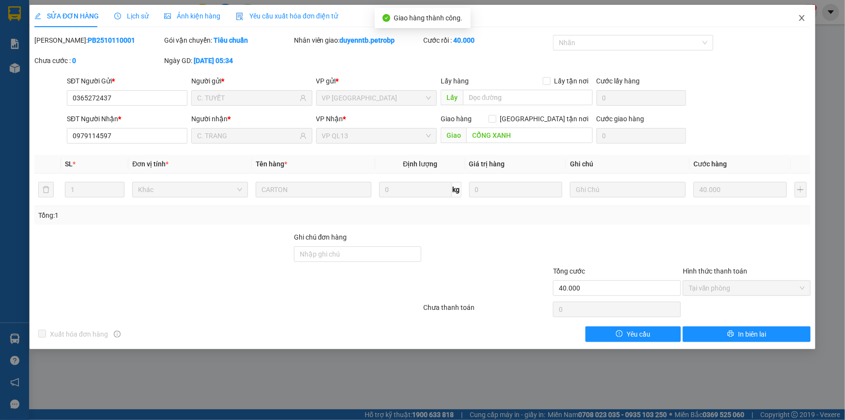
click at [799, 14] on icon "close" at bounding box center [802, 18] width 8 height 8
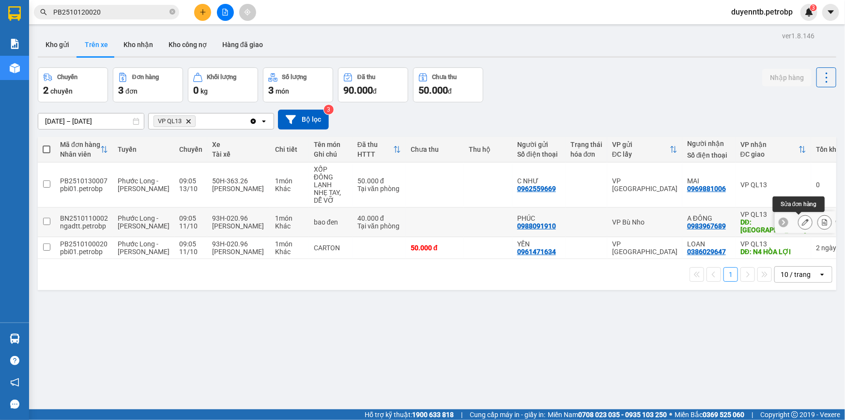
click at [799, 217] on button at bounding box center [806, 222] width 14 height 17
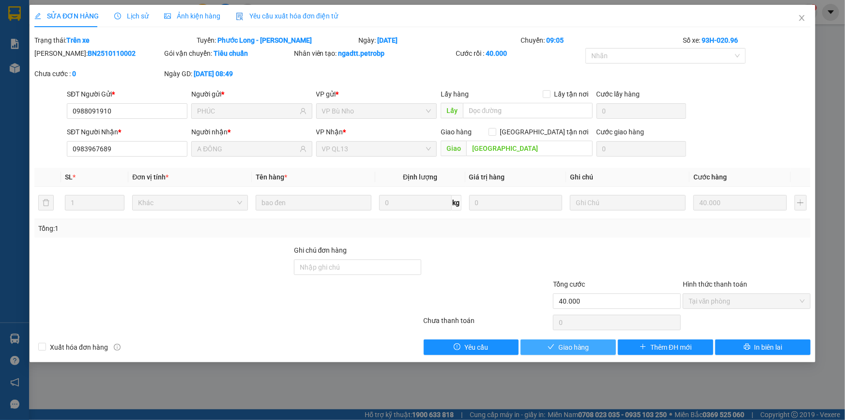
click at [577, 344] on span "Giao hàng" at bounding box center [574, 347] width 31 height 11
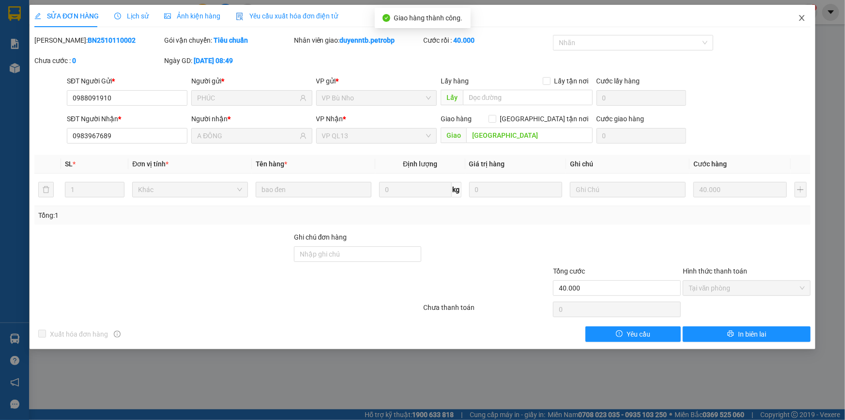
click at [805, 20] on icon "close" at bounding box center [802, 18] width 8 height 8
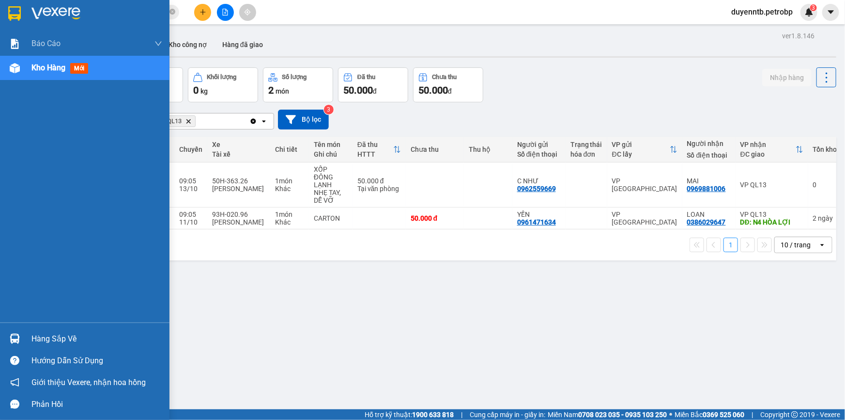
click at [22, 338] on div at bounding box center [14, 338] width 17 height 17
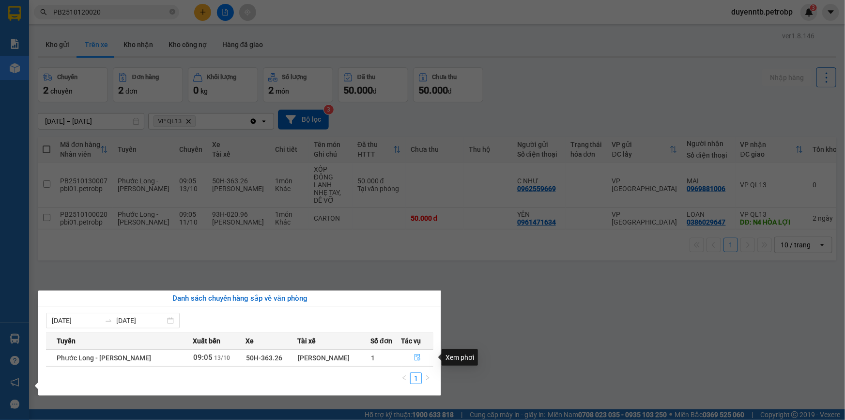
click at [417, 359] on icon "file-done" at bounding box center [418, 357] width 6 height 7
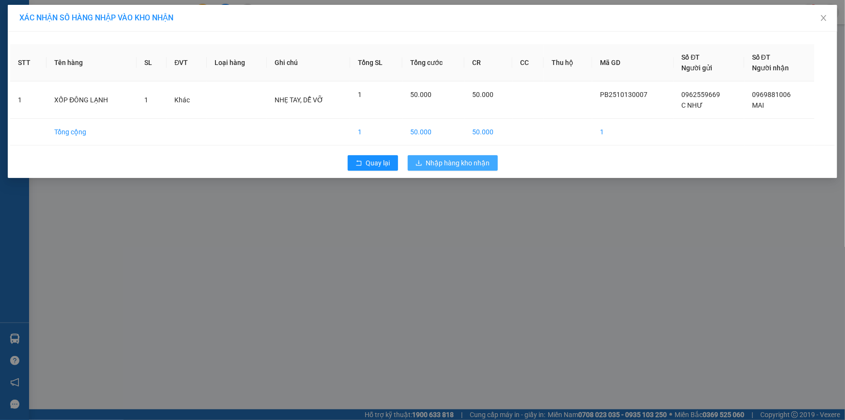
click at [437, 156] on button "Nhập hàng kho nhận" at bounding box center [453, 163] width 90 height 16
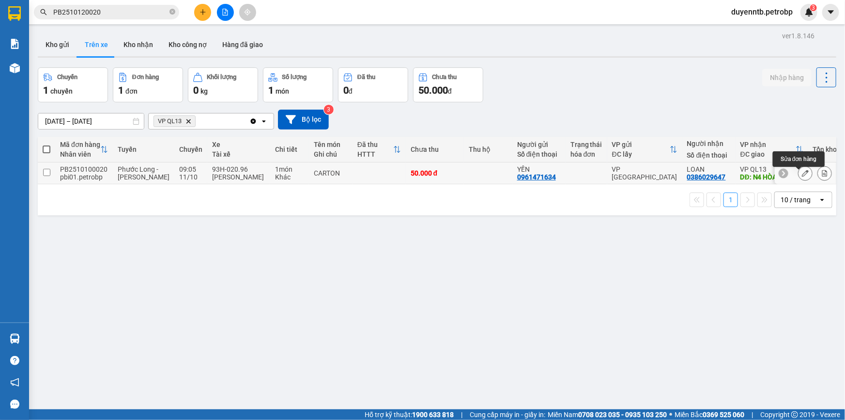
click at [799, 174] on button at bounding box center [806, 173] width 14 height 17
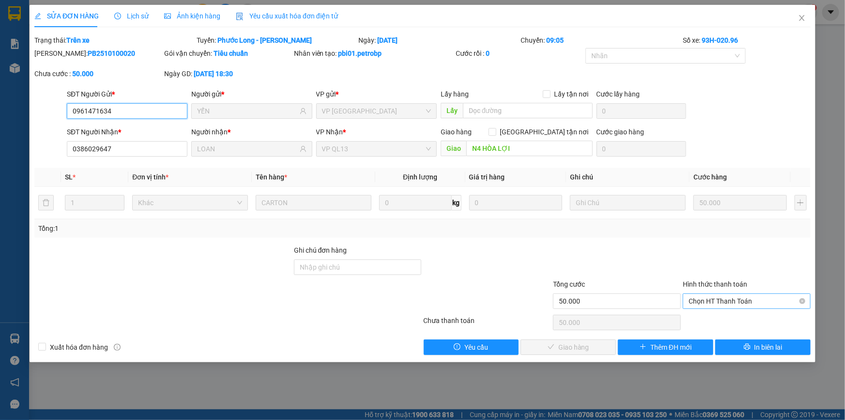
click at [710, 298] on span "Chọn HT Thanh Toán" at bounding box center [747, 301] width 116 height 15
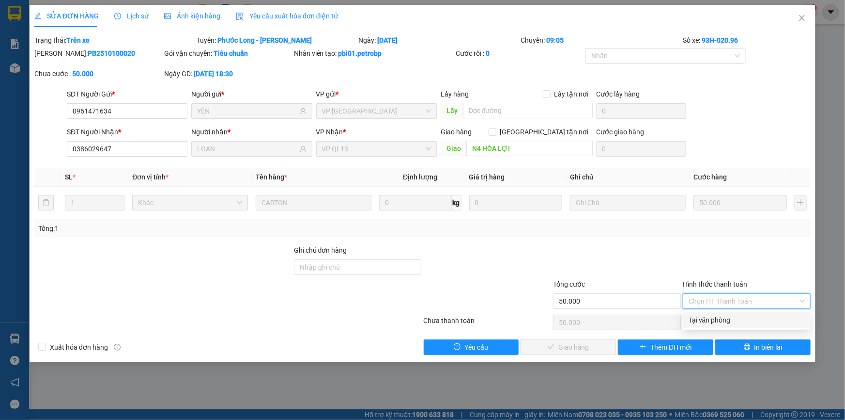
click at [723, 323] on div "Tại văn phòng" at bounding box center [747, 319] width 116 height 11
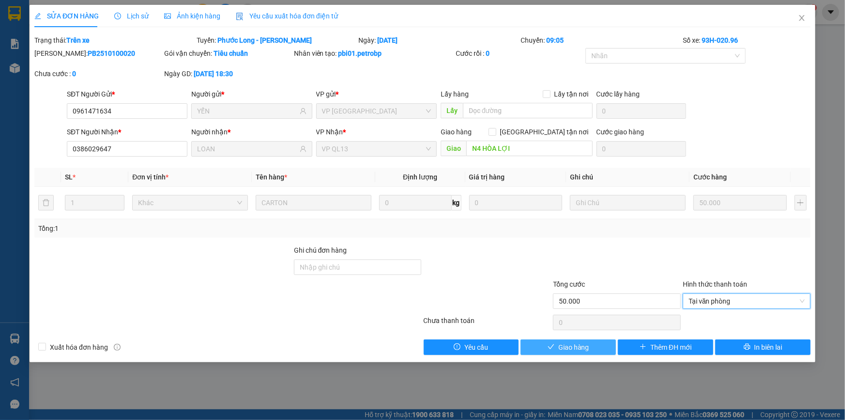
click at [593, 345] on button "Giao hàng" at bounding box center [568, 347] width 95 height 16
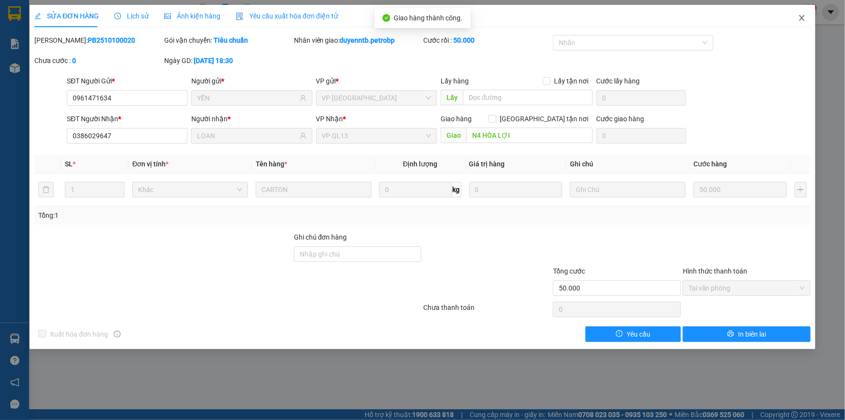
click at [797, 19] on span "Close" at bounding box center [802, 18] width 27 height 27
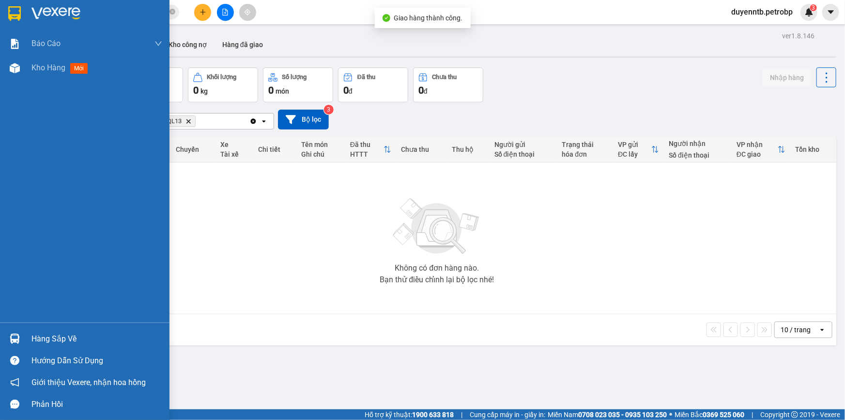
click at [16, 330] on div at bounding box center [14, 338] width 17 height 17
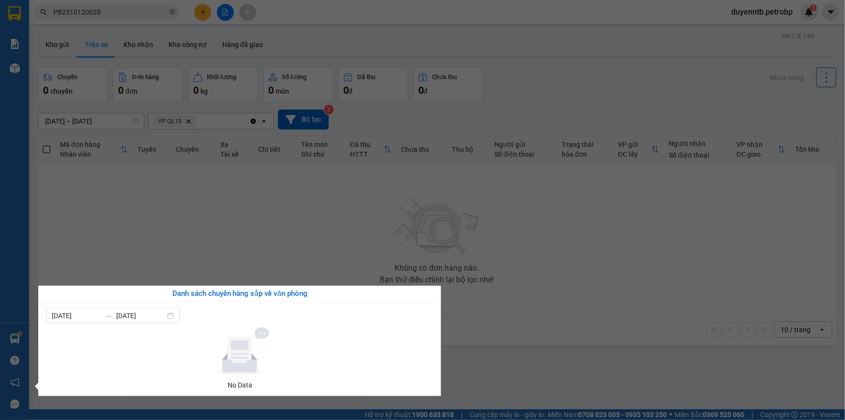
click at [321, 184] on section "Kết quả tìm kiếm ( 1 ) Bộ lọc Mã ĐH Trạng thái Món hàng Tổng cước Chưa cước Ngư…" at bounding box center [422, 210] width 845 height 420
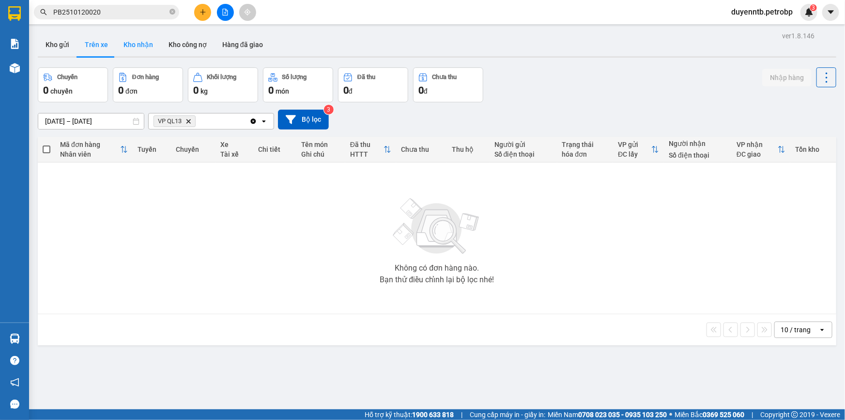
click at [126, 44] on button "Kho nhận" at bounding box center [138, 44] width 45 height 23
